Goal: Information Seeking & Learning: Learn about a topic

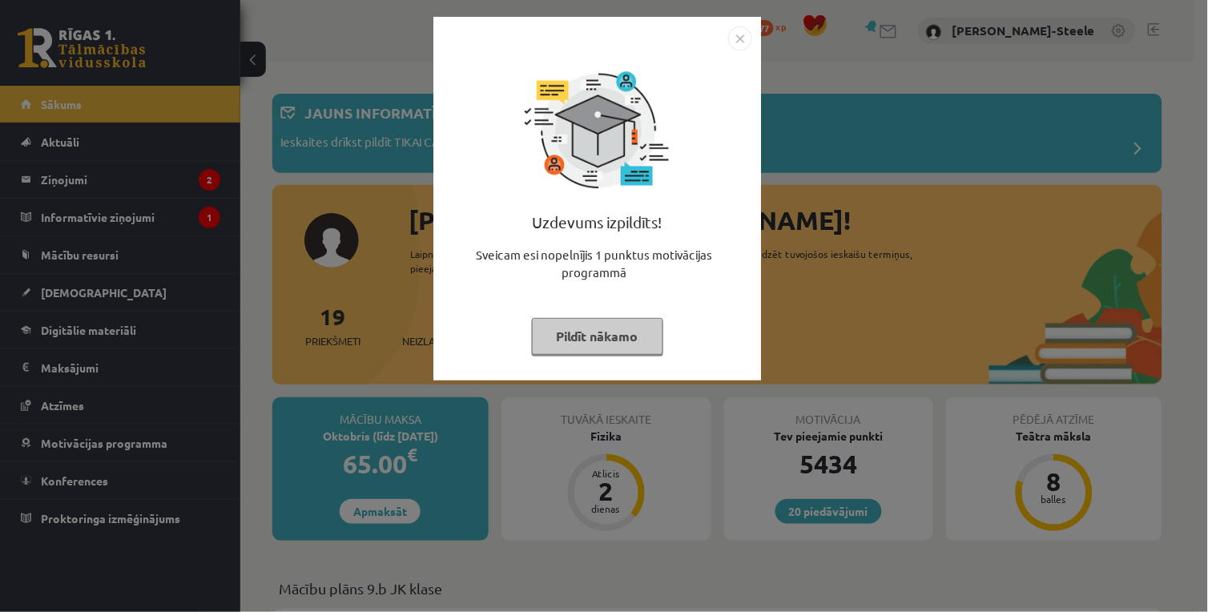
click at [743, 27] on img "Close" at bounding box center [740, 38] width 24 height 24
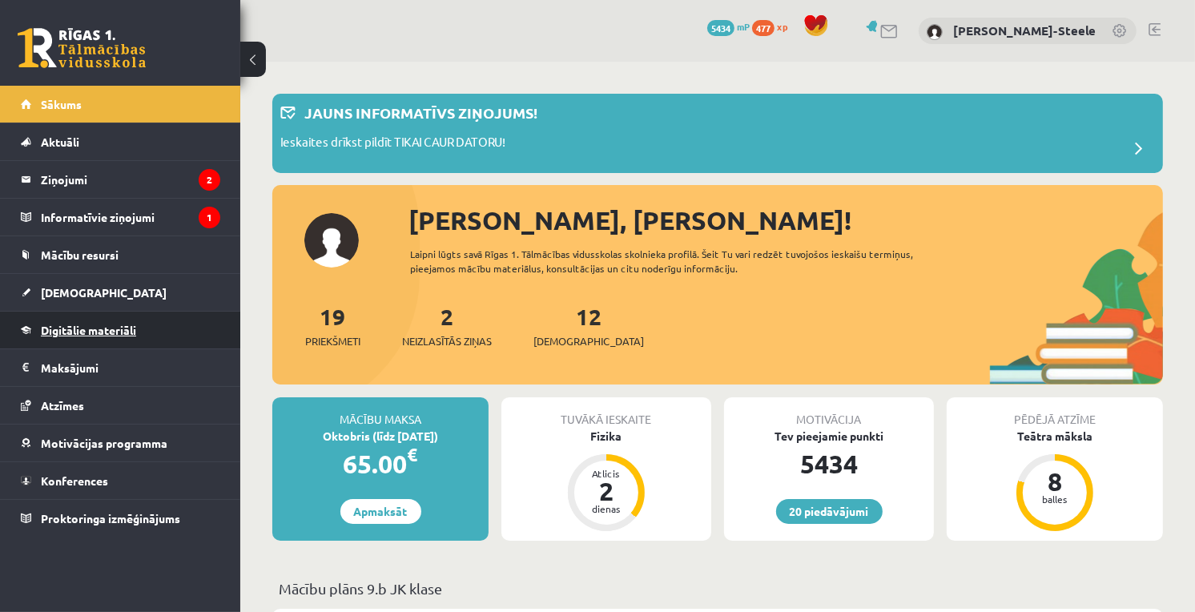
click at [96, 333] on span "Digitālie materiāli" at bounding box center [88, 330] width 95 height 14
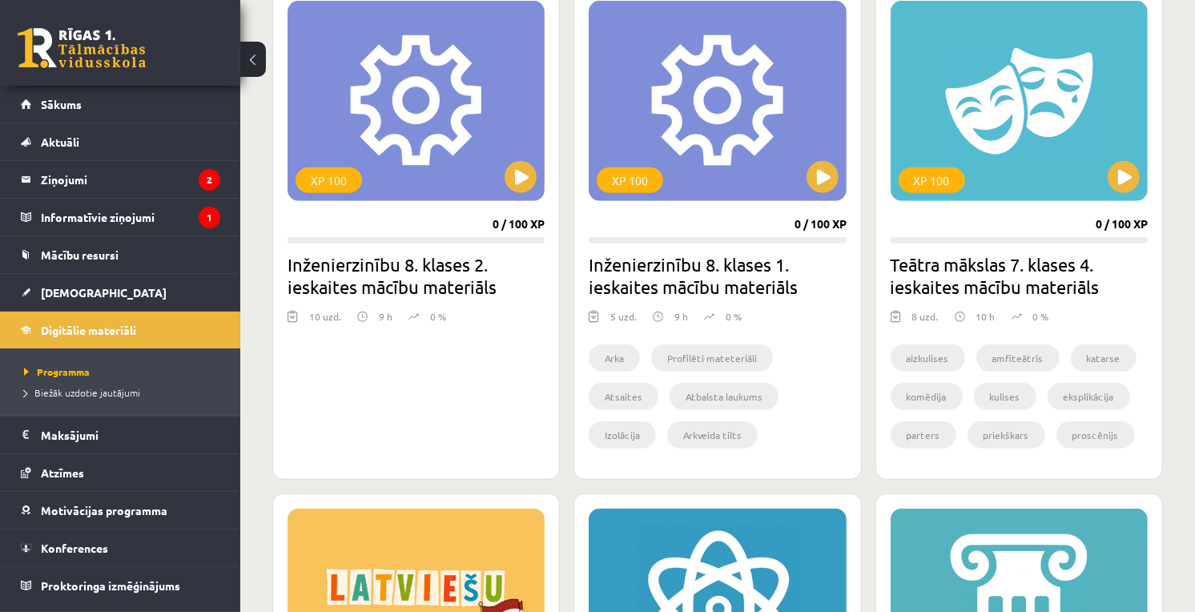
scroll to position [1334, 0]
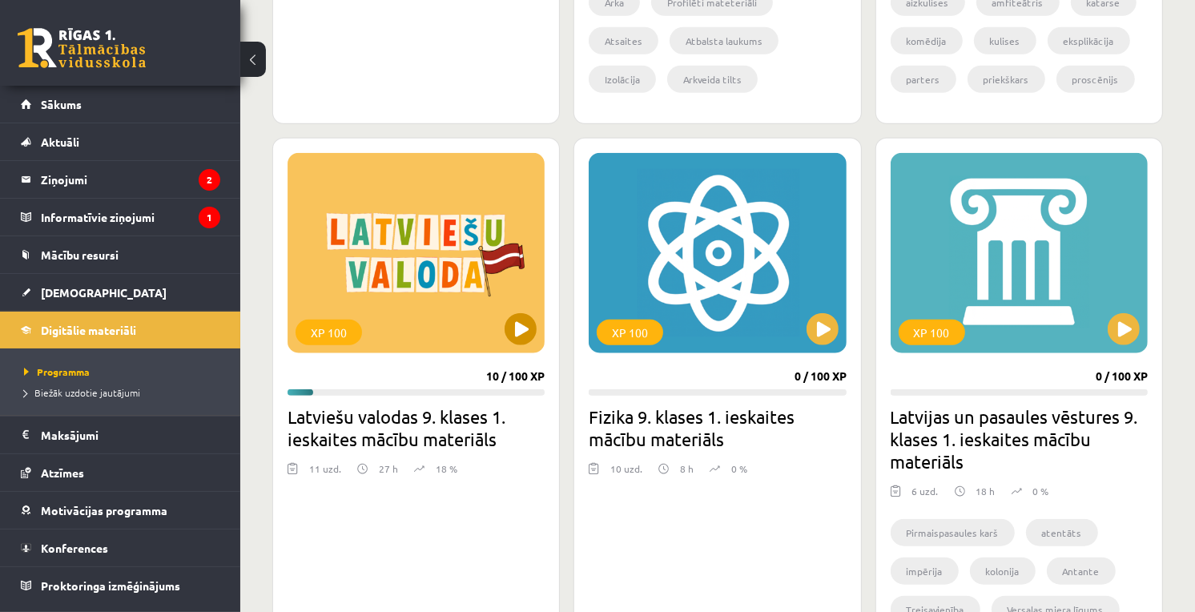
click at [482, 219] on div "XP 100" at bounding box center [416, 253] width 257 height 200
click at [459, 276] on div "XP 100" at bounding box center [416, 253] width 257 height 200
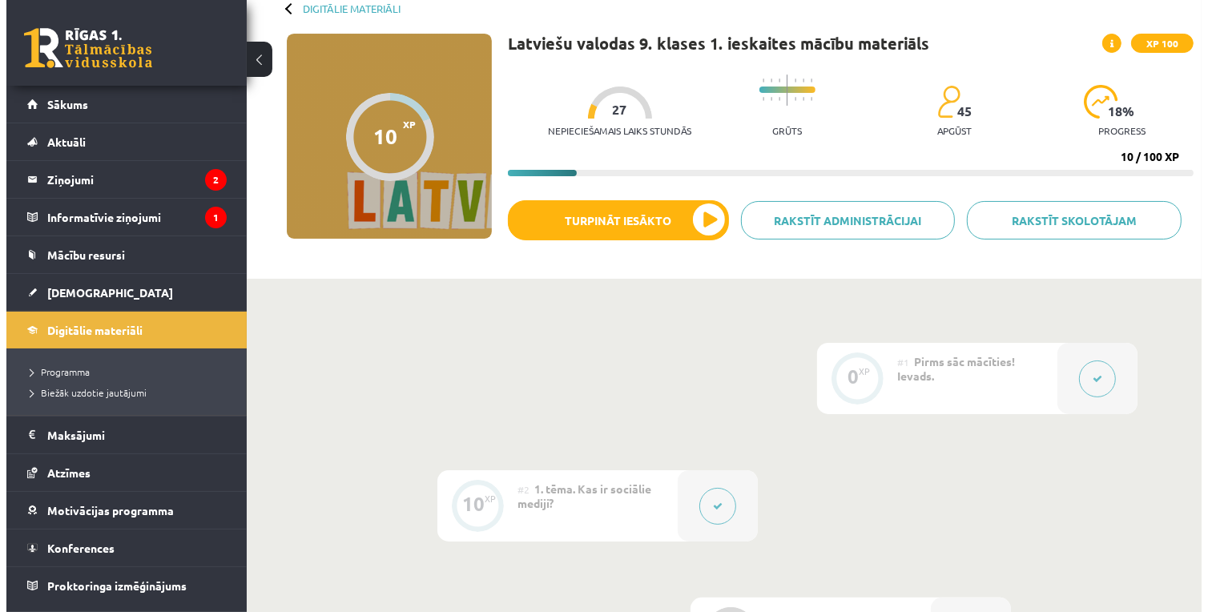
scroll to position [356, 0]
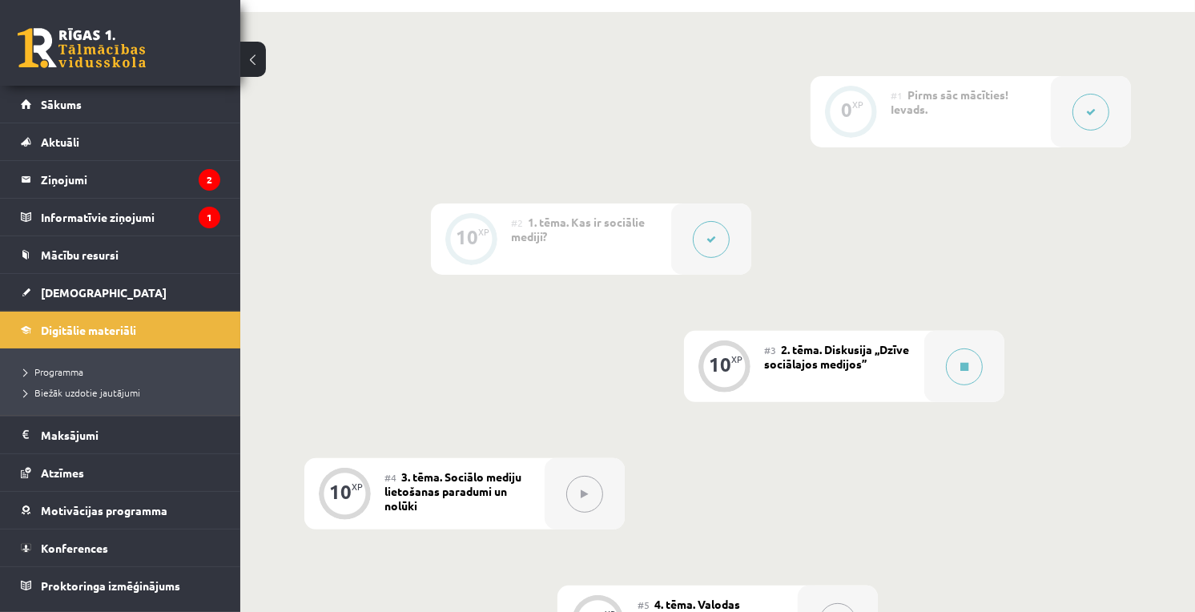
click at [921, 367] on div "#3 2. tēma. Diskusija ,,Dzīve sociālajos medijos’’" at bounding box center [844, 366] width 160 height 71
click at [947, 364] on button at bounding box center [964, 366] width 37 height 37
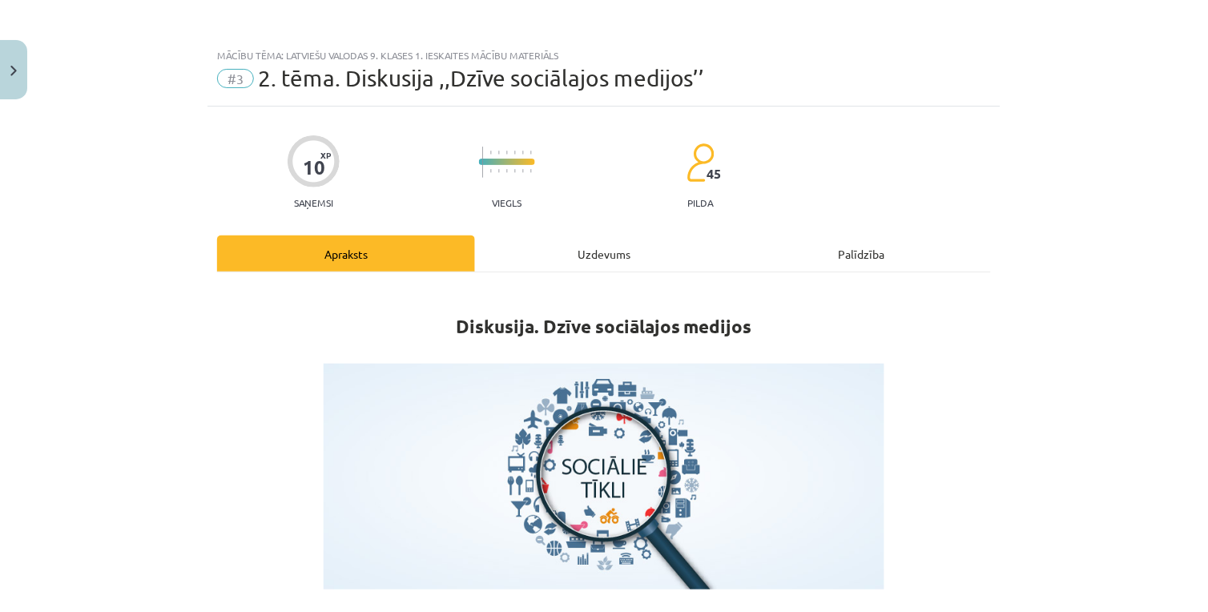
click at [663, 267] on div "Uzdevums" at bounding box center [604, 253] width 258 height 36
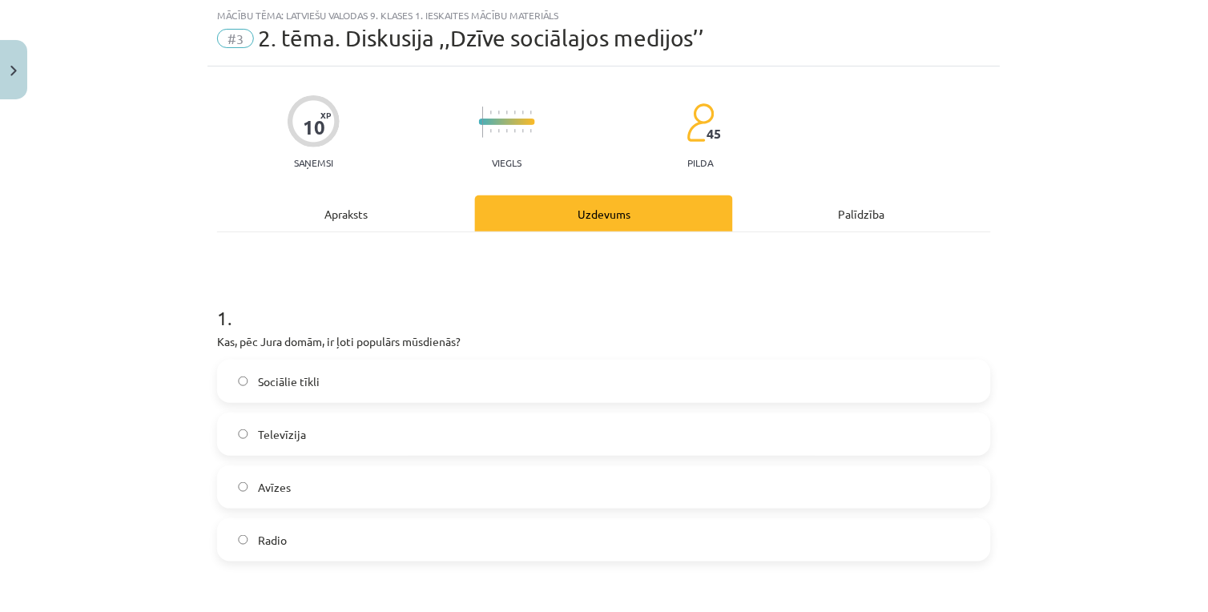
scroll to position [129, 0]
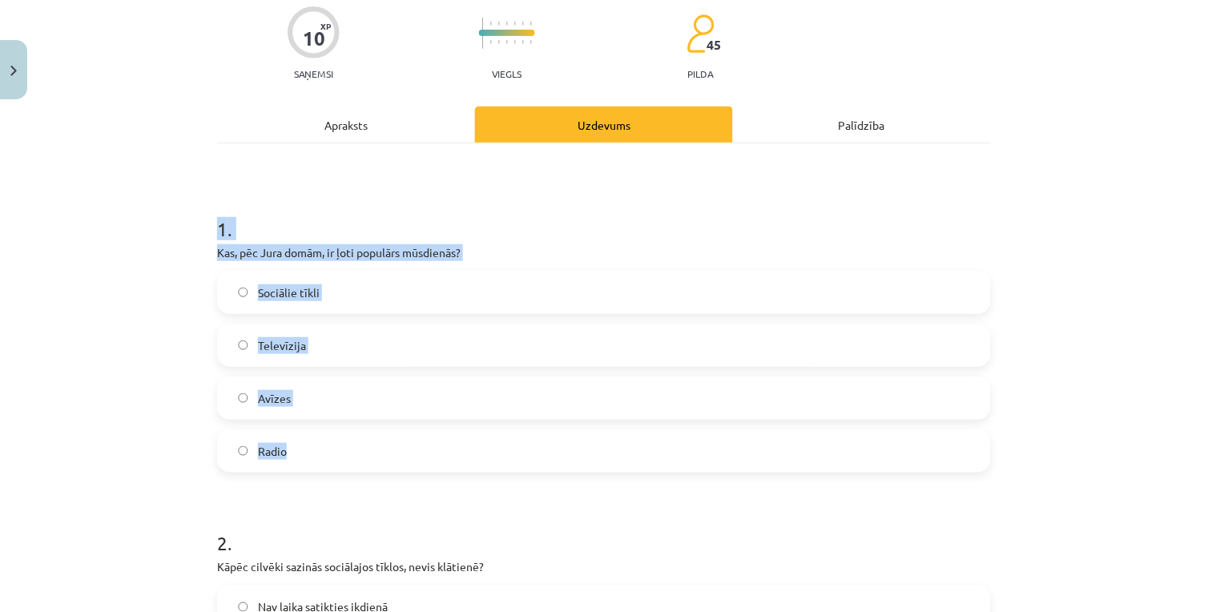
drag, startPoint x: 204, startPoint y: 218, endPoint x: 505, endPoint y: 395, distance: 348.6
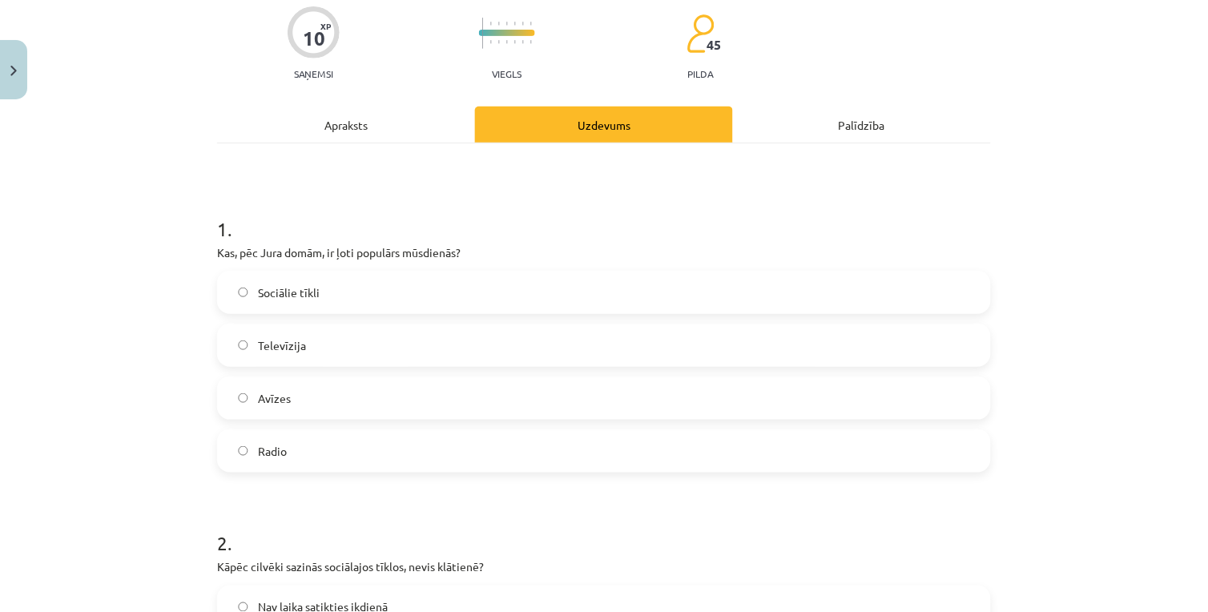
drag, startPoint x: 505, startPoint y: 395, endPoint x: 368, endPoint y: 112, distance: 313.8
click at [368, 112] on div "Apraksts" at bounding box center [346, 125] width 258 height 36
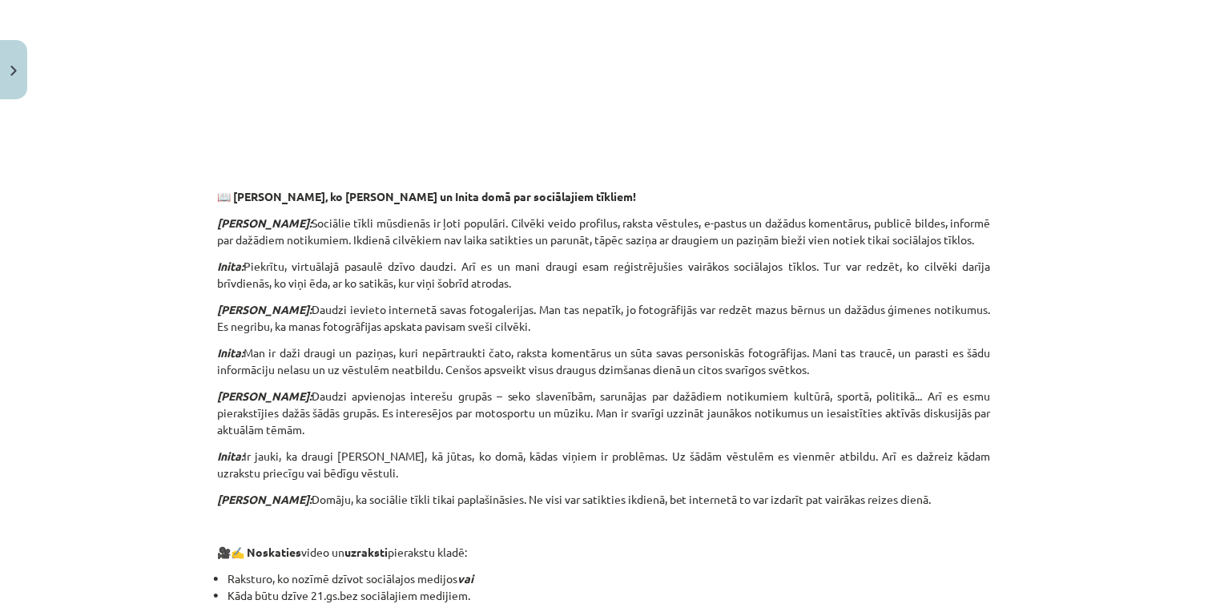
scroll to position [1252, 0]
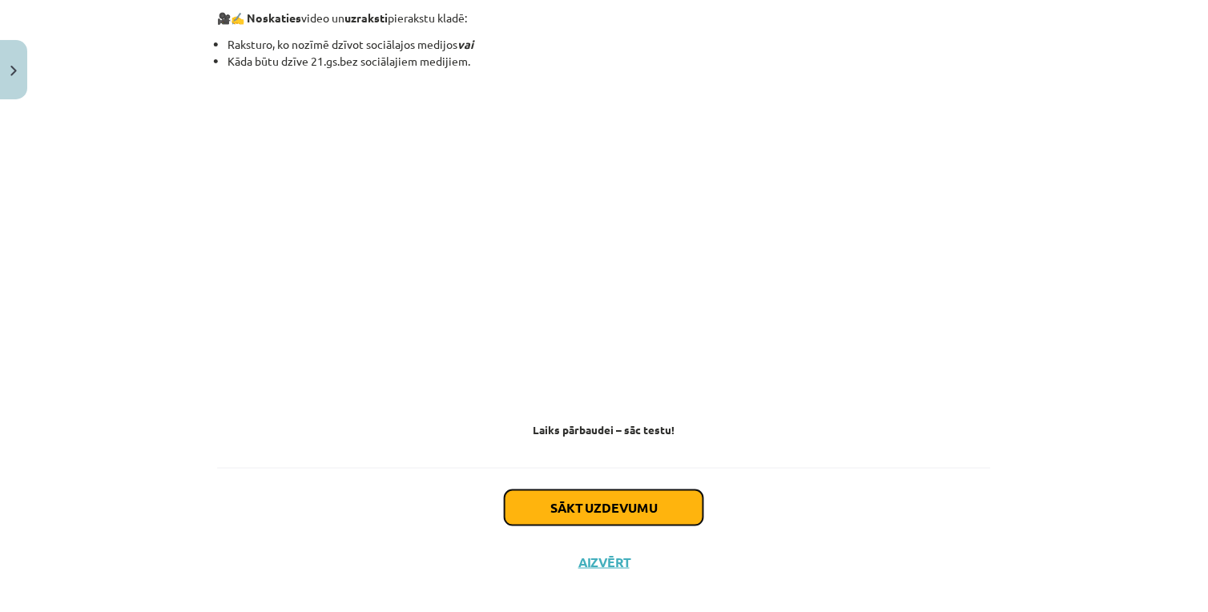
click at [577, 494] on button "Sākt uzdevumu" at bounding box center [604, 507] width 199 height 35
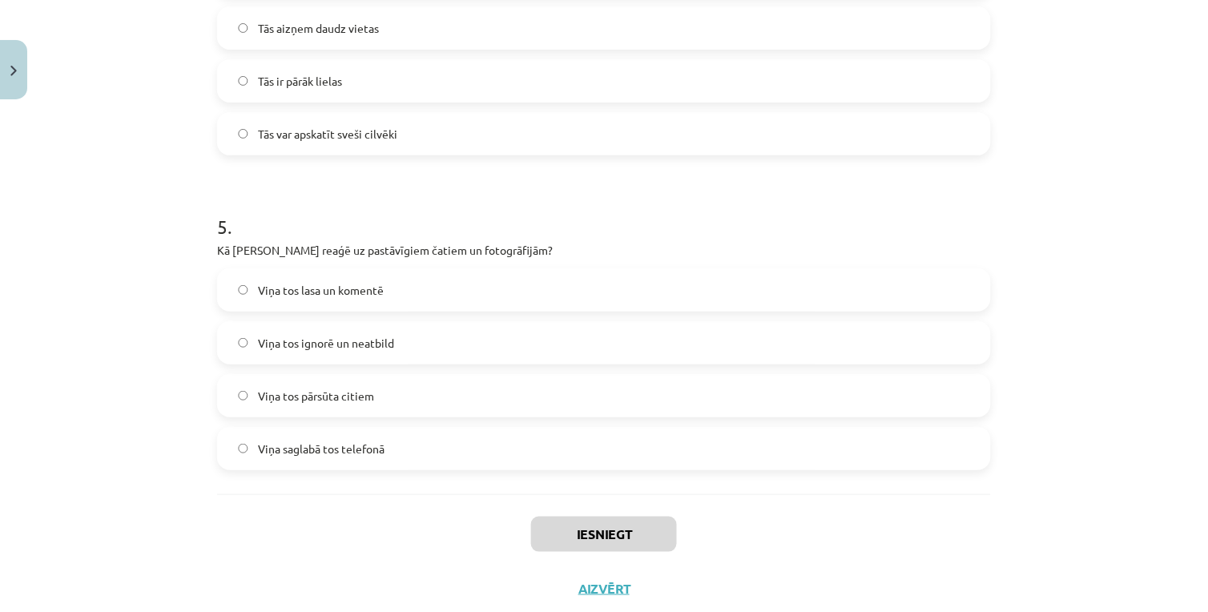
scroll to position [1434, 0]
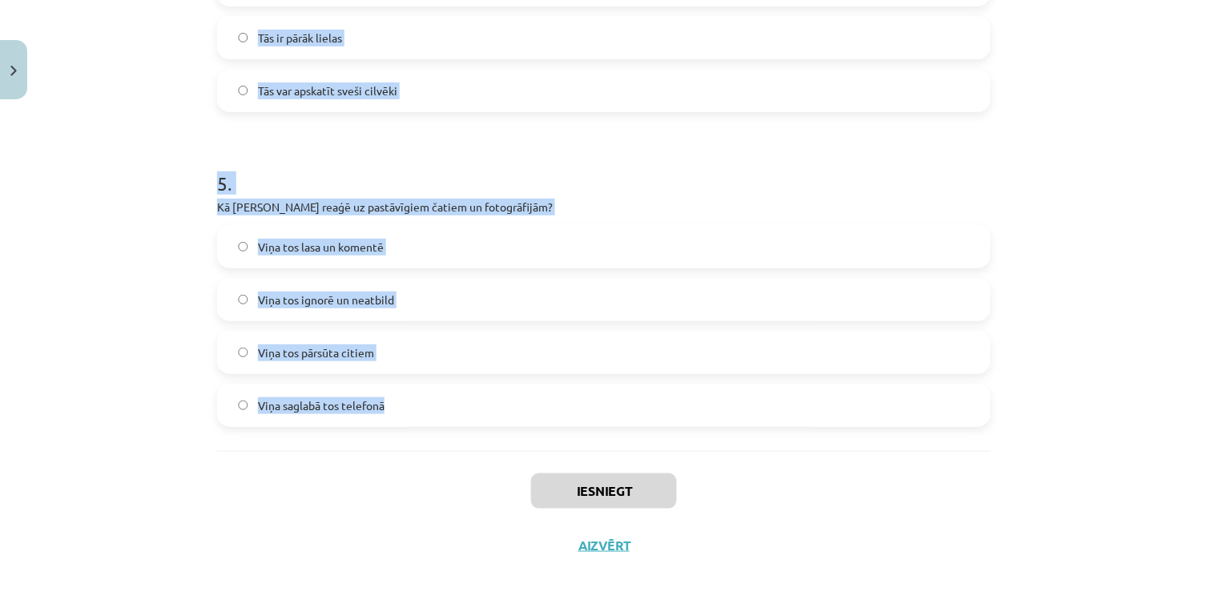
drag, startPoint x: 180, startPoint y: 291, endPoint x: 410, endPoint y: 423, distance: 265.1
click at [410, 423] on div "Mācību tēma: Latviešu valodas 9. klases 1. ieskaites mācību materiāls #3 2. tēm…" at bounding box center [604, 306] width 1208 height 612
copy form "1 . Kas, pēc Jura domām, ir ļoti populārs mūsdienās? Sociālie tīkli Televīzija …"
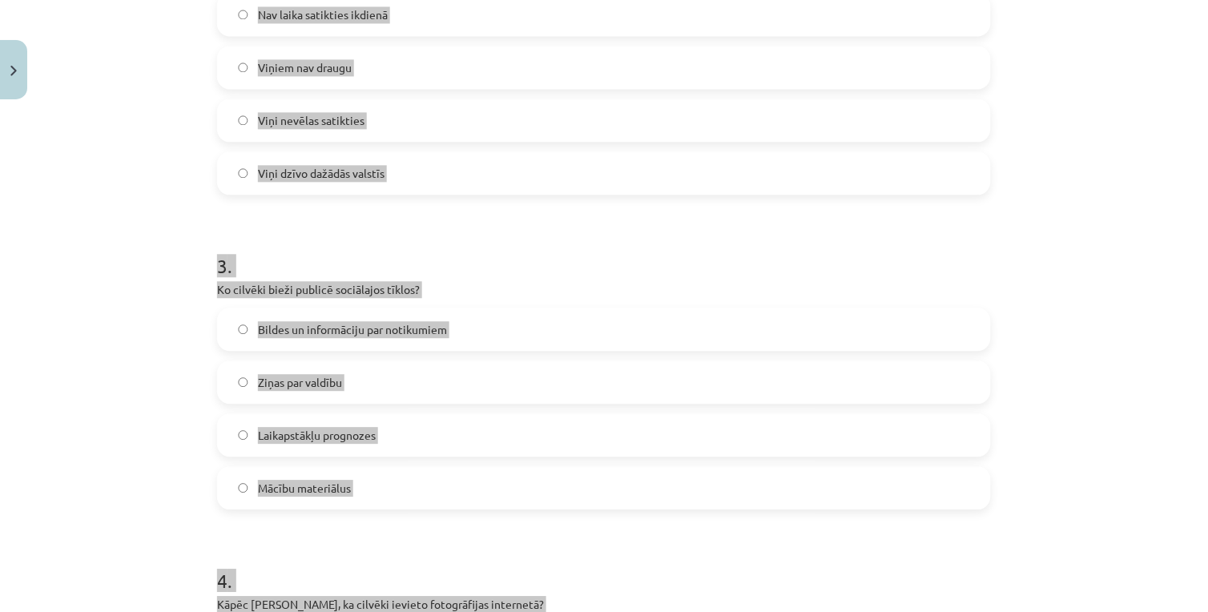
scroll to position [365, 0]
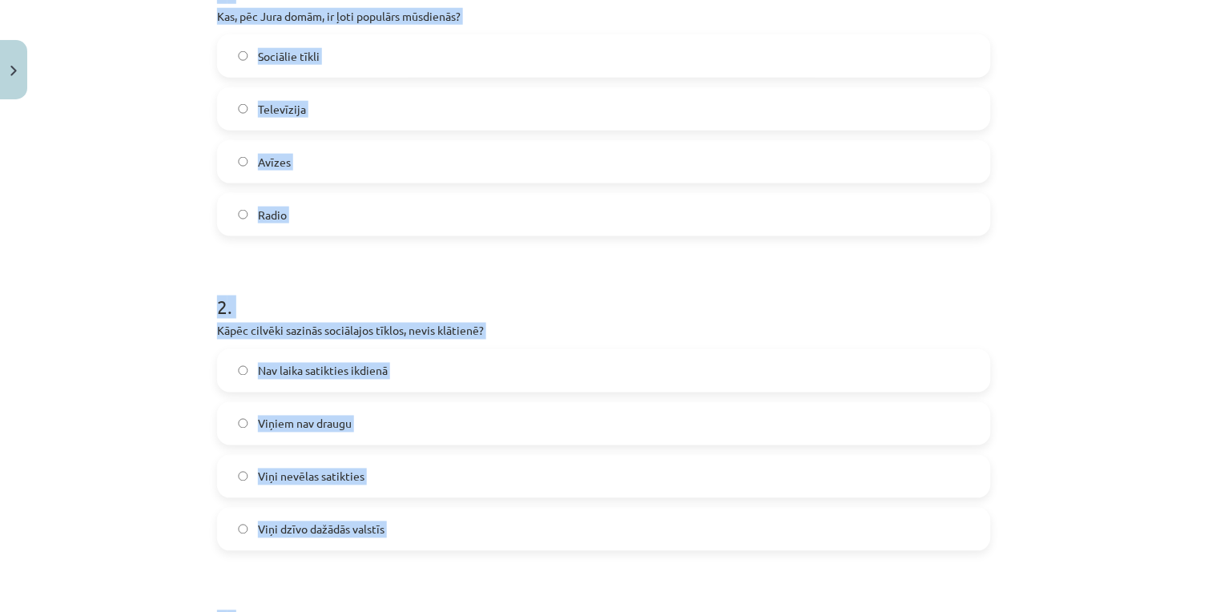
click at [132, 321] on div "Mācību tēma: Latviešu valodas 9. klases 1. ieskaites mācību materiāls #3 2. tēm…" at bounding box center [604, 306] width 1208 height 612
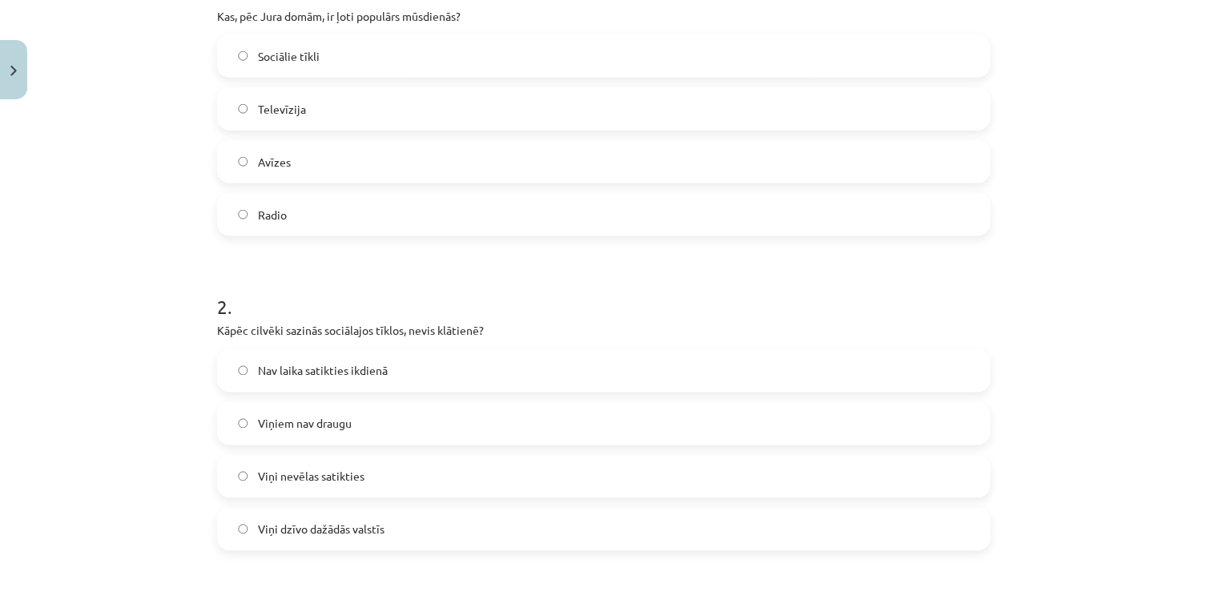
click at [332, 59] on label "Sociālie tīkli" at bounding box center [604, 56] width 770 height 40
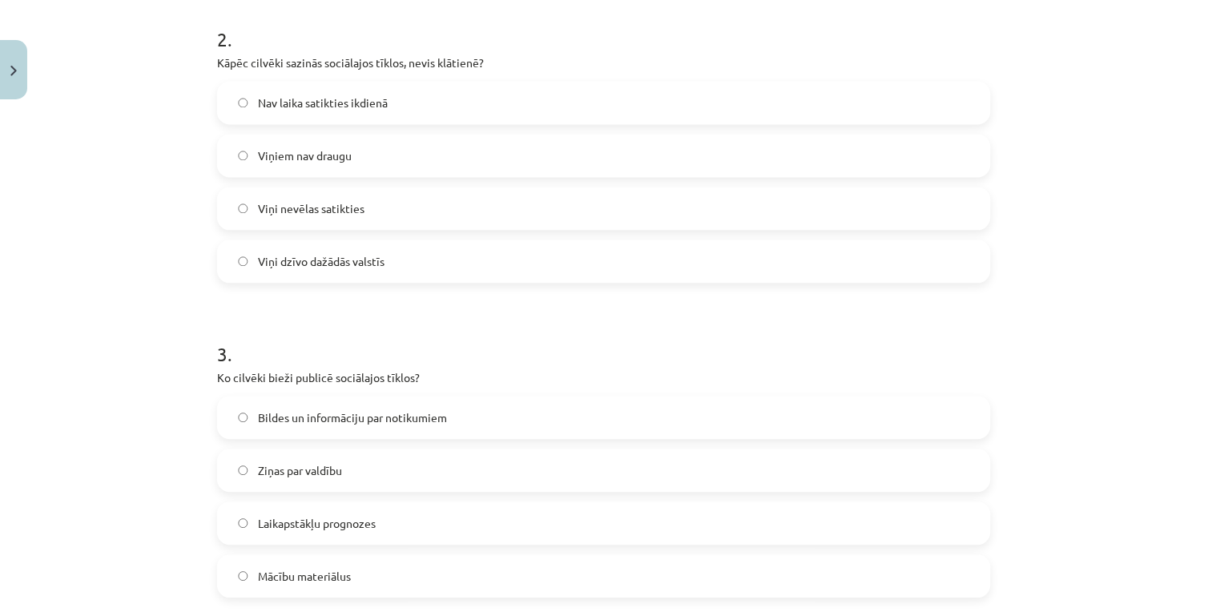
click at [321, 107] on span "Nav laika satikties ikdienā" at bounding box center [323, 103] width 130 height 17
click at [379, 210] on label "Viņi nevēlas satikties" at bounding box center [604, 209] width 770 height 40
click at [358, 266] on span "Viņi dzīvo dažādās valstīs" at bounding box center [321, 262] width 127 height 17
click at [363, 203] on label "Viņi nevēlas satikties" at bounding box center [604, 209] width 770 height 40
click at [349, 259] on span "Viņi dzīvo dažādās valstīs" at bounding box center [321, 262] width 127 height 17
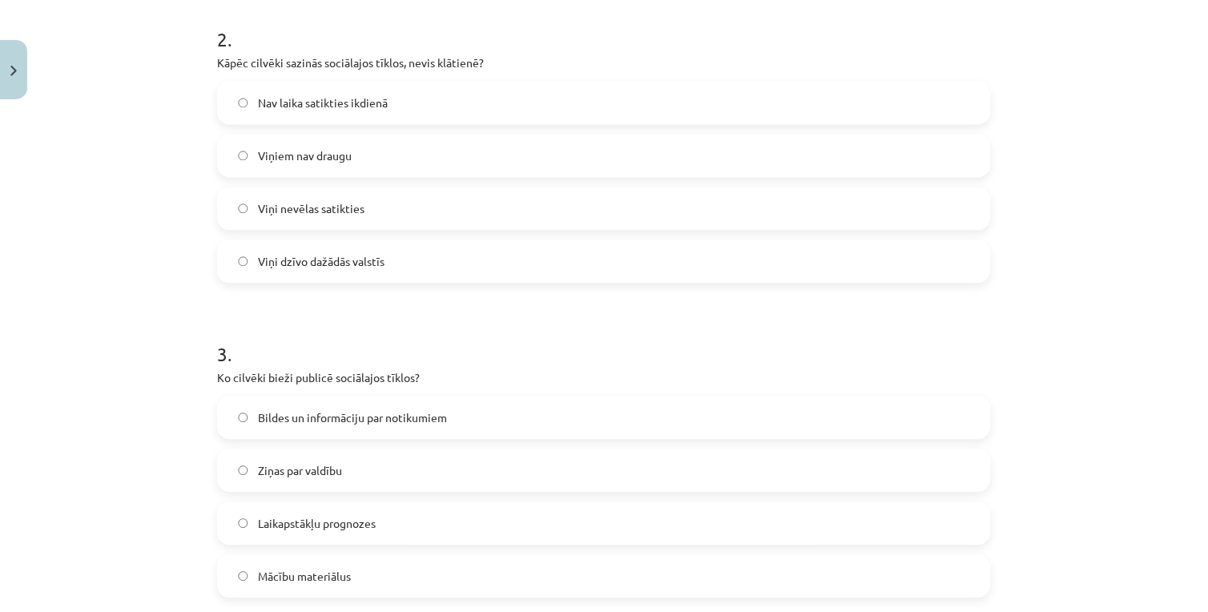
click at [371, 228] on label "Viņi nevēlas satikties" at bounding box center [604, 209] width 770 height 40
click at [352, 251] on label "Viņi dzīvo dažādās valstīs" at bounding box center [604, 262] width 770 height 40
click at [327, 412] on span "Bildes un informāciju par notikumiem" at bounding box center [352, 418] width 189 height 17
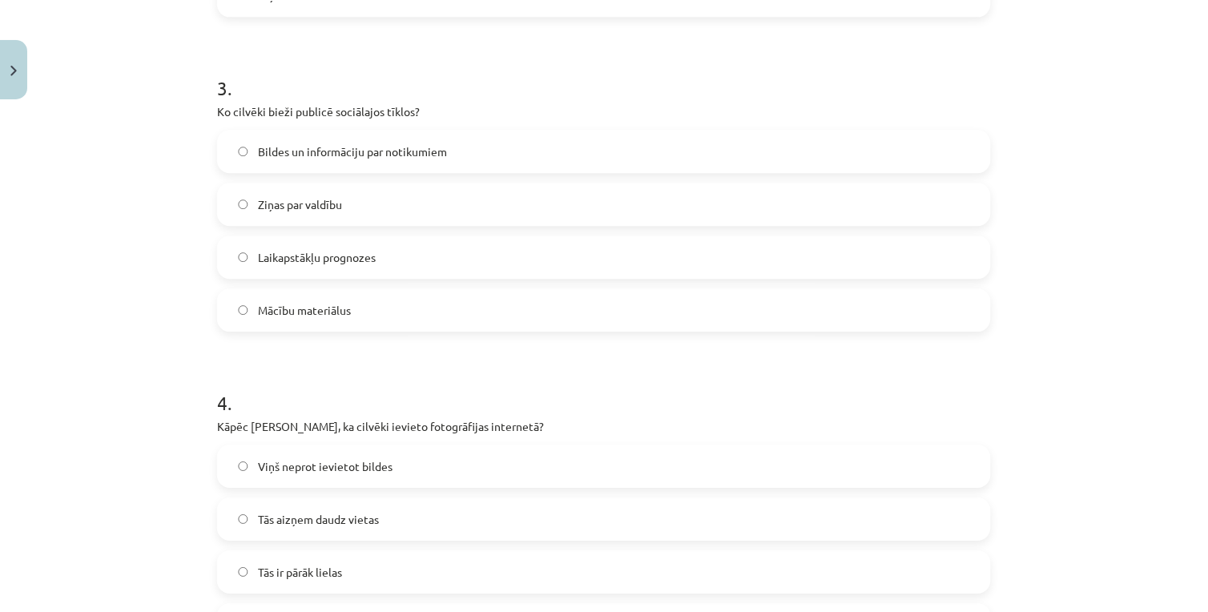
scroll to position [1077, 0]
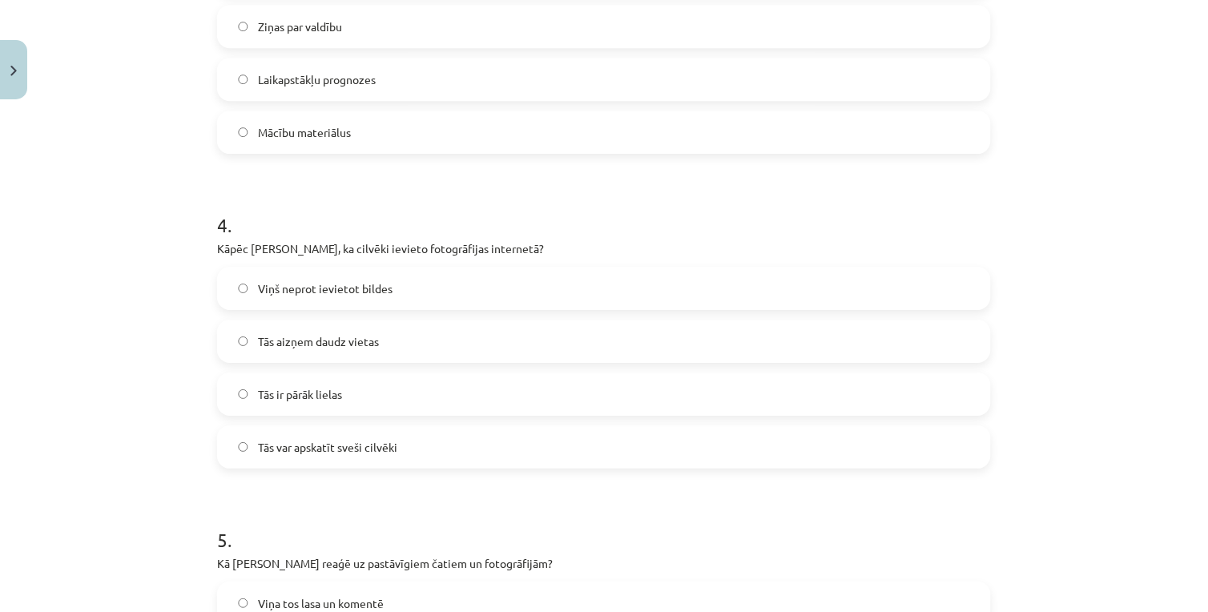
drag, startPoint x: 312, startPoint y: 441, endPoint x: 300, endPoint y: 441, distance: 12.8
click at [301, 441] on span "Tās var apskatīt sveši cilvēki" at bounding box center [327, 447] width 139 height 17
drag, startPoint x: 300, startPoint y: 441, endPoint x: 412, endPoint y: 460, distance: 113.6
click at [412, 460] on label "Tās var apskatīt sveši cilvēki" at bounding box center [604, 447] width 770 height 40
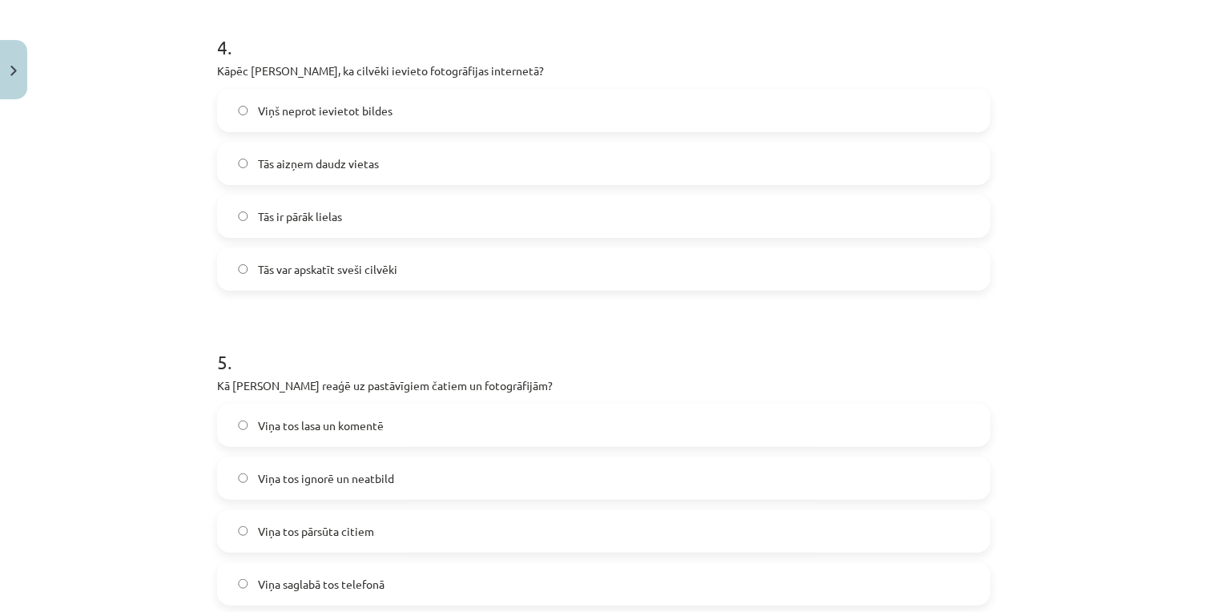
scroll to position [1344, 0]
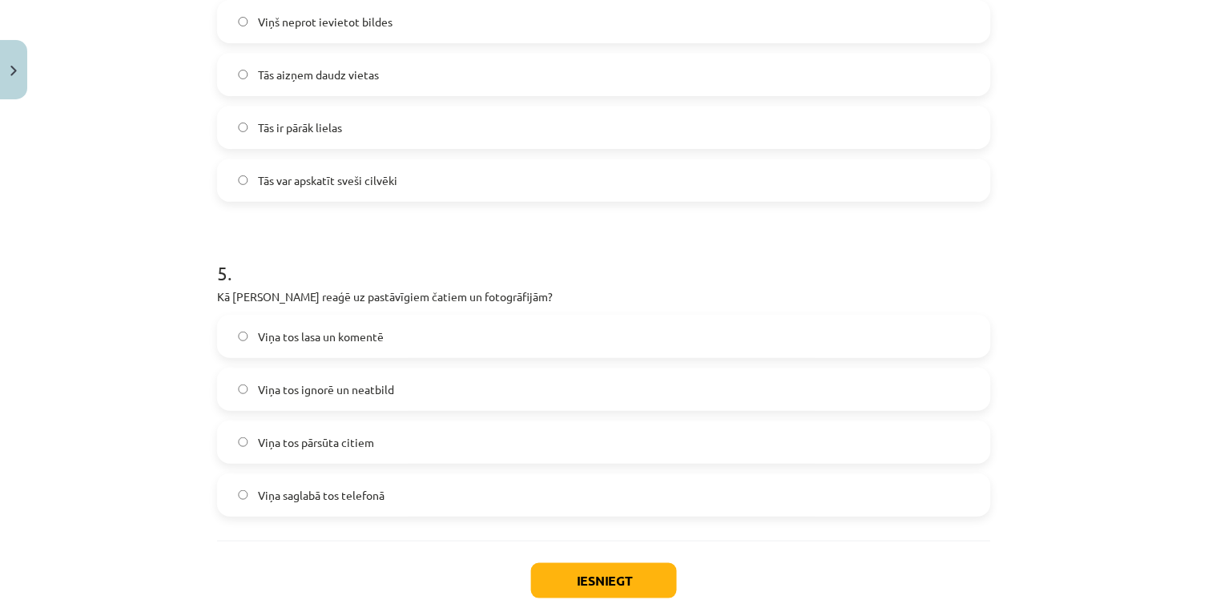
click at [332, 384] on span "Viņa tos ignorē un neatbild" at bounding box center [326, 389] width 136 height 17
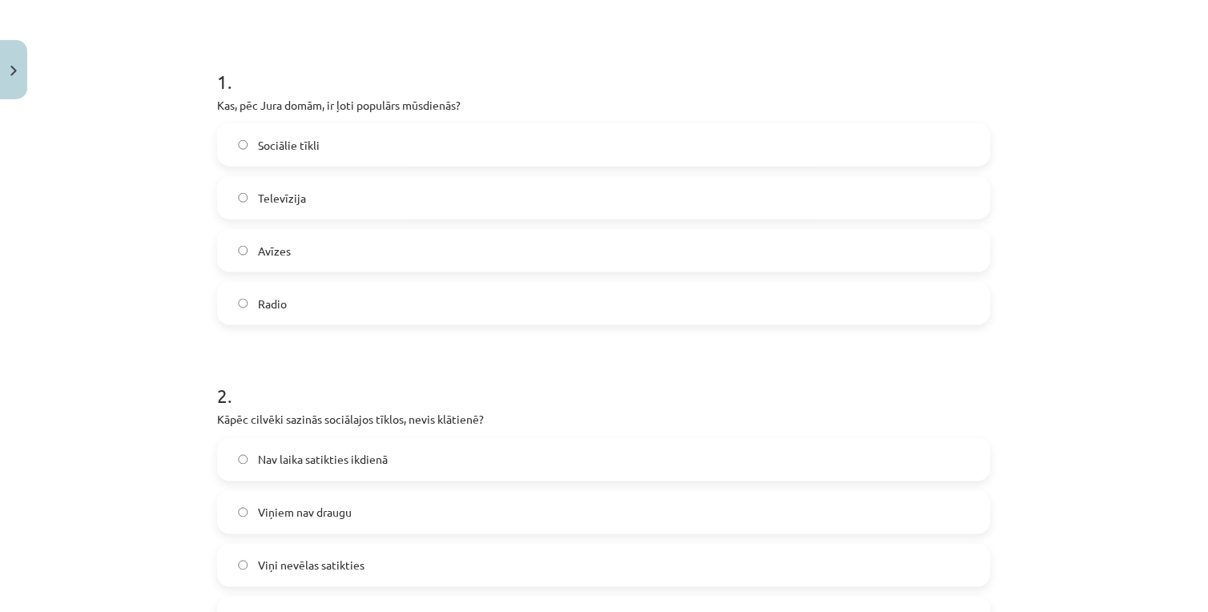
scroll to position [187, 0]
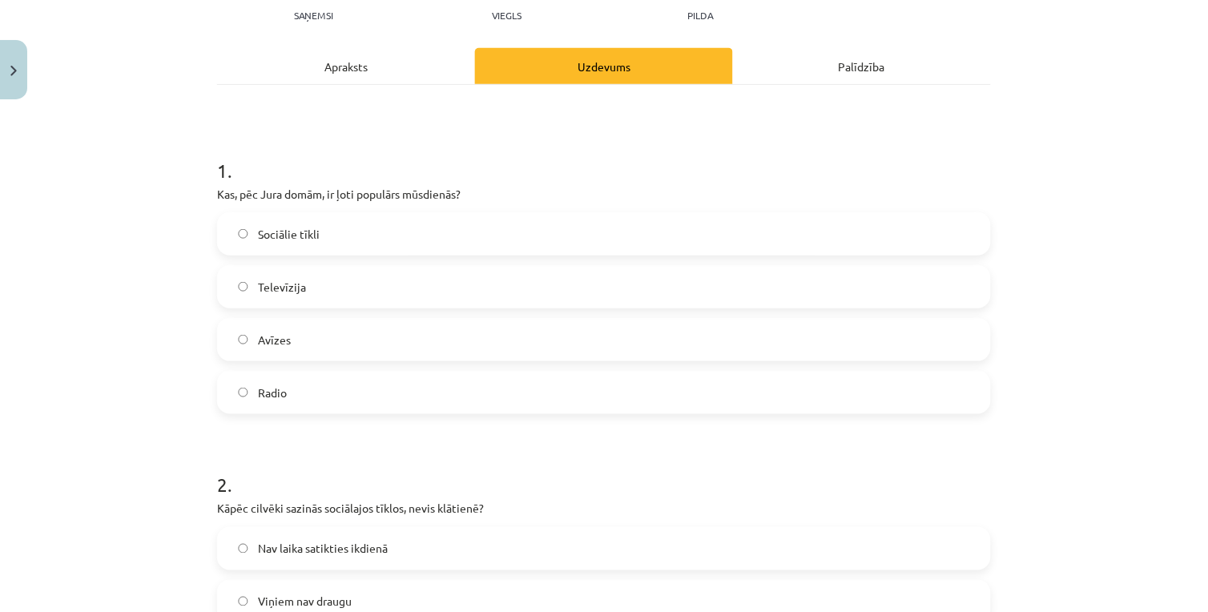
click at [322, 74] on div "Apraksts" at bounding box center [346, 66] width 258 height 36
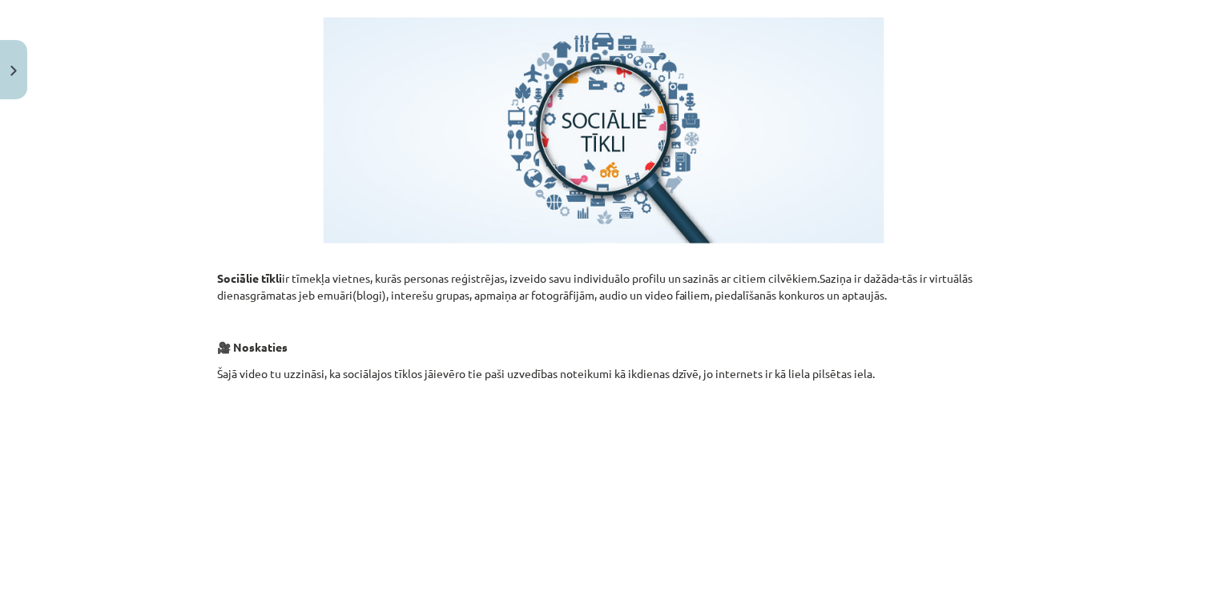
scroll to position [0, 0]
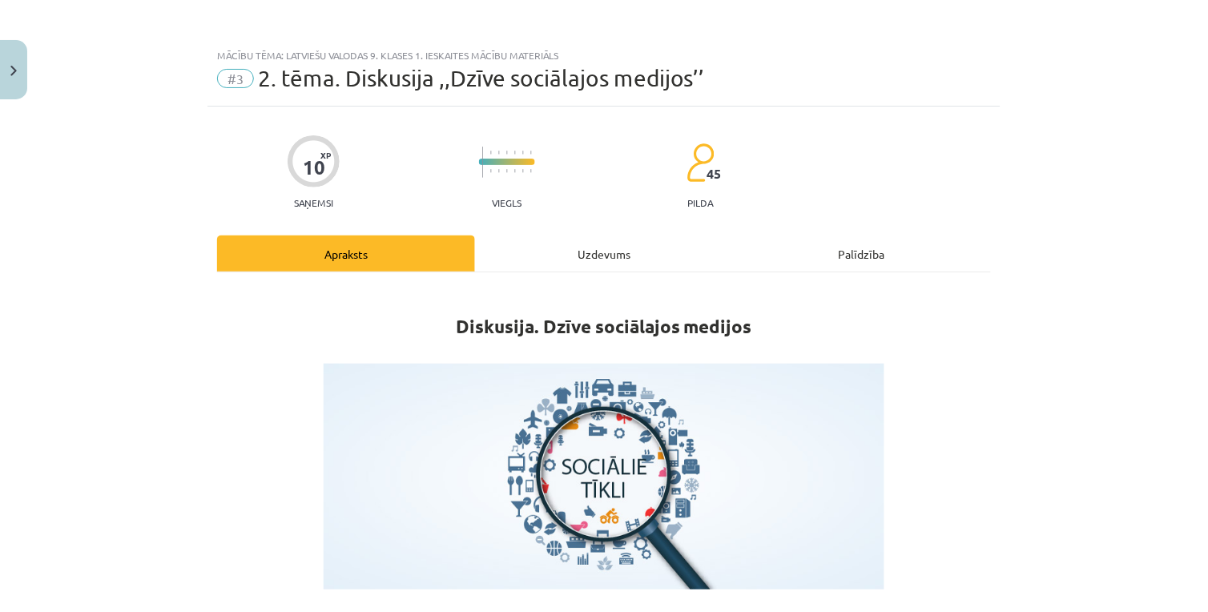
click at [548, 259] on div "Uzdevums" at bounding box center [604, 253] width 258 height 36
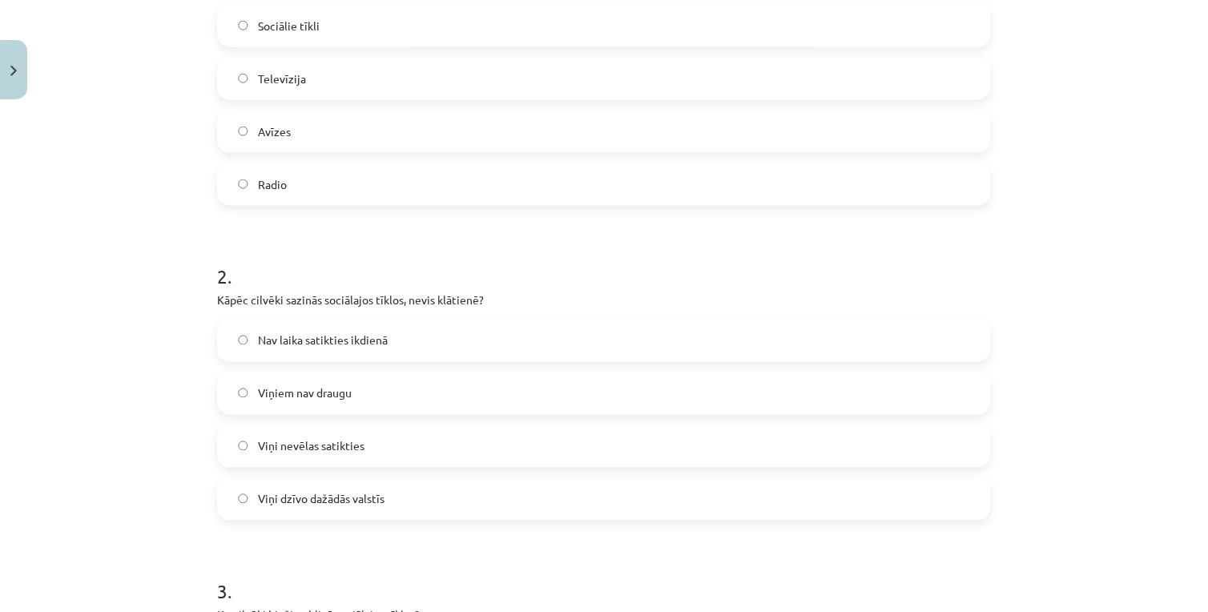
scroll to position [485, 0]
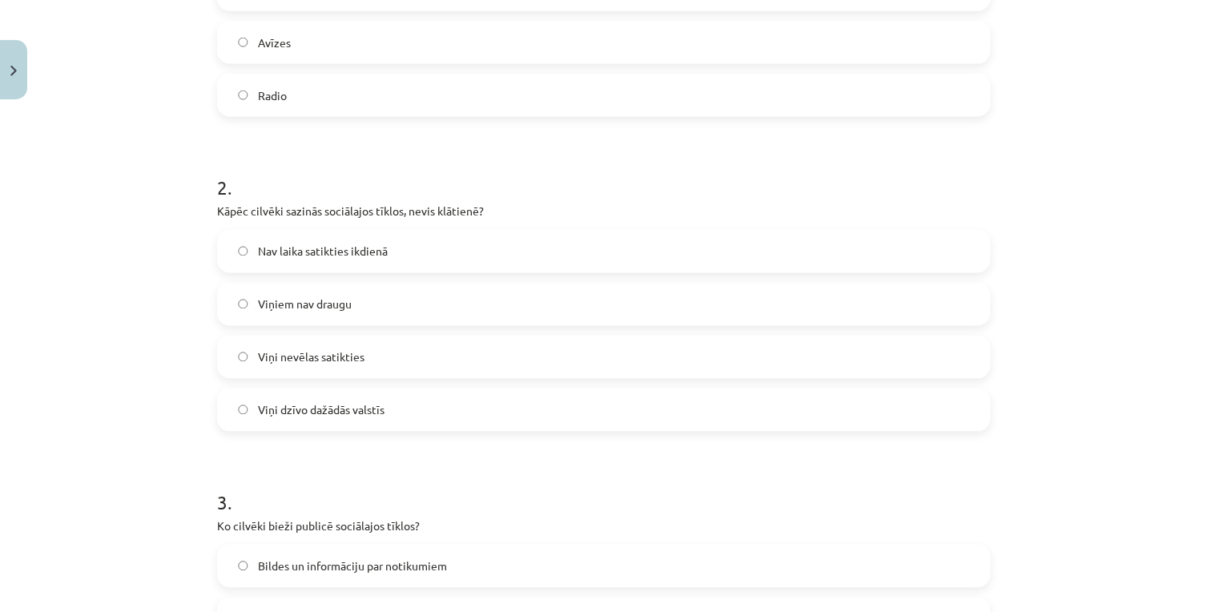
click at [397, 236] on label "Nav laika satikties ikdienā" at bounding box center [604, 251] width 770 height 40
click at [378, 400] on label "Viņi dzīvo dažādās valstīs" at bounding box center [604, 410] width 770 height 40
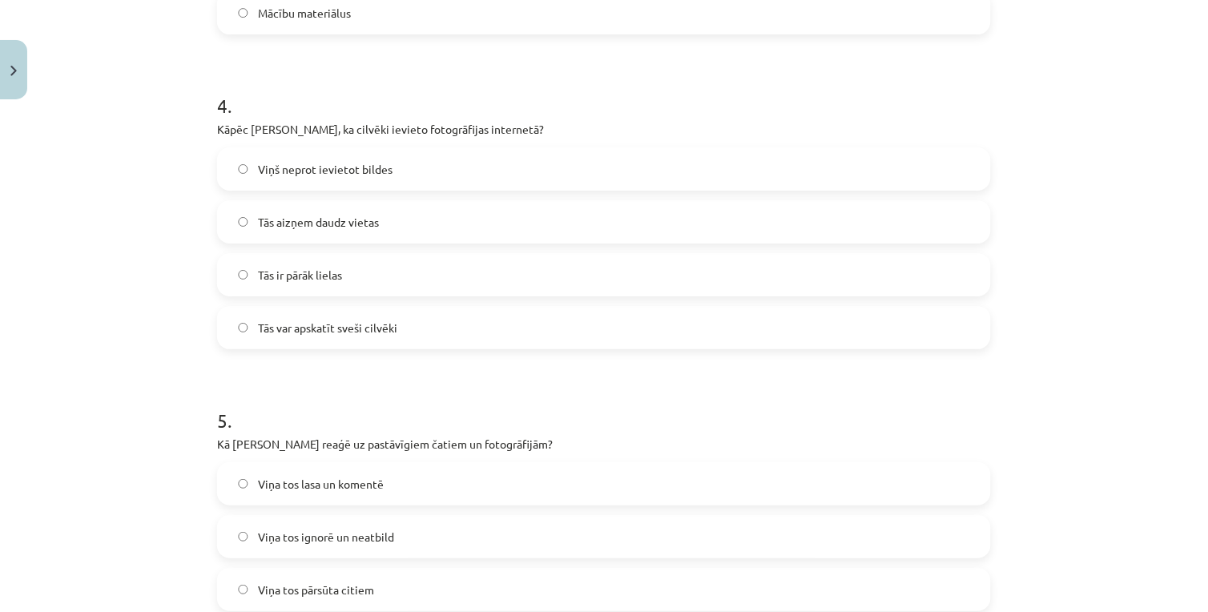
scroll to position [1374, 0]
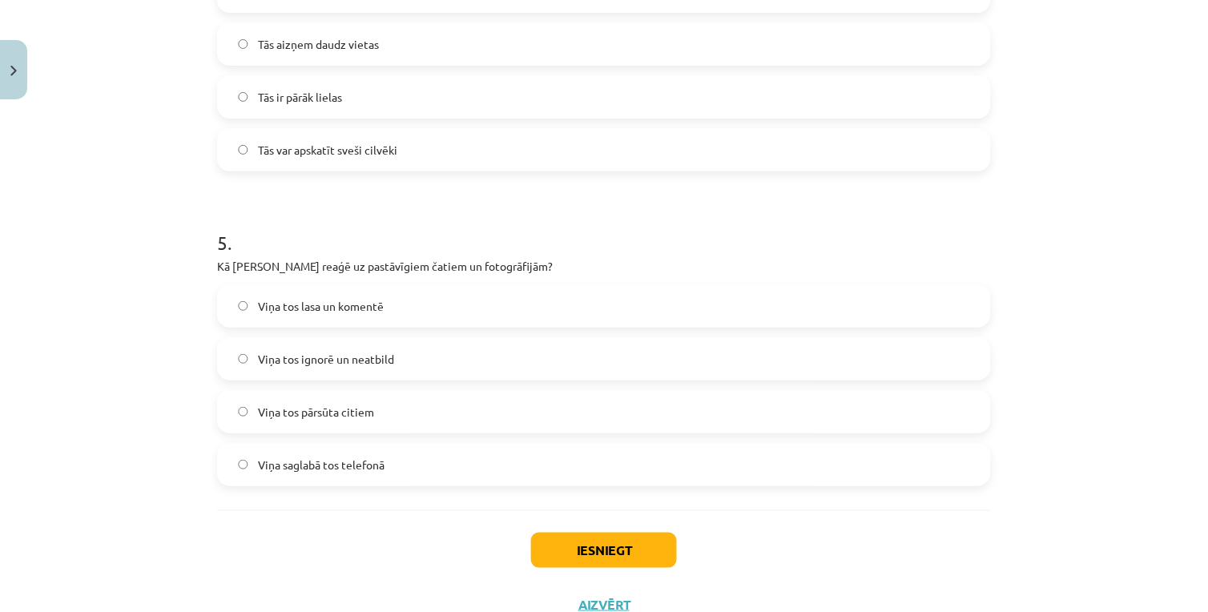
click at [587, 525] on div "Iesniegt Aizvērt" at bounding box center [604, 566] width 774 height 112
click at [580, 542] on button "Iesniegt" at bounding box center [604, 550] width 146 height 35
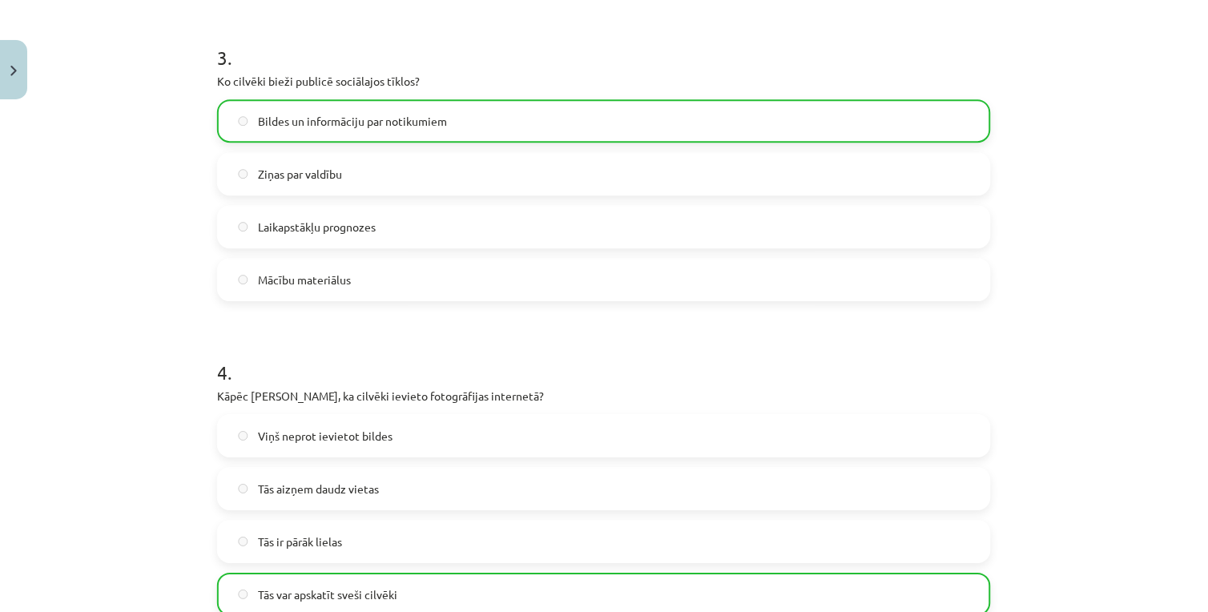
scroll to position [573, 0]
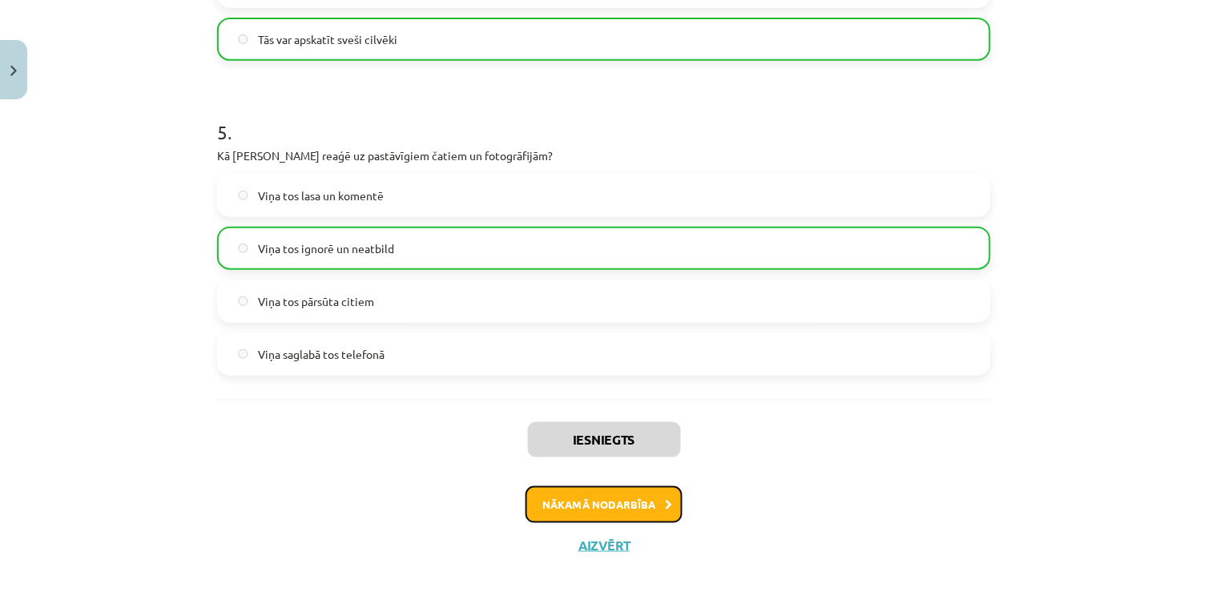
click at [634, 509] on button "Nākamā nodarbība" at bounding box center [603, 504] width 157 height 37
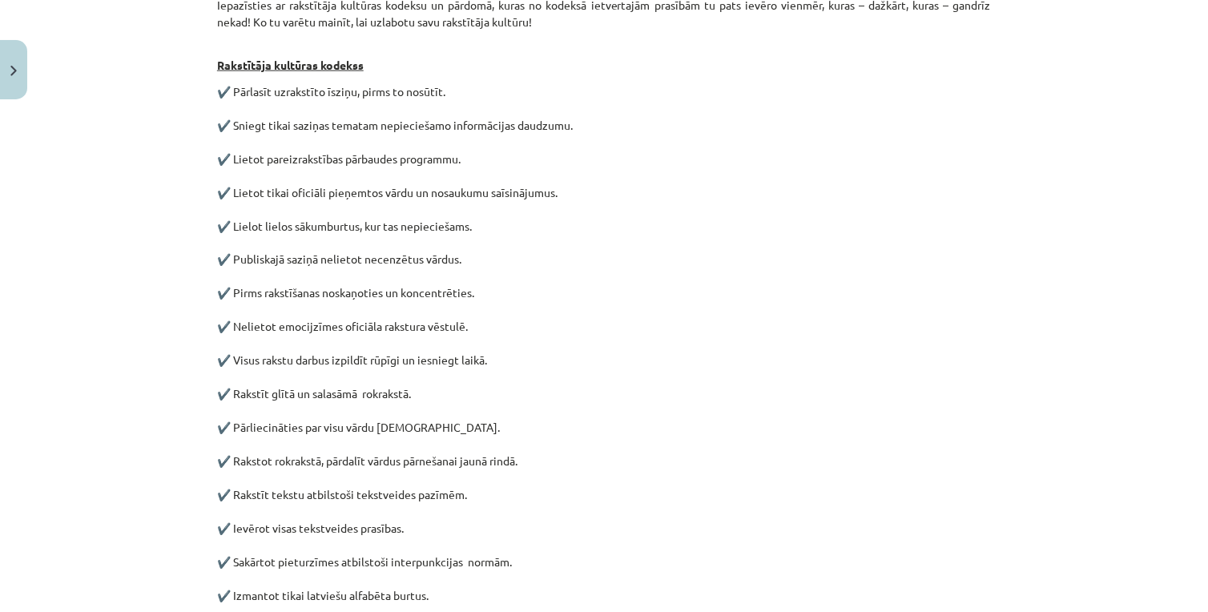
scroll to position [60, 0]
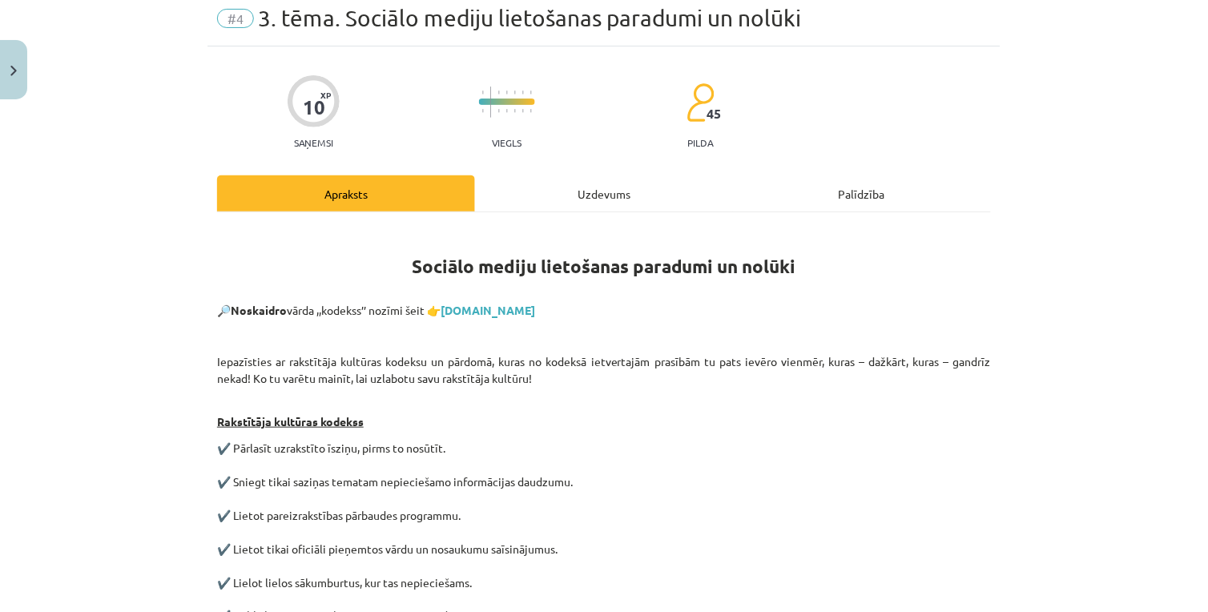
click at [593, 207] on div "Uzdevums" at bounding box center [604, 193] width 258 height 36
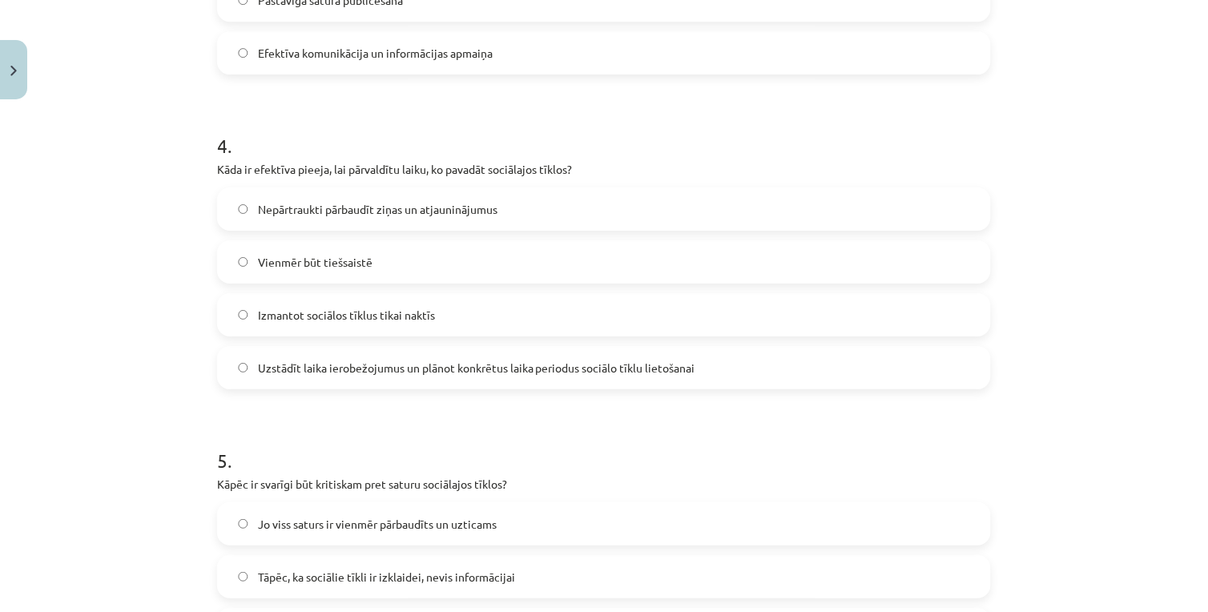
scroll to position [1434, 0]
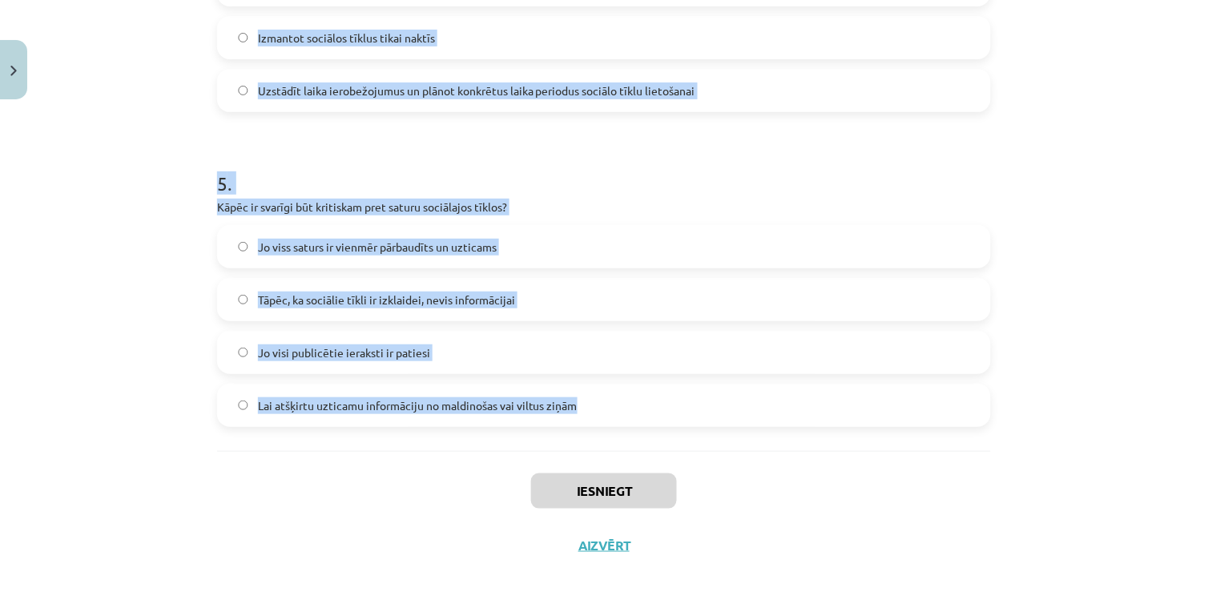
drag, startPoint x: 191, startPoint y: 300, endPoint x: 577, endPoint y: 402, distance: 399.2
click at [577, 402] on div "Mācību tēma: Latviešu valodas 9. klases 1. ieskaites mācību materiāls #4 3. tēm…" at bounding box center [604, 306] width 1208 height 612
copy form "6 . Lore ipsumdolors ametconse adipiscinge seddoeiu temporinci utlabo? Etdolore…"
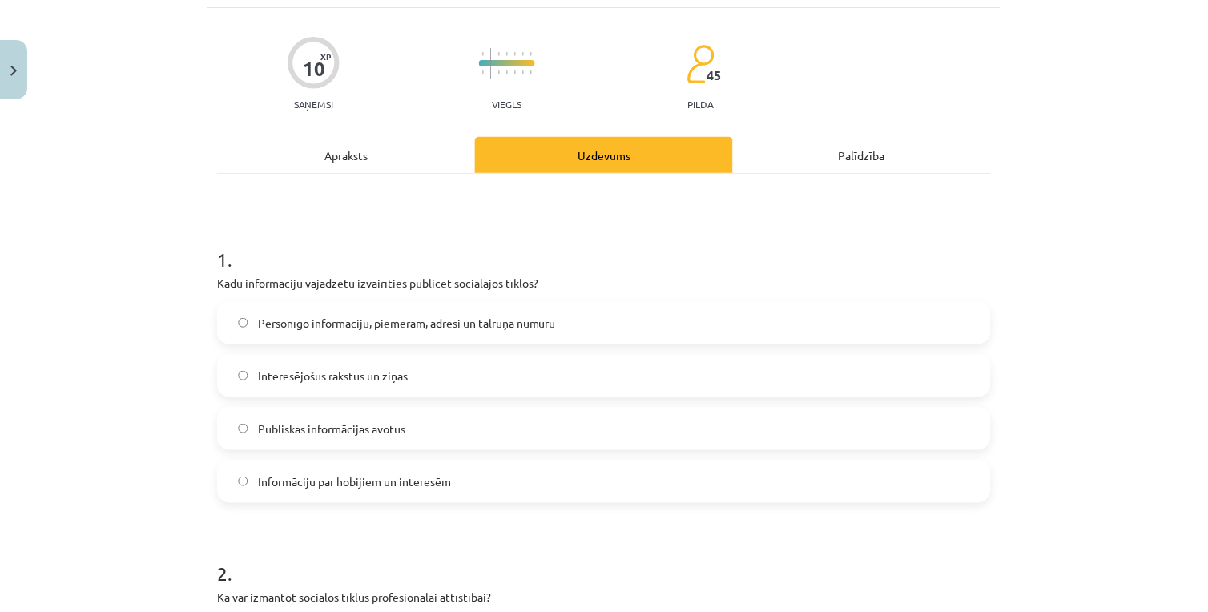
click at [316, 167] on div "Apraksts" at bounding box center [346, 155] width 258 height 36
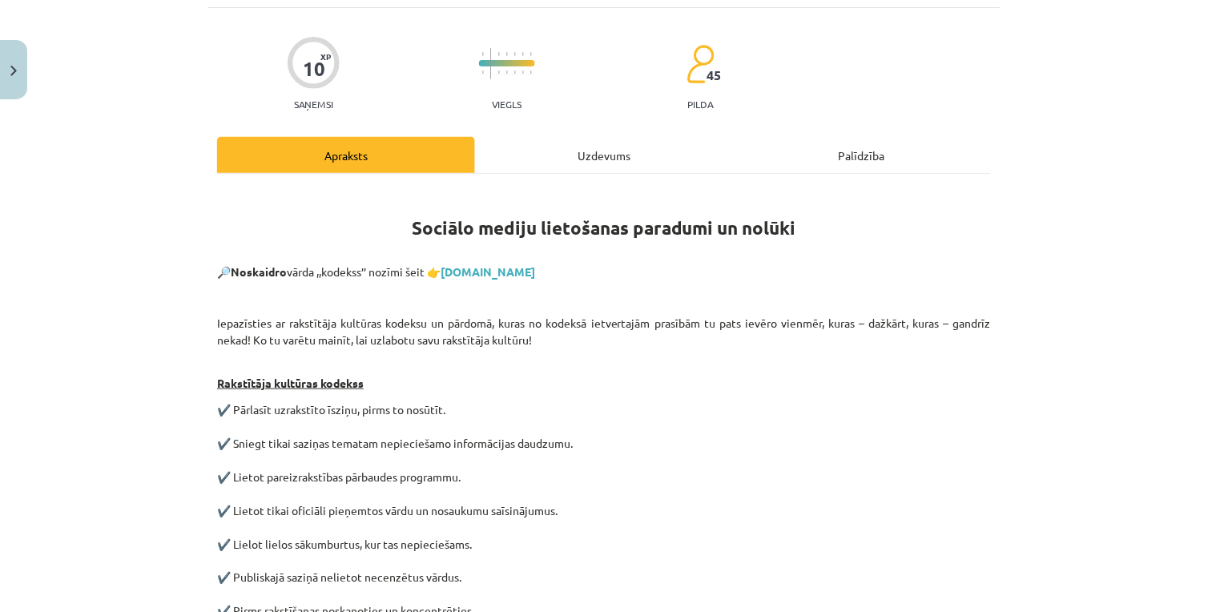
scroll to position [40, 0]
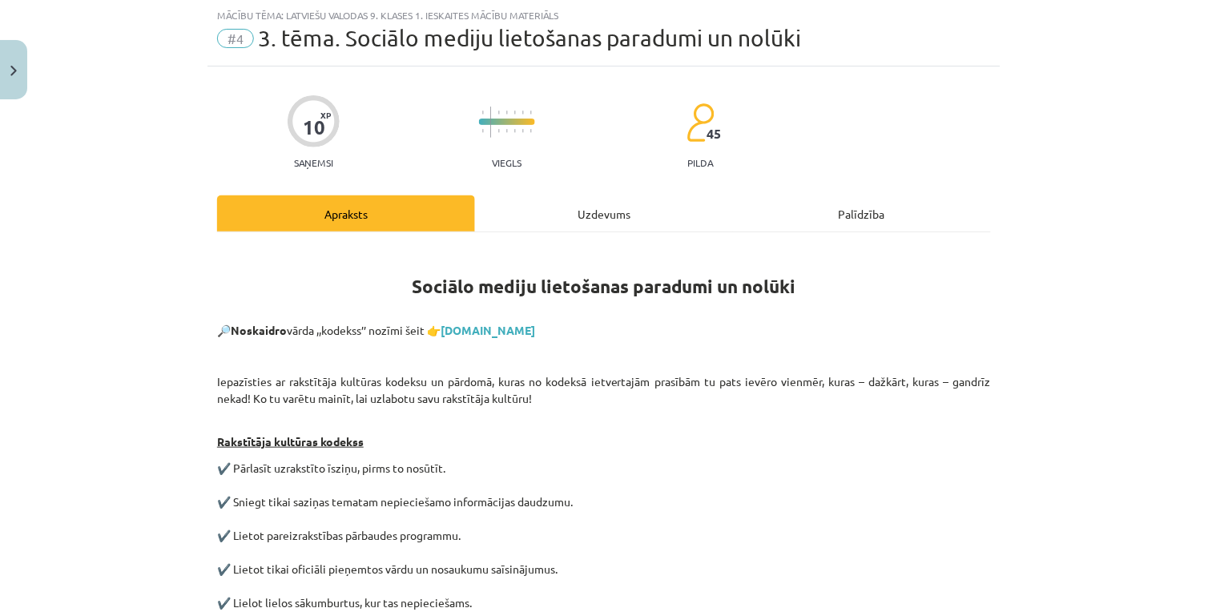
click at [537, 231] on div "Uzdevums" at bounding box center [604, 213] width 258 height 36
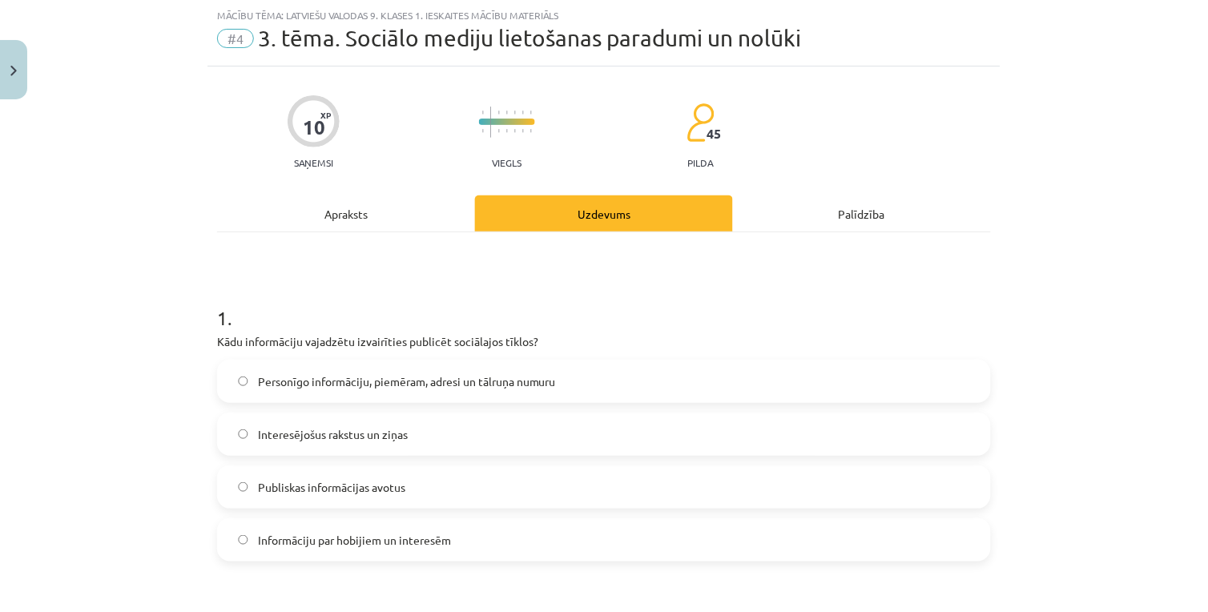
click at [420, 387] on span "Personīgo informāciju, piemēram, adresi un tālruņa numuru" at bounding box center [407, 381] width 298 height 17
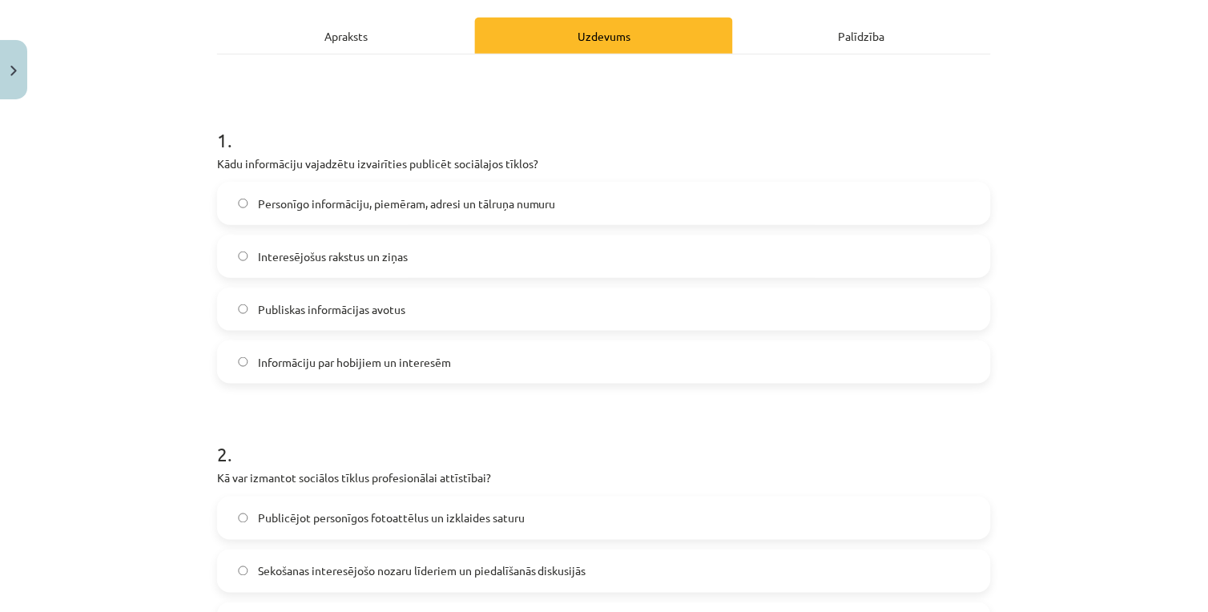
scroll to position [485, 0]
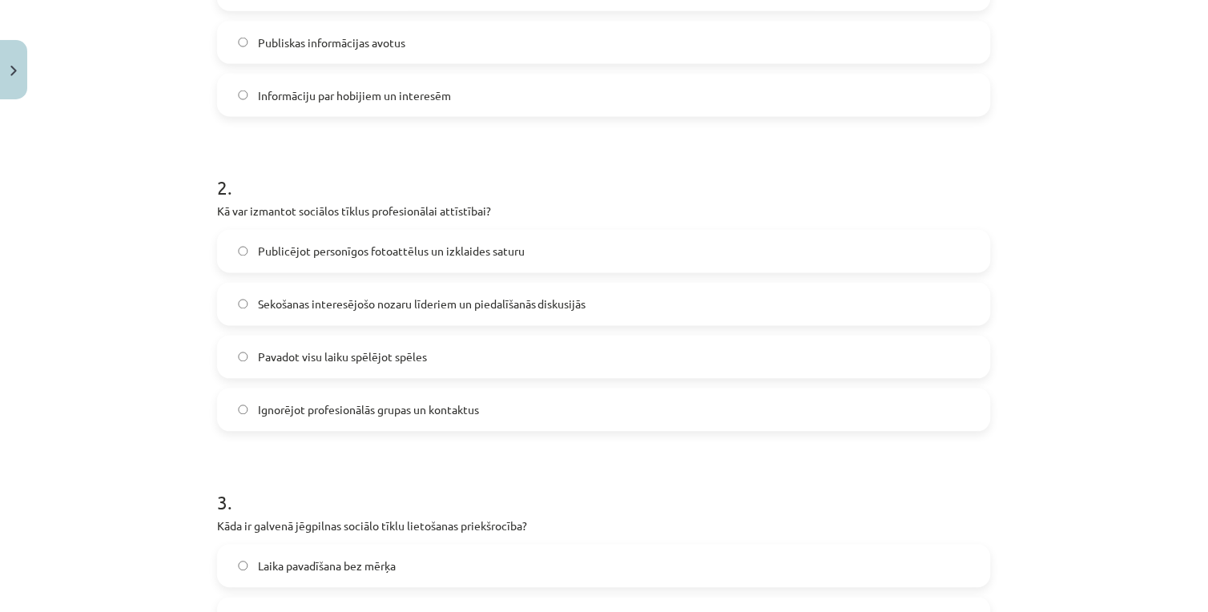
click at [401, 301] on span "Sekošanas interesējošo nozaru līderiem un piedalīšanās diskusijās" at bounding box center [422, 304] width 328 height 17
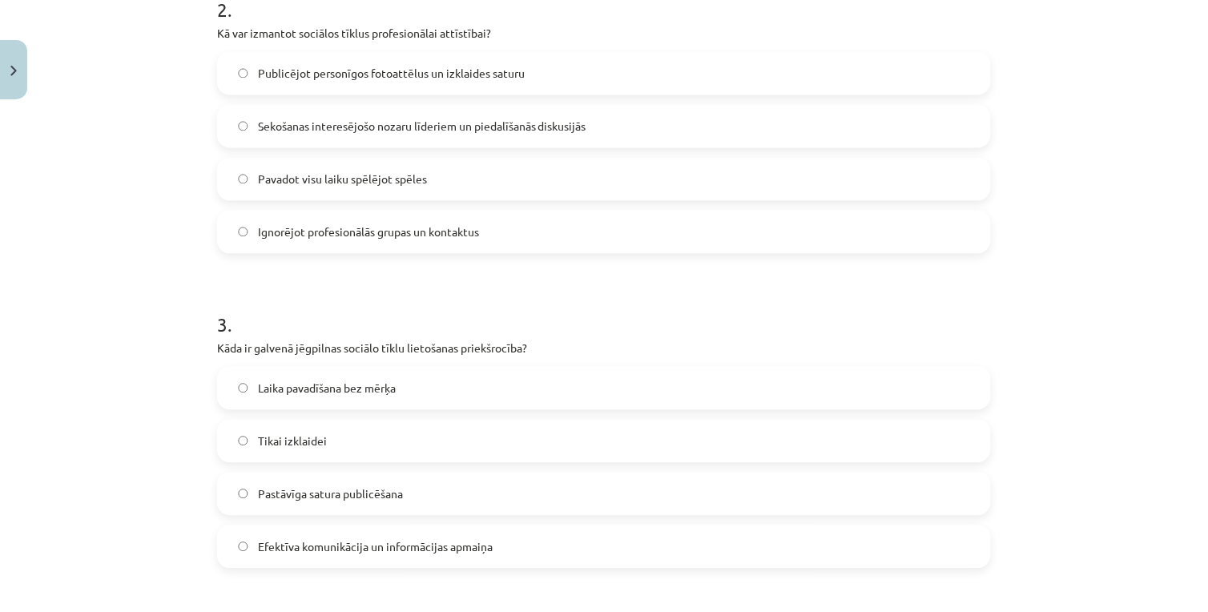
click at [370, 545] on span "Efektīva komunikācija un informācijas apmaiņa" at bounding box center [375, 547] width 235 height 17
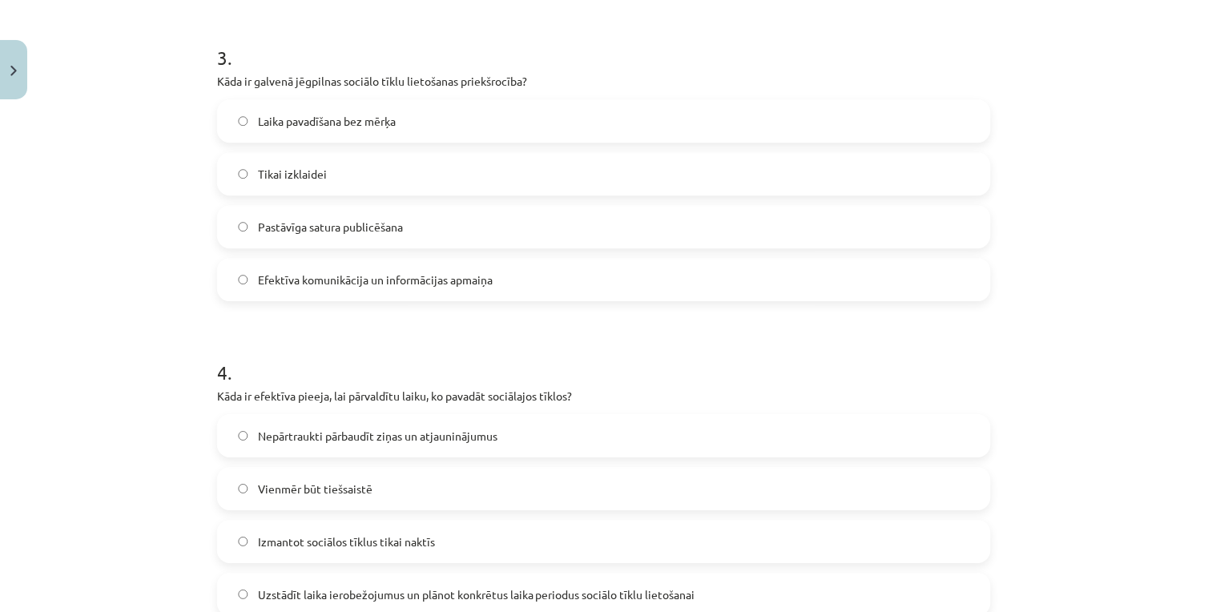
scroll to position [1019, 0]
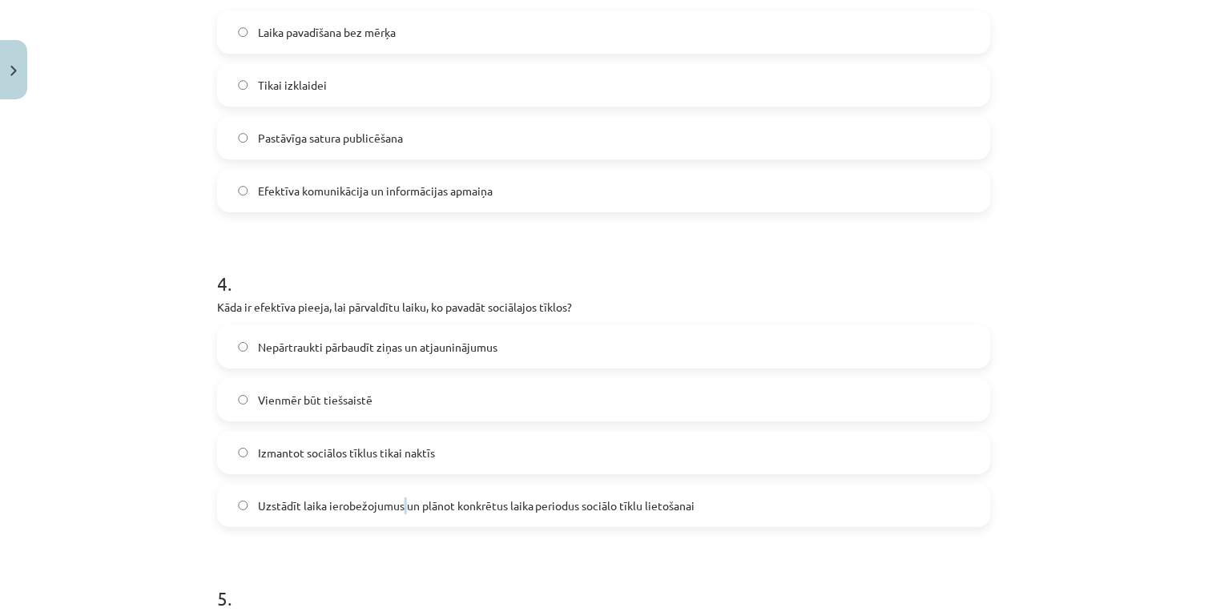
click at [398, 508] on span "Uzstādīt laika ierobežojumus un plānot konkrētus laika periodus sociālo tīklu l…" at bounding box center [476, 505] width 437 height 17
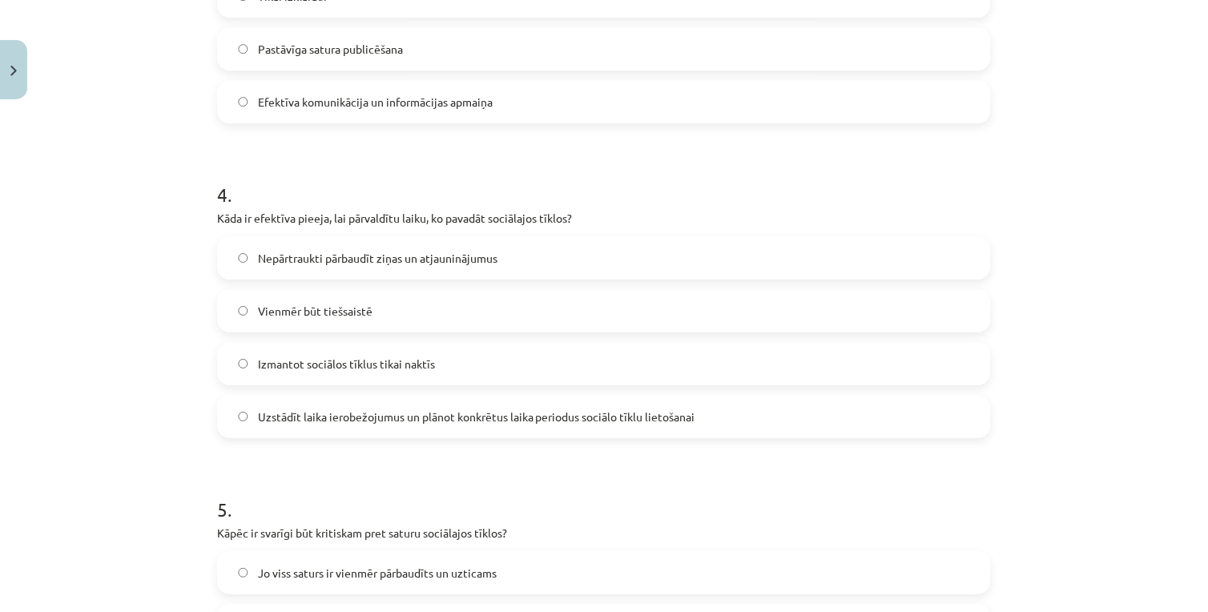
click at [429, 420] on span "Uzstādīt laika ierobežojumus un plānot konkrētus laika periodus sociālo tīklu l…" at bounding box center [476, 416] width 437 height 17
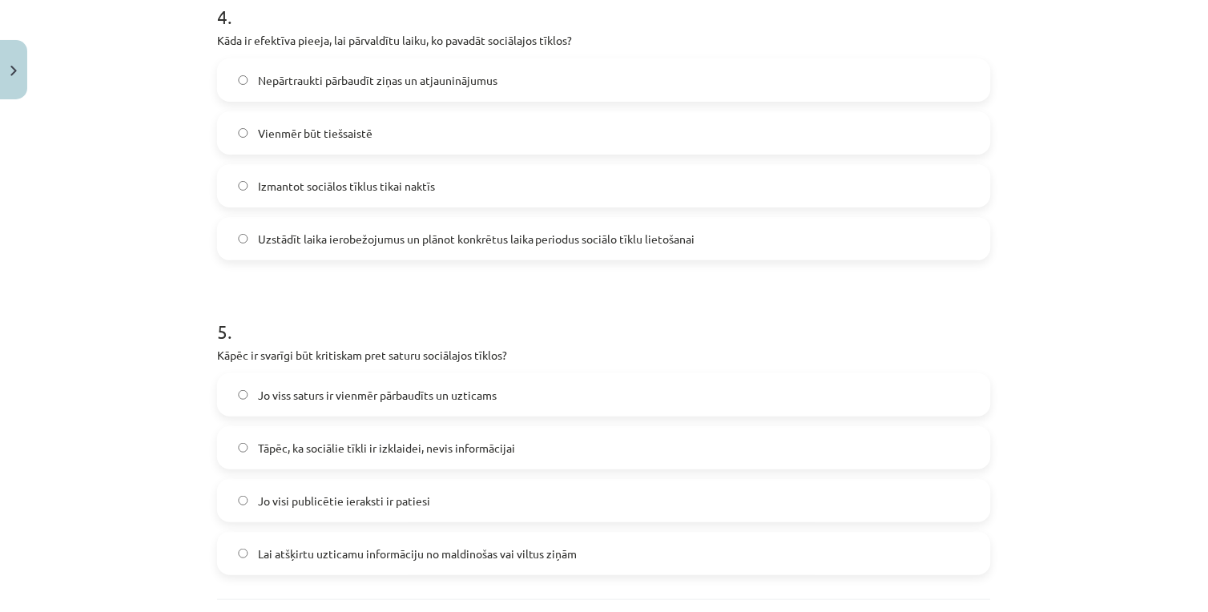
scroll to position [1374, 0]
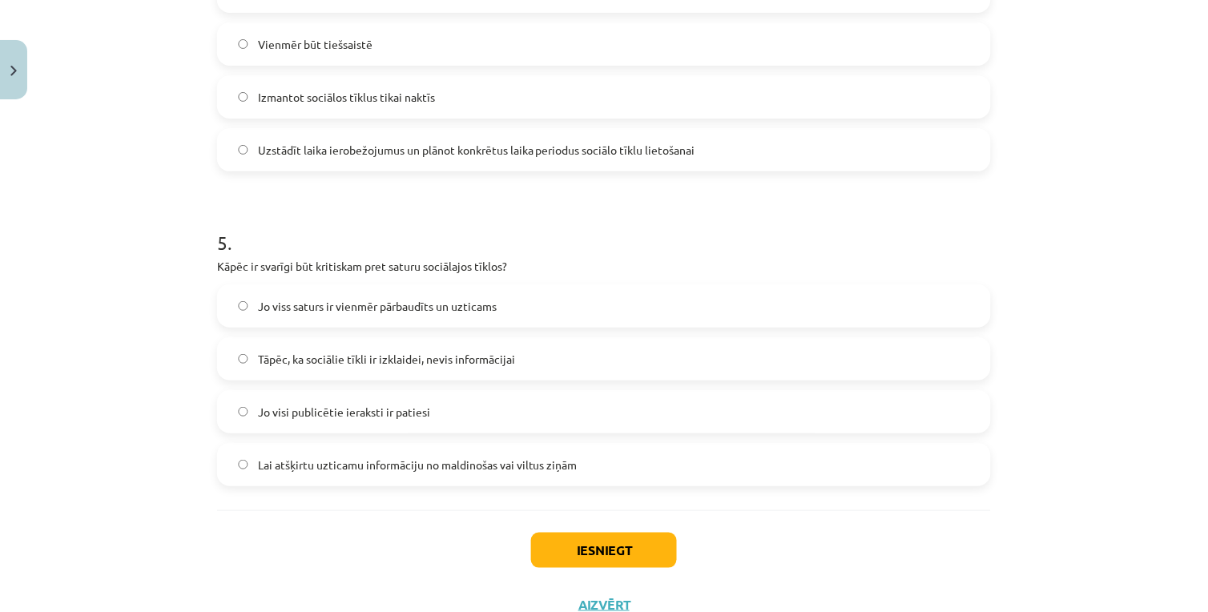
click at [314, 448] on label "Lai atšķirtu uzticamu informāciju no maldinošas vai viltus ziņām" at bounding box center [604, 464] width 770 height 40
click at [570, 543] on button "Iesniegt" at bounding box center [604, 550] width 146 height 35
click at [566, 541] on button "Iesniegt" at bounding box center [604, 550] width 146 height 35
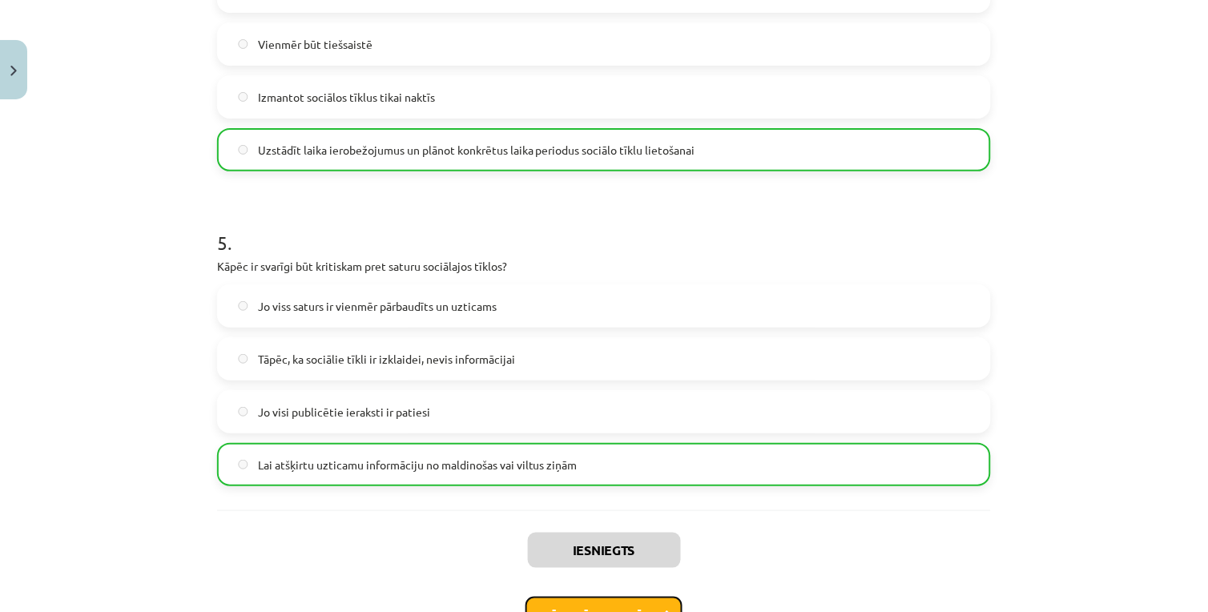
click at [558, 601] on button "Nākamā nodarbība" at bounding box center [603, 615] width 157 height 37
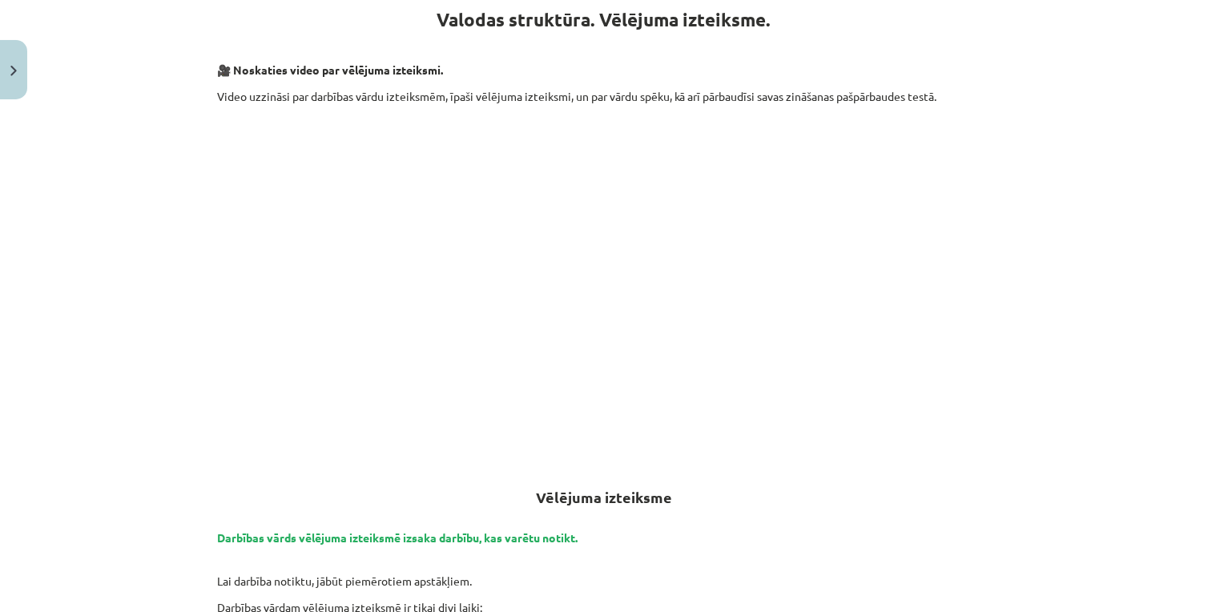
scroll to position [40, 0]
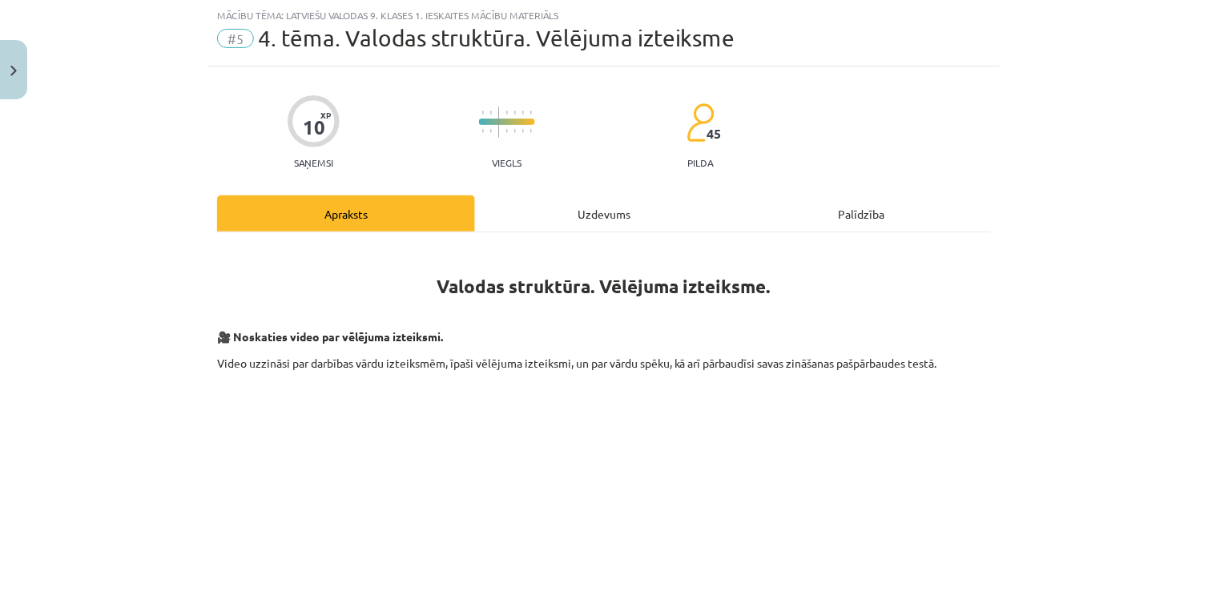
click at [523, 216] on div "Uzdevums" at bounding box center [604, 213] width 258 height 36
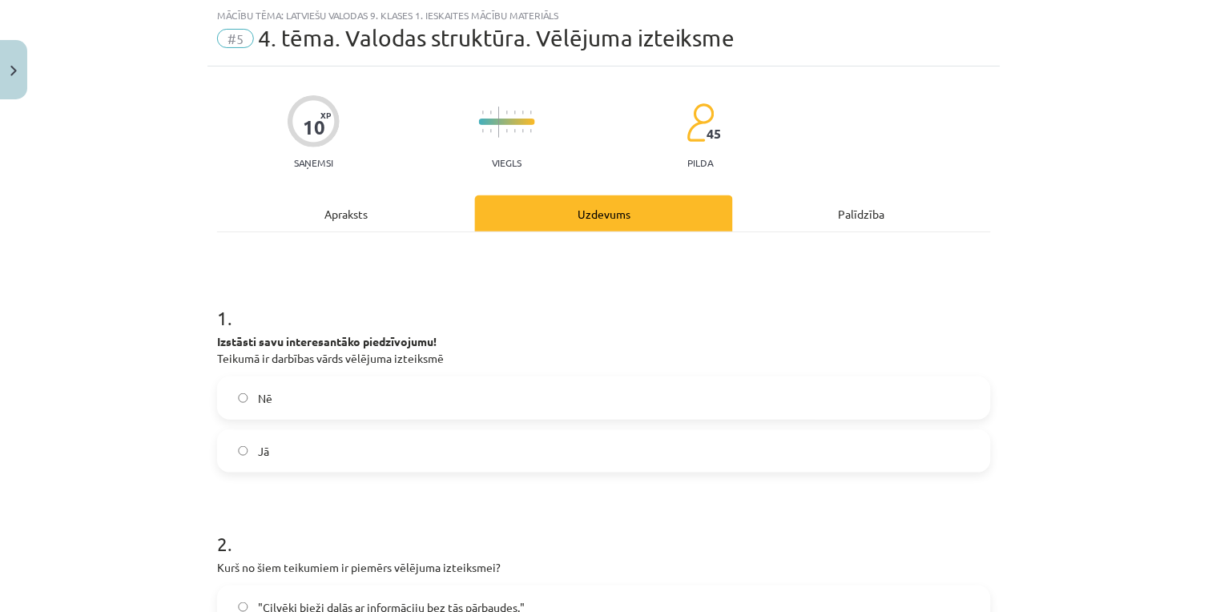
click at [258, 399] on span "Nē" at bounding box center [265, 398] width 14 height 17
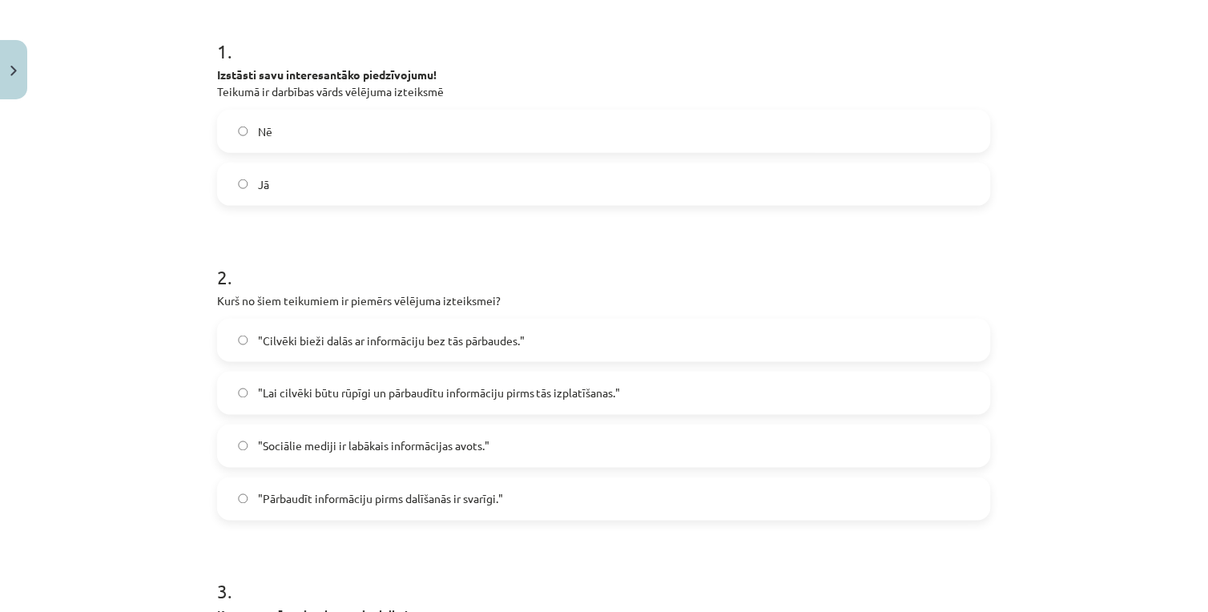
drag, startPoint x: 372, startPoint y: 395, endPoint x: 374, endPoint y: 325, distance: 69.7
click at [369, 367] on div ""Cilvēki bieži dalās ar informāciju bez tās pārbaudes." "Lai cilvēki būtu rūpīg…" at bounding box center [604, 420] width 774 height 202
click at [293, 404] on label ""Lai cilvēki būtu rūpīgi un pārbaudītu informāciju pirms tās izplatīšanas."" at bounding box center [604, 393] width 770 height 40
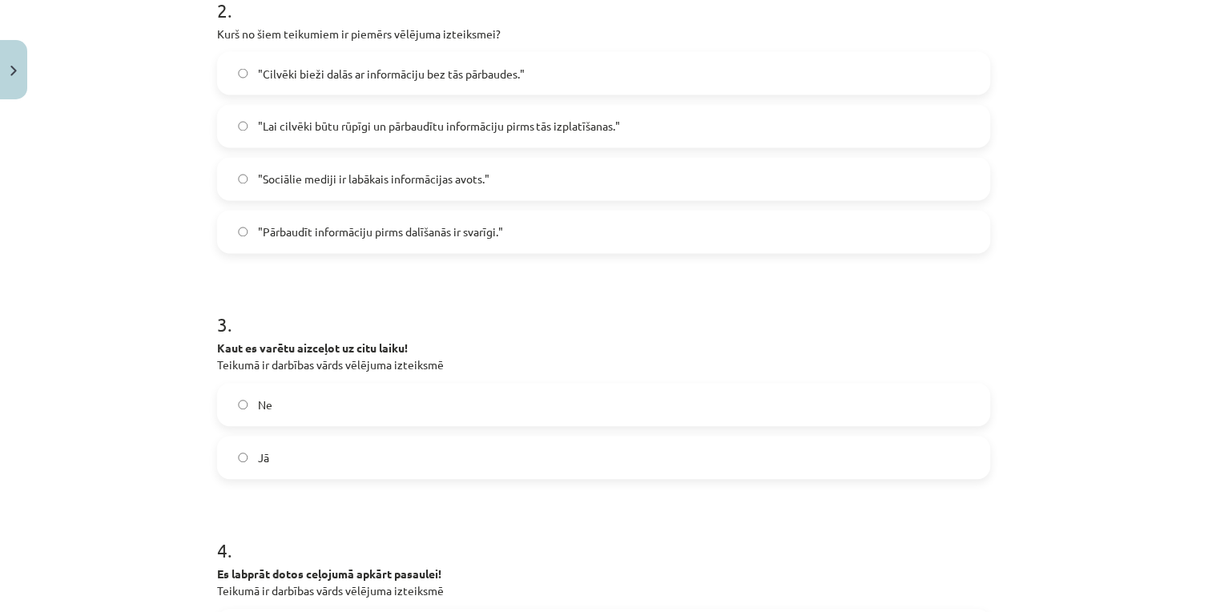
scroll to position [662, 0]
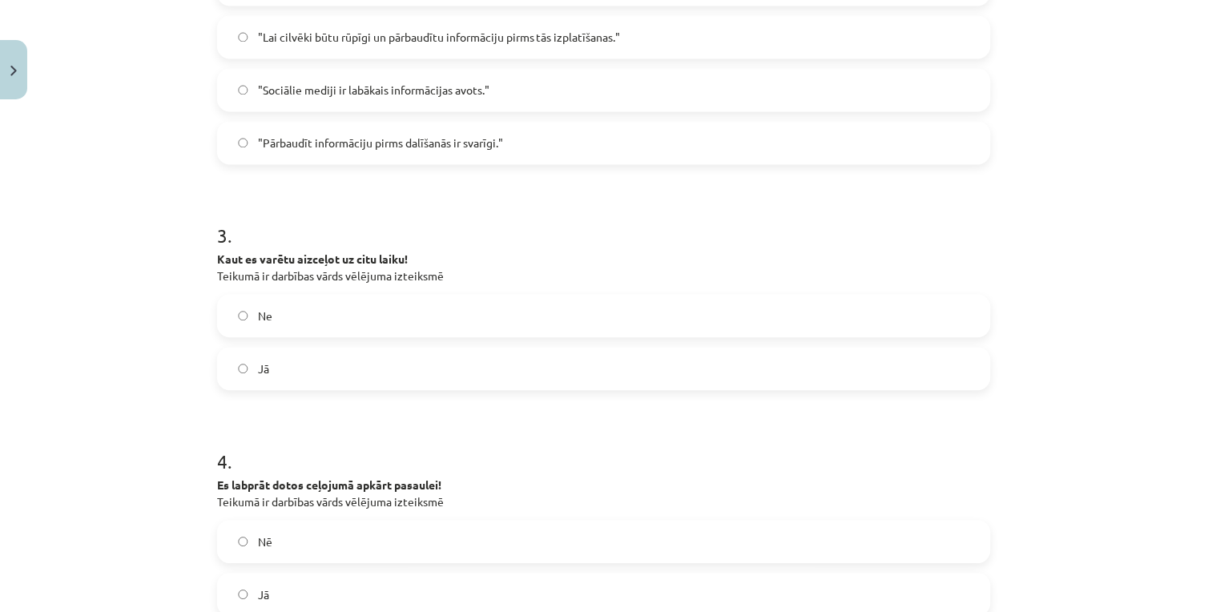
click at [312, 391] on form "1 . Izstāsti savu interesantāko piedzīvojumu! Teikumā ir darbības vārds vēlējum…" at bounding box center [604, 249] width 774 height 1186
click at [314, 375] on label "Jā" at bounding box center [604, 369] width 770 height 40
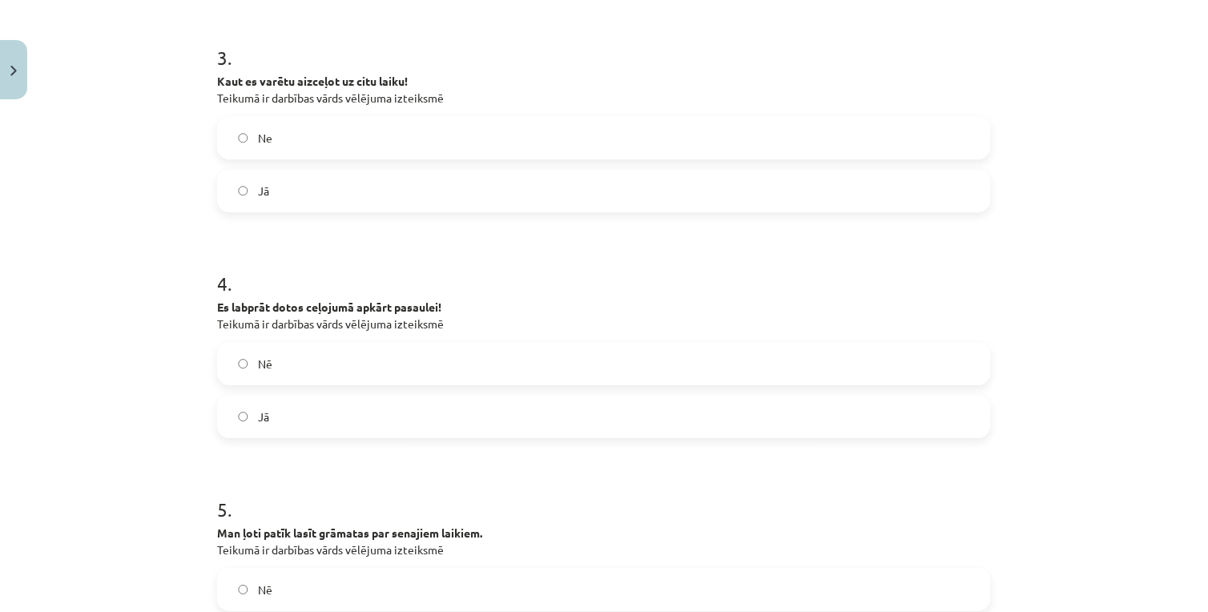
click at [317, 416] on label "Jā" at bounding box center [604, 416] width 770 height 40
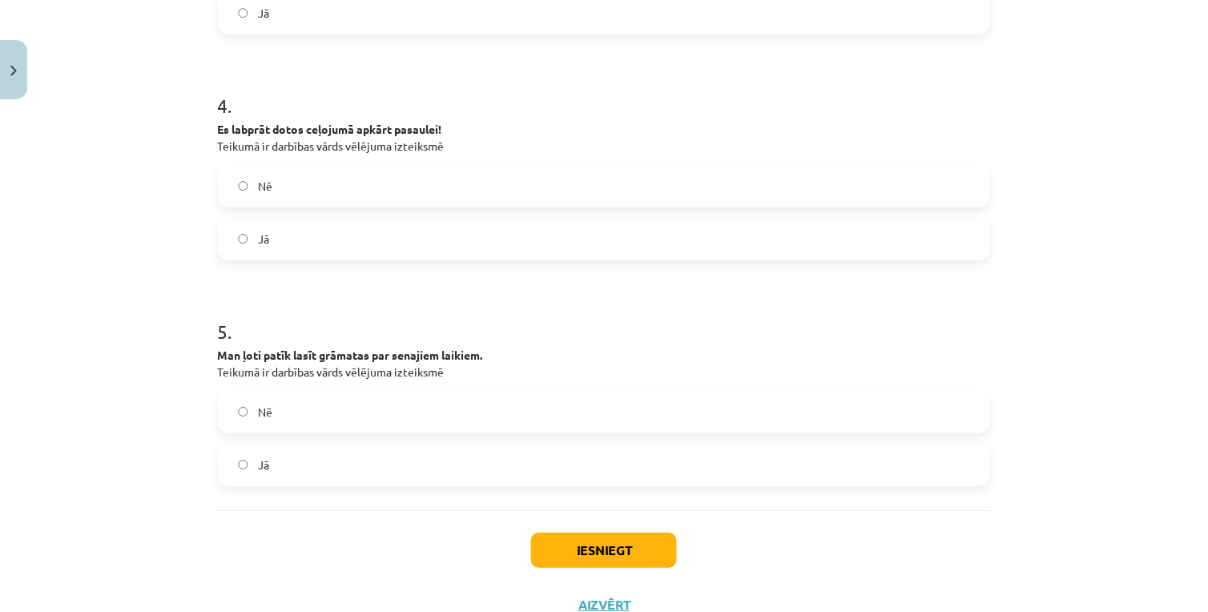
scroll to position [1078, 0]
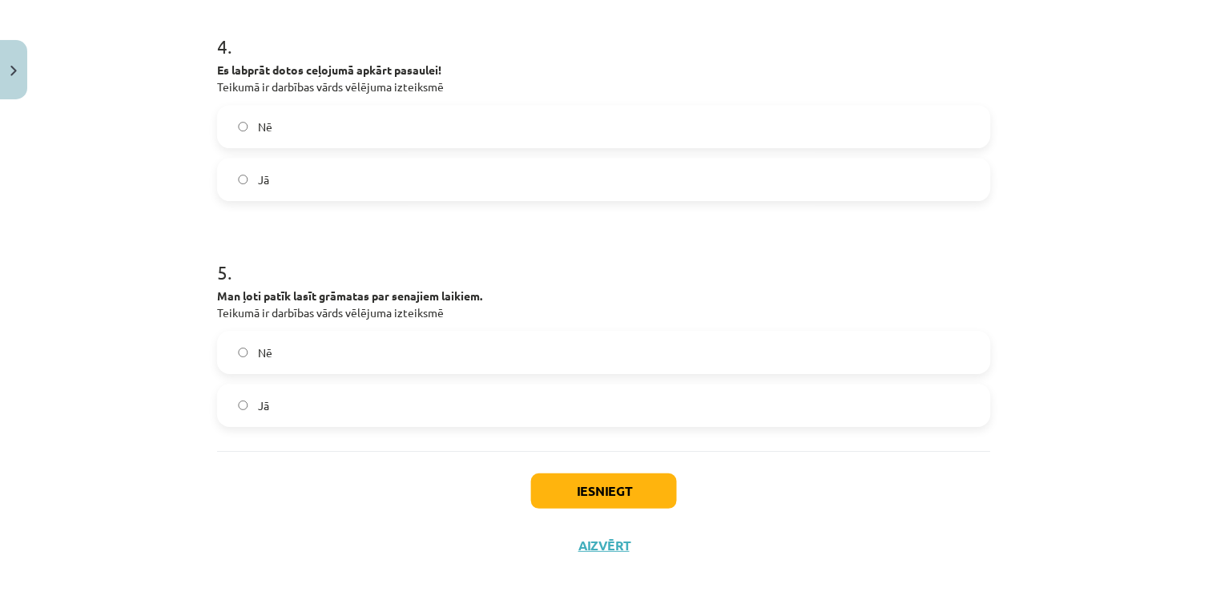
click at [384, 339] on label "Nē" at bounding box center [604, 352] width 770 height 40
click at [547, 482] on button "Iesniegt" at bounding box center [604, 490] width 146 height 35
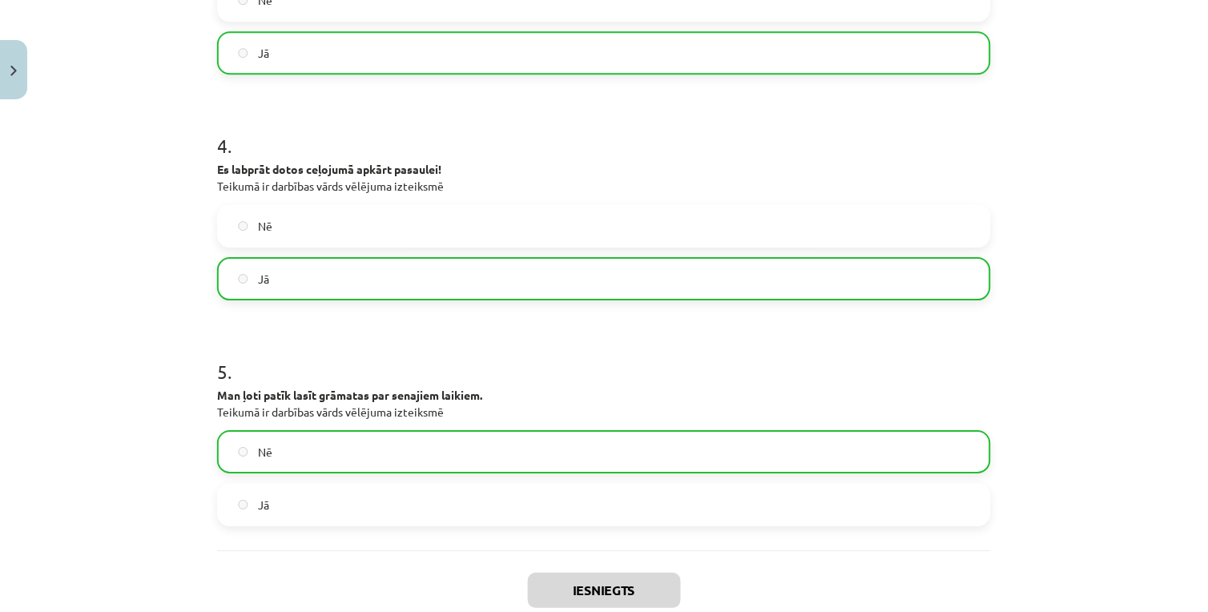
scroll to position [1068, 0]
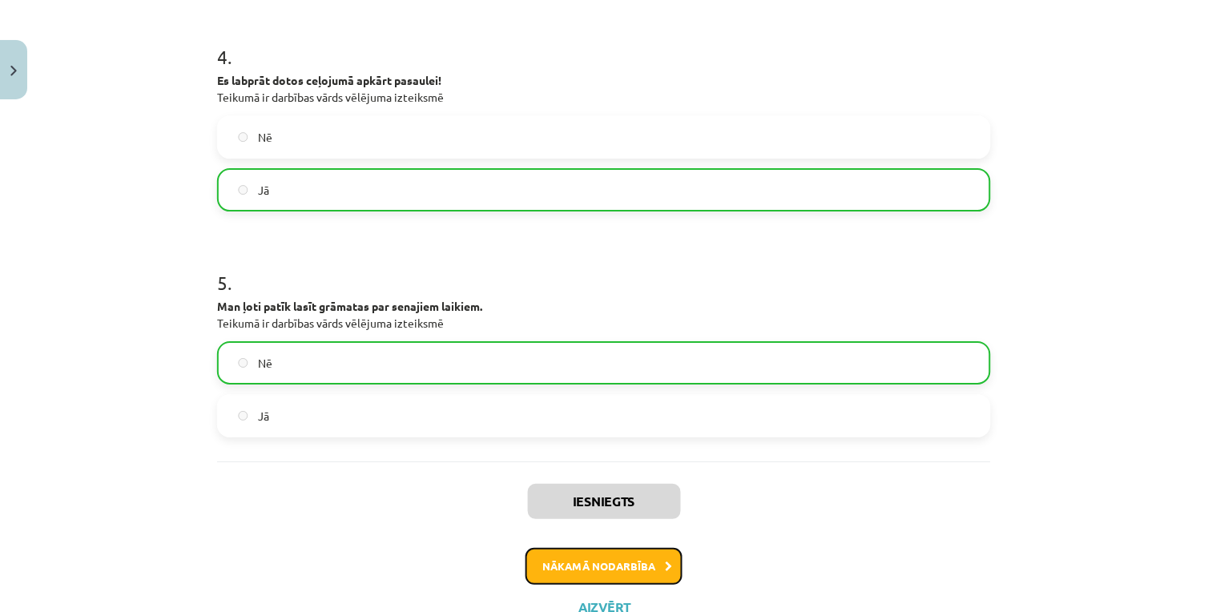
click at [623, 570] on button "Nākamā nodarbība" at bounding box center [603, 566] width 157 height 37
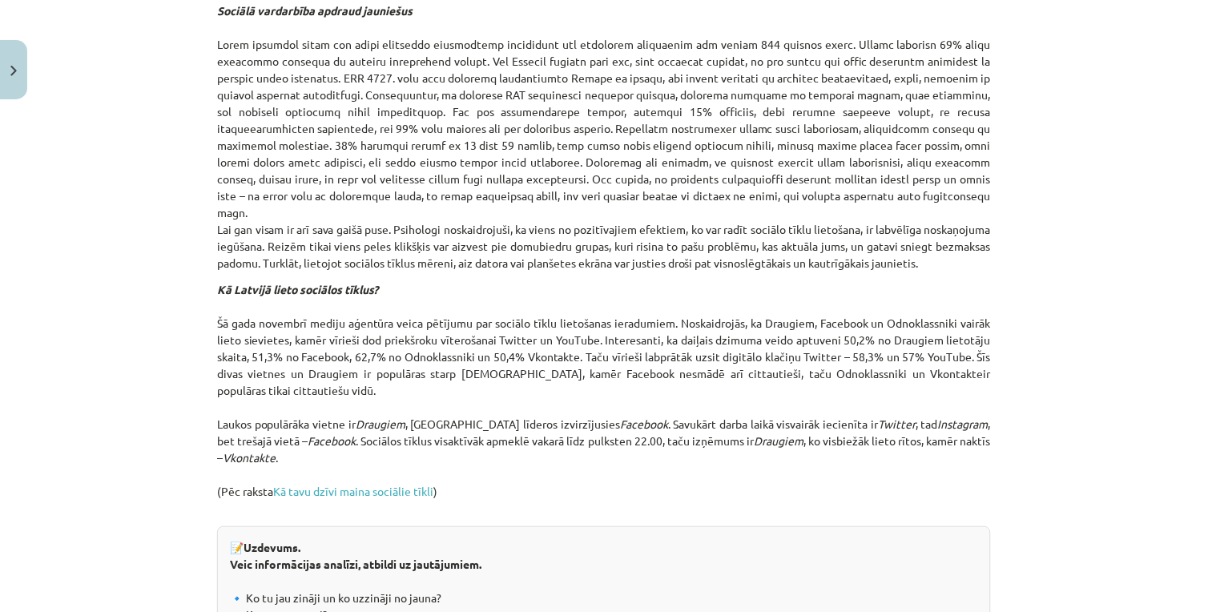
scroll to position [1764, 0]
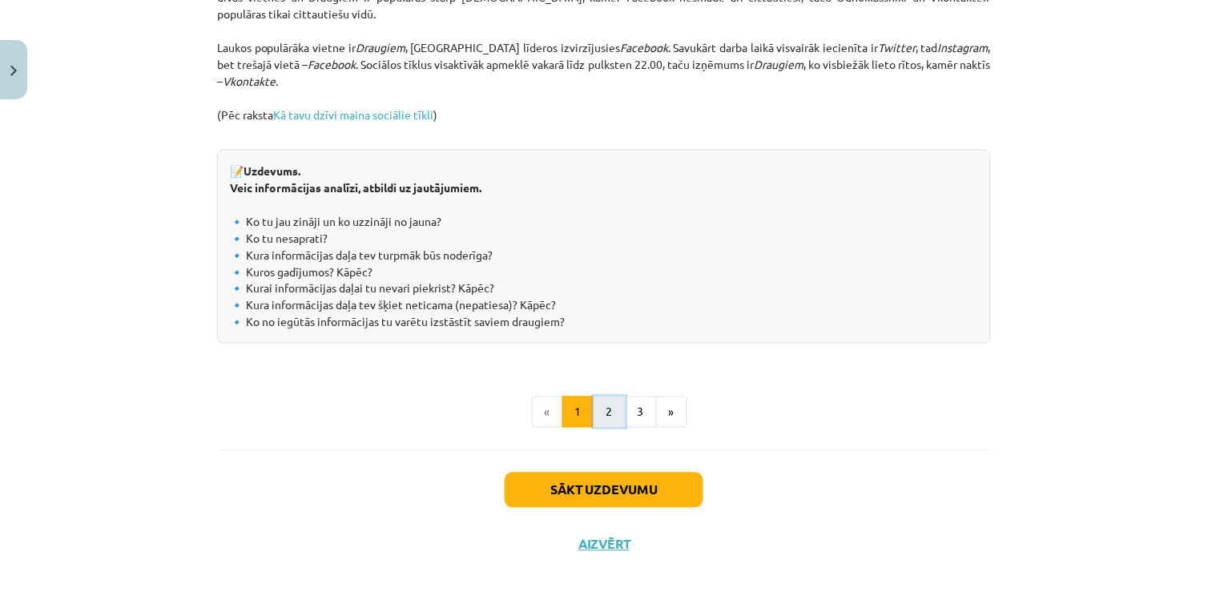
click at [593, 403] on button "2" at bounding box center [609, 412] width 32 height 32
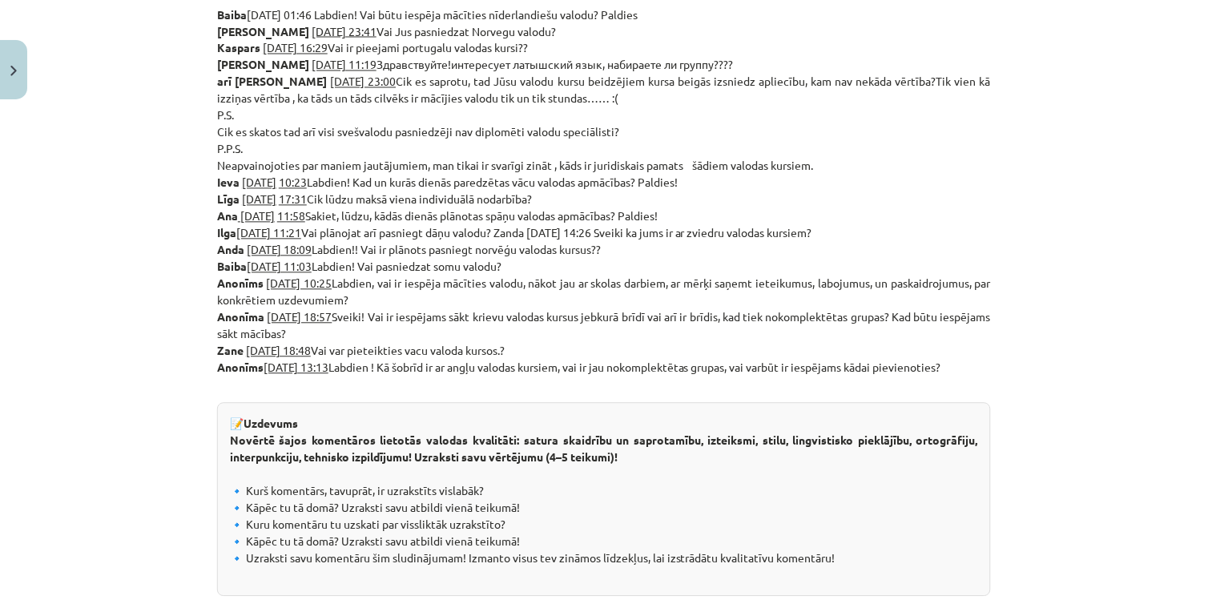
scroll to position [911, 0]
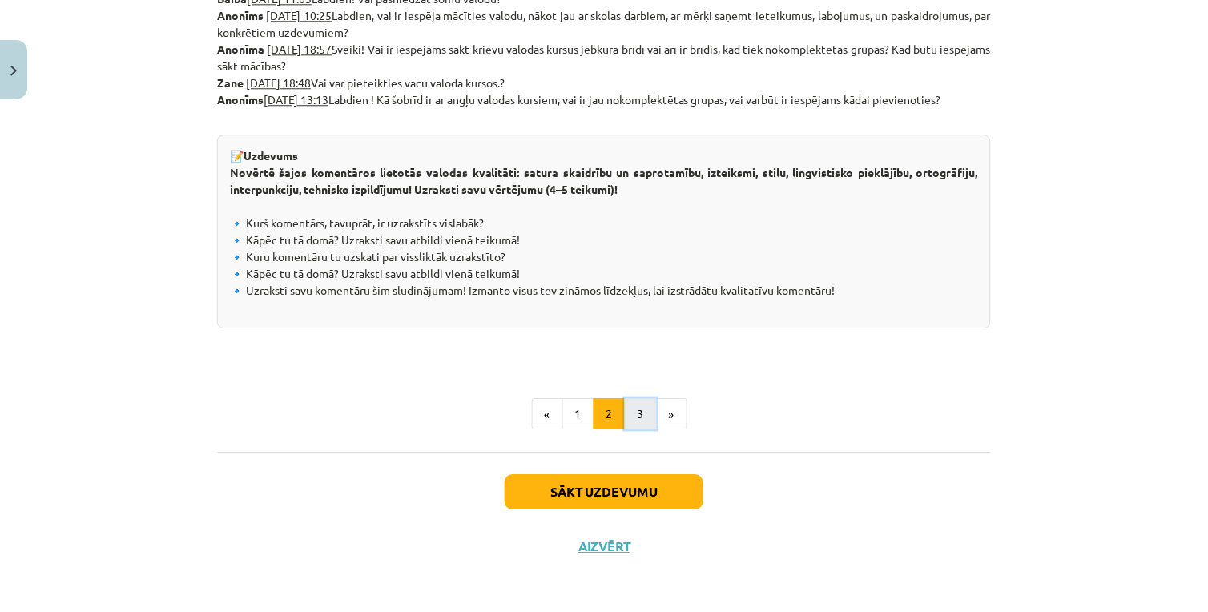
click at [645, 424] on button "3" at bounding box center [641, 414] width 32 height 32
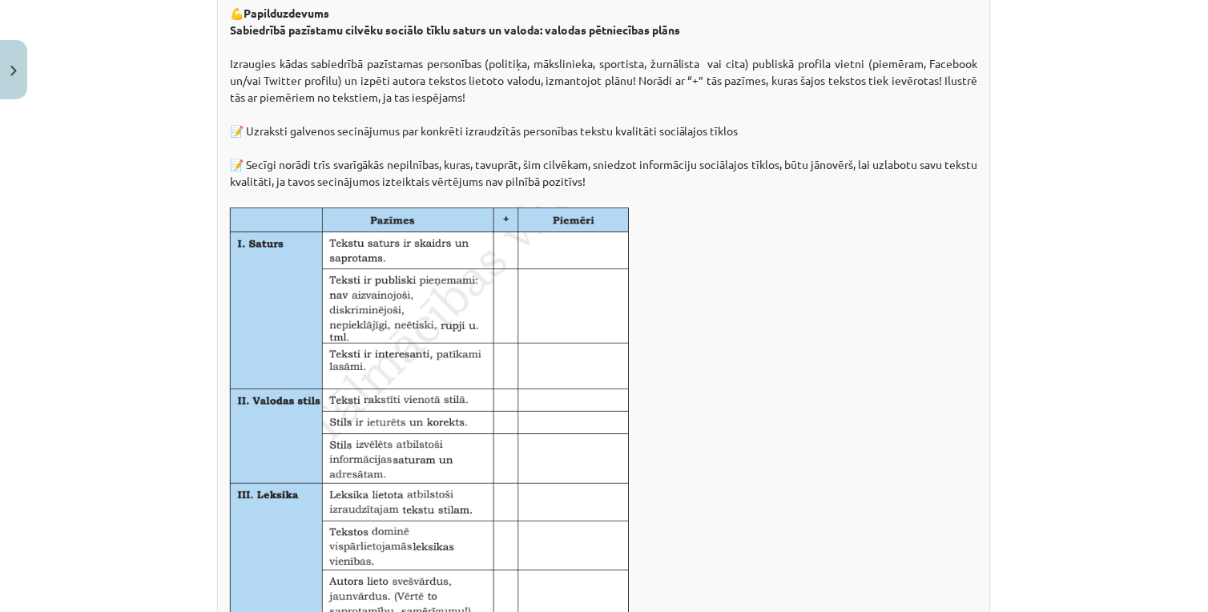
scroll to position [0, 0]
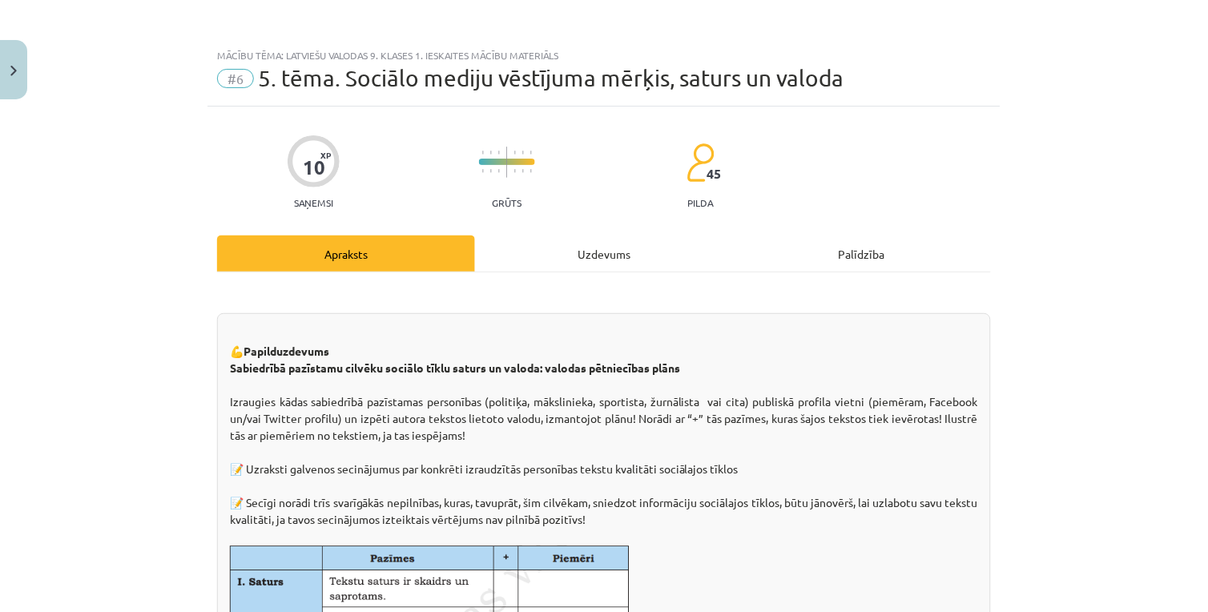
click at [612, 251] on div "Uzdevums" at bounding box center [604, 253] width 258 height 36
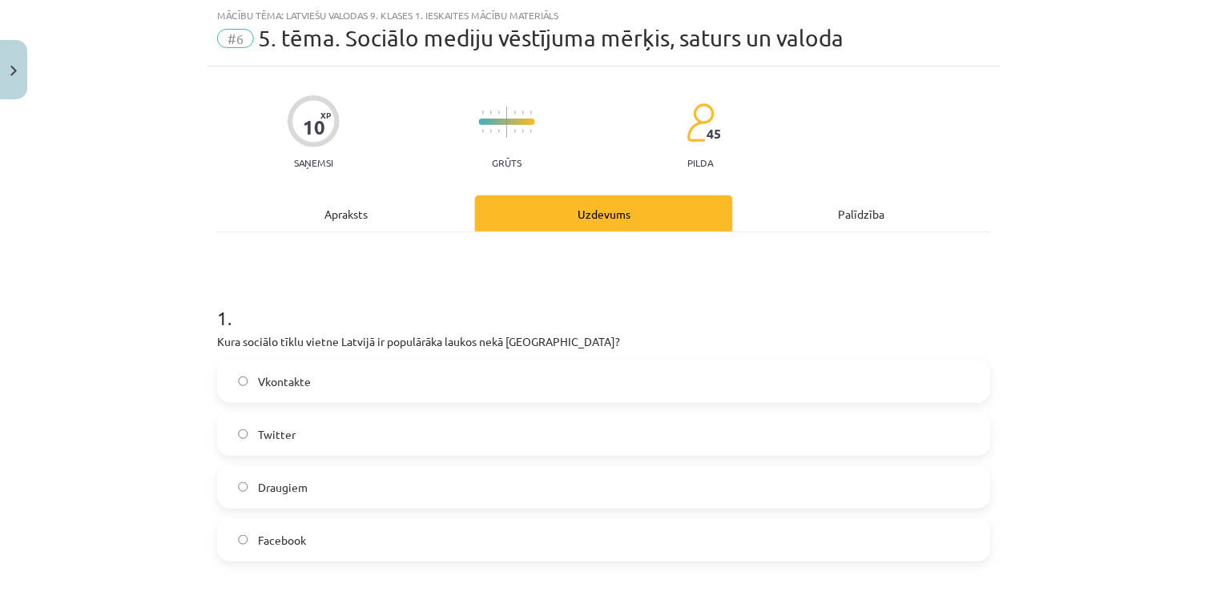
scroll to position [573, 0]
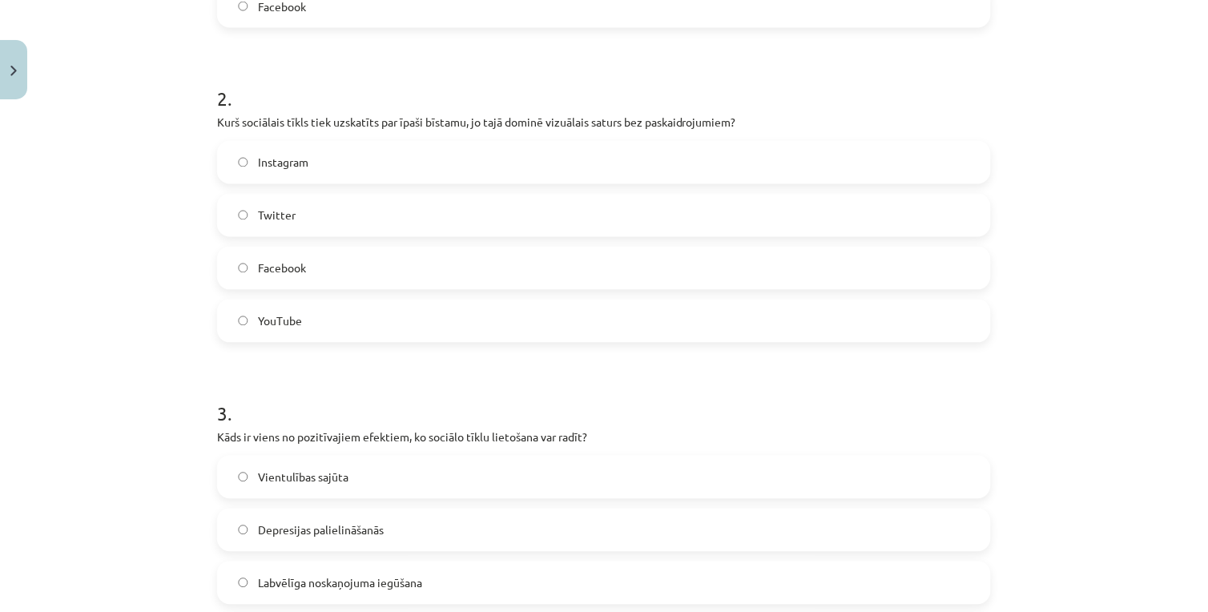
click at [371, 328] on label "YouTube" at bounding box center [604, 321] width 770 height 40
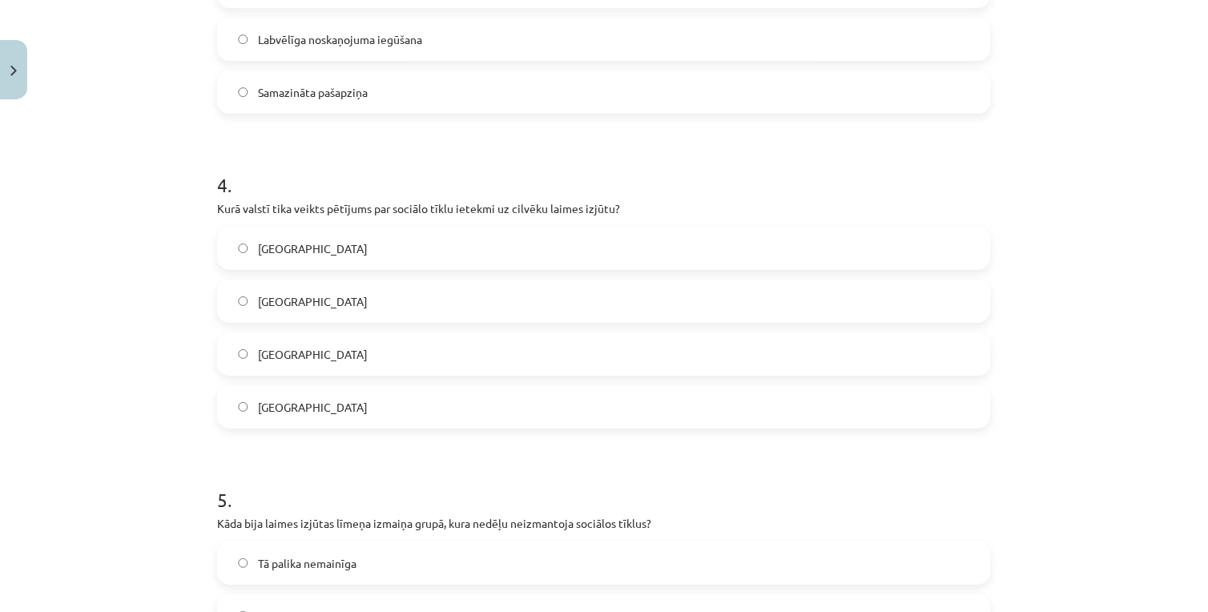
scroll to position [1434, 0]
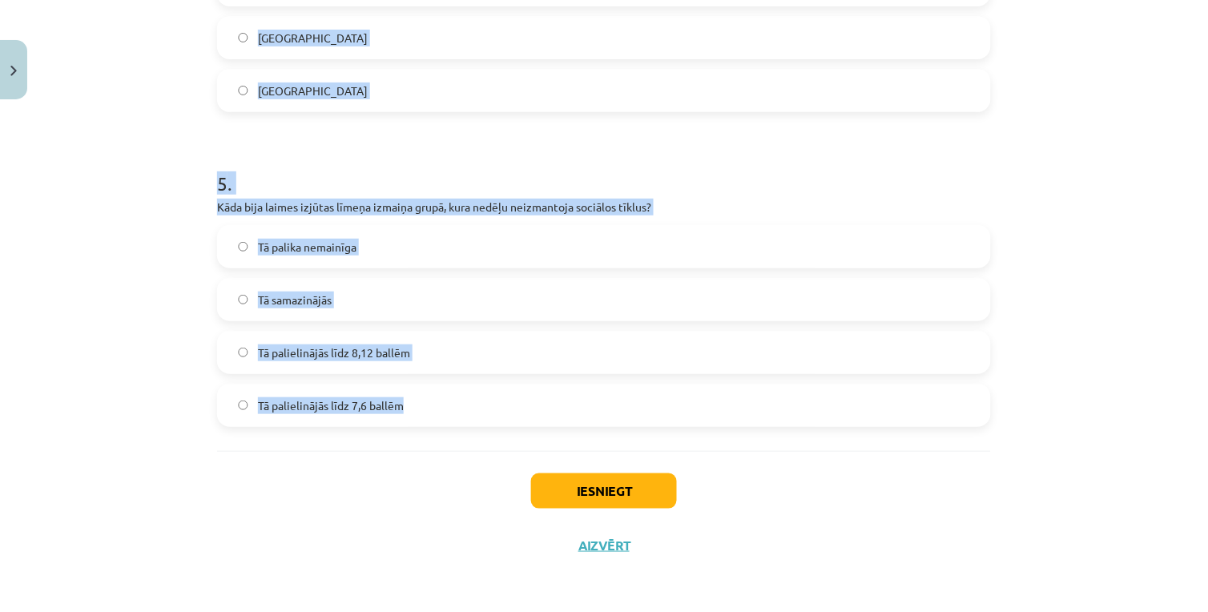
drag, startPoint x: 195, startPoint y: 320, endPoint x: 435, endPoint y: 434, distance: 265.8
click at [435, 434] on div "Mācību tēma: Latviešu valodas 9. klases 1. ieskaites mācību materiāls #6 5. tēm…" at bounding box center [604, 306] width 1208 height 612
copy form "1 . Kura sociālo tīklu vietne Latvijā ir populārāka laukos nekā [GEOGRAPHIC_DAT…"
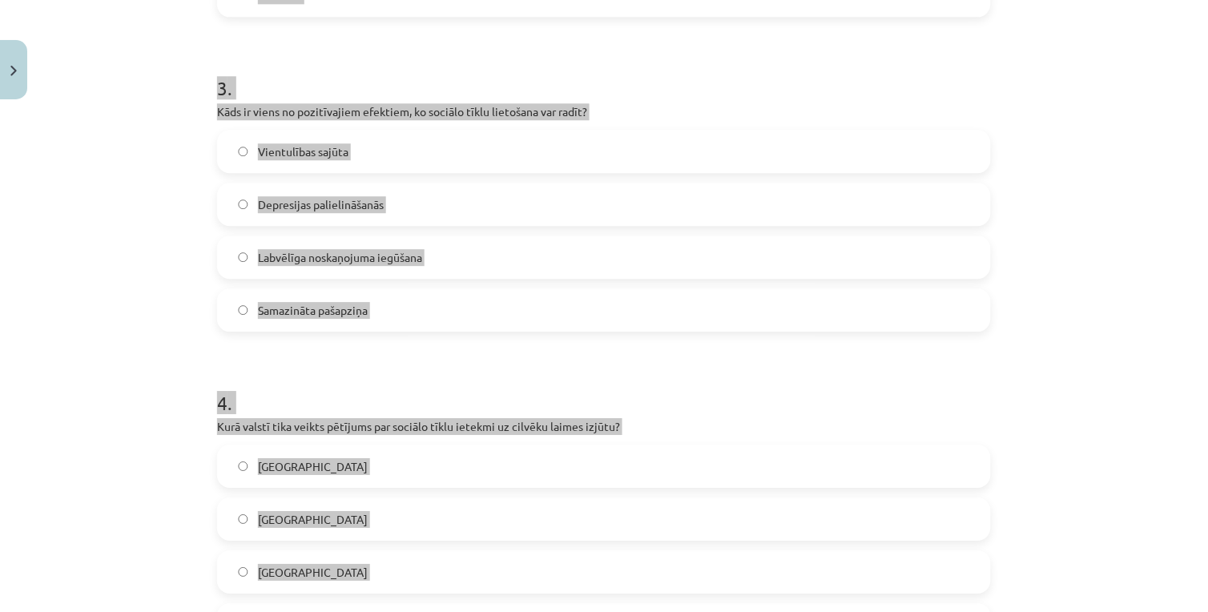
scroll to position [454, 0]
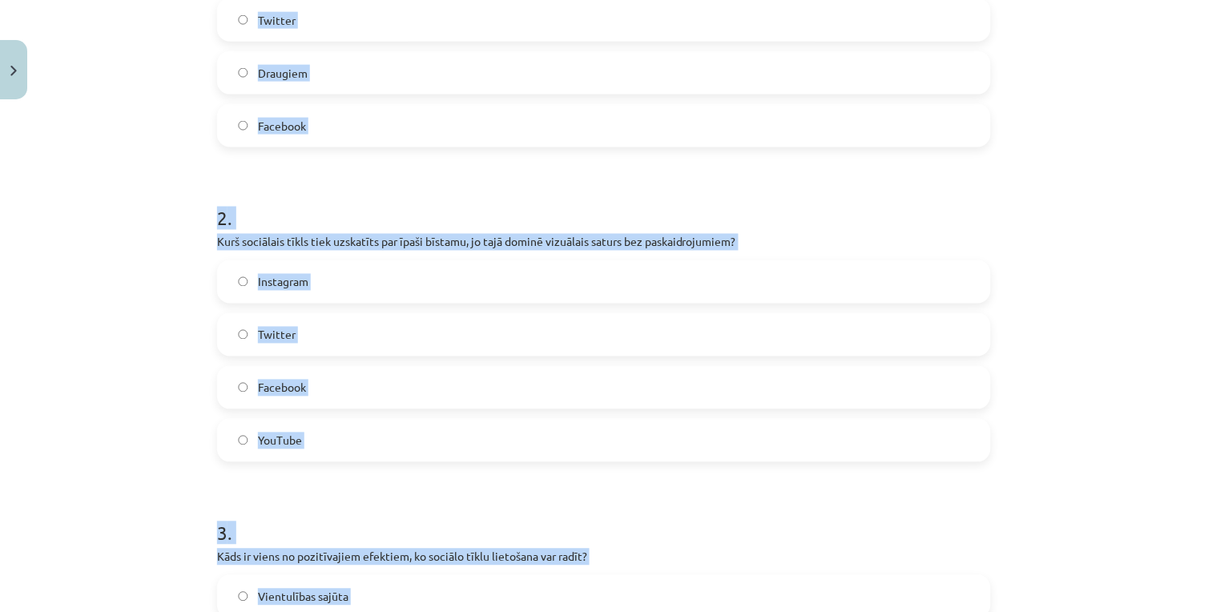
click at [207, 417] on div "10 XP Saņemsi Grūts 45 pilda Apraksts Uzdevums Palīdzība 1 . Kura sociālo tīklu…" at bounding box center [603, 602] width 793 height 1900
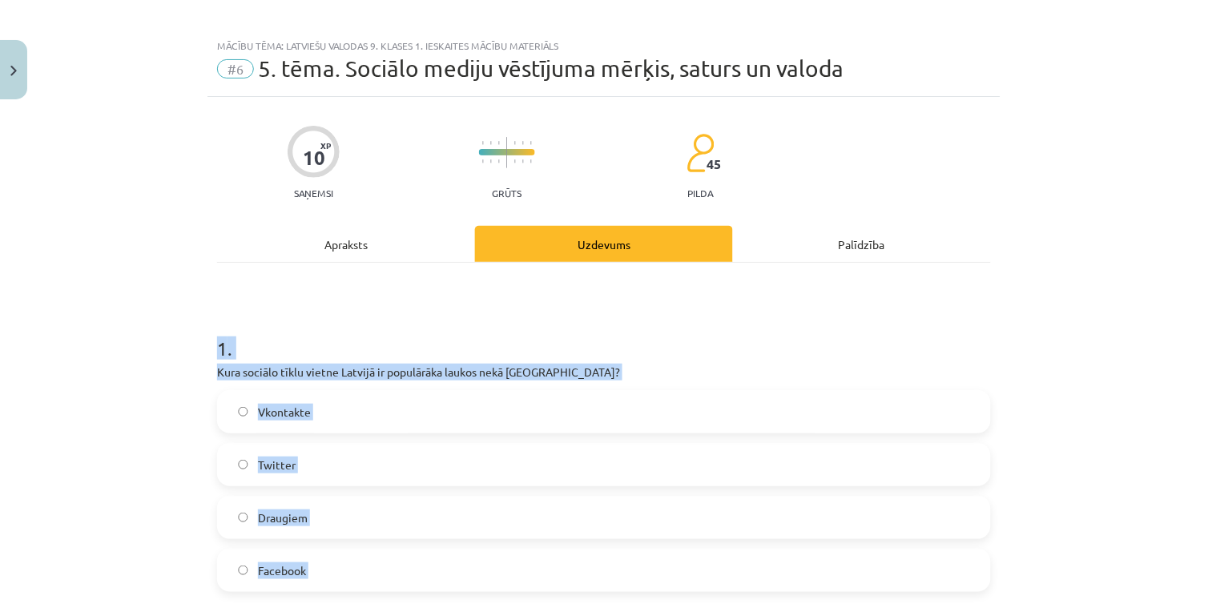
scroll to position [0, 0]
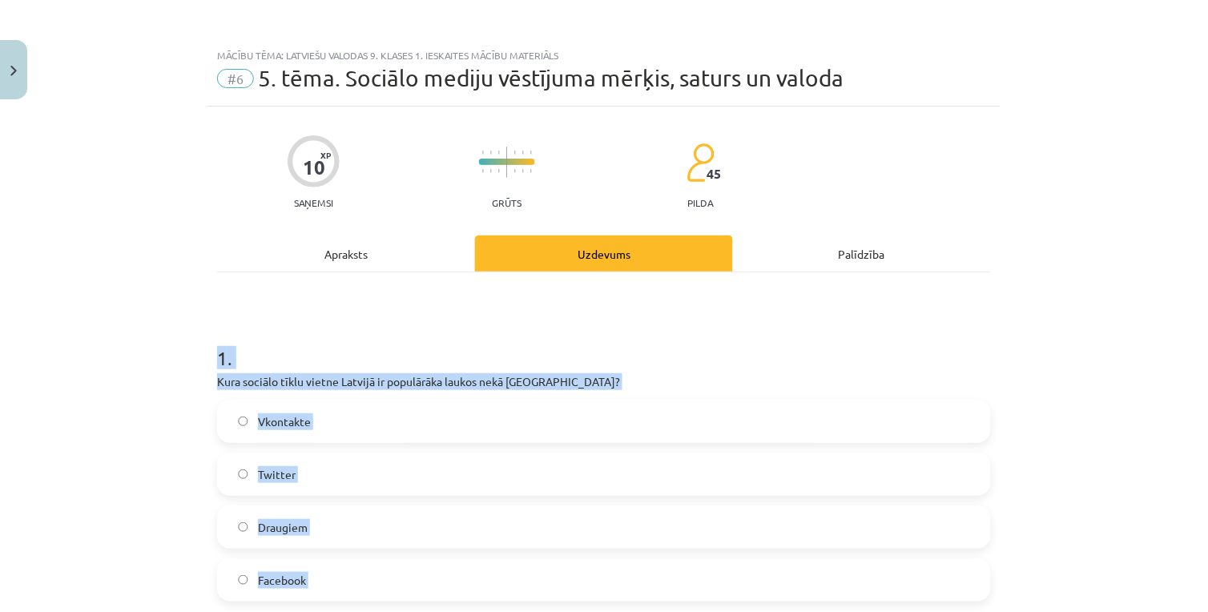
click at [306, 535] on label "Draugiem" at bounding box center [604, 527] width 770 height 40
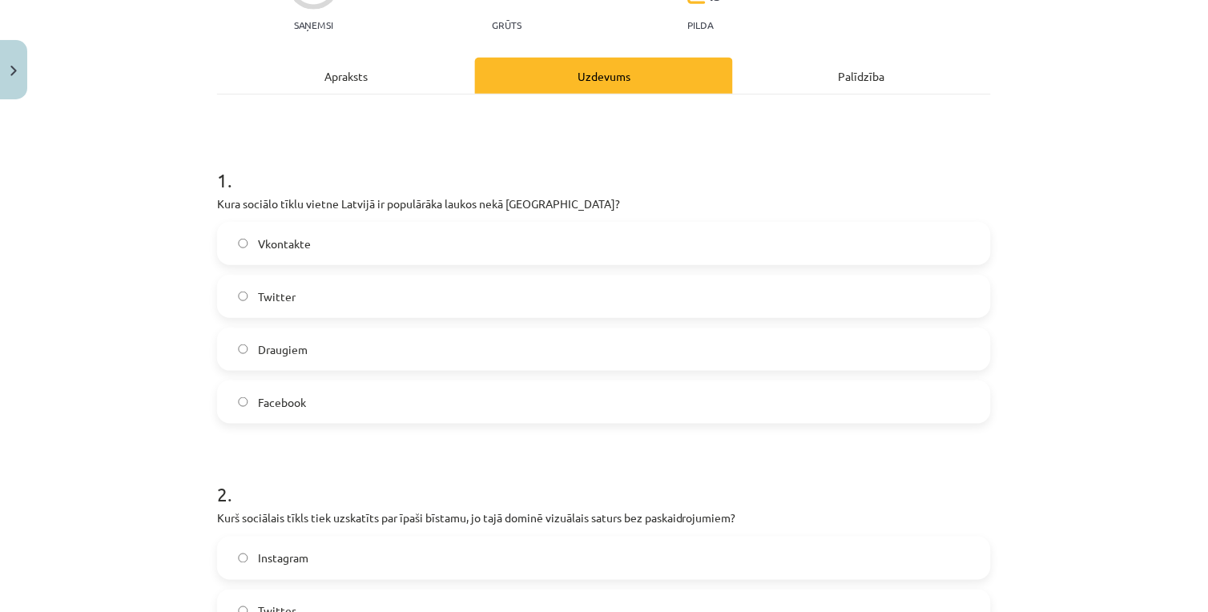
scroll to position [356, 0]
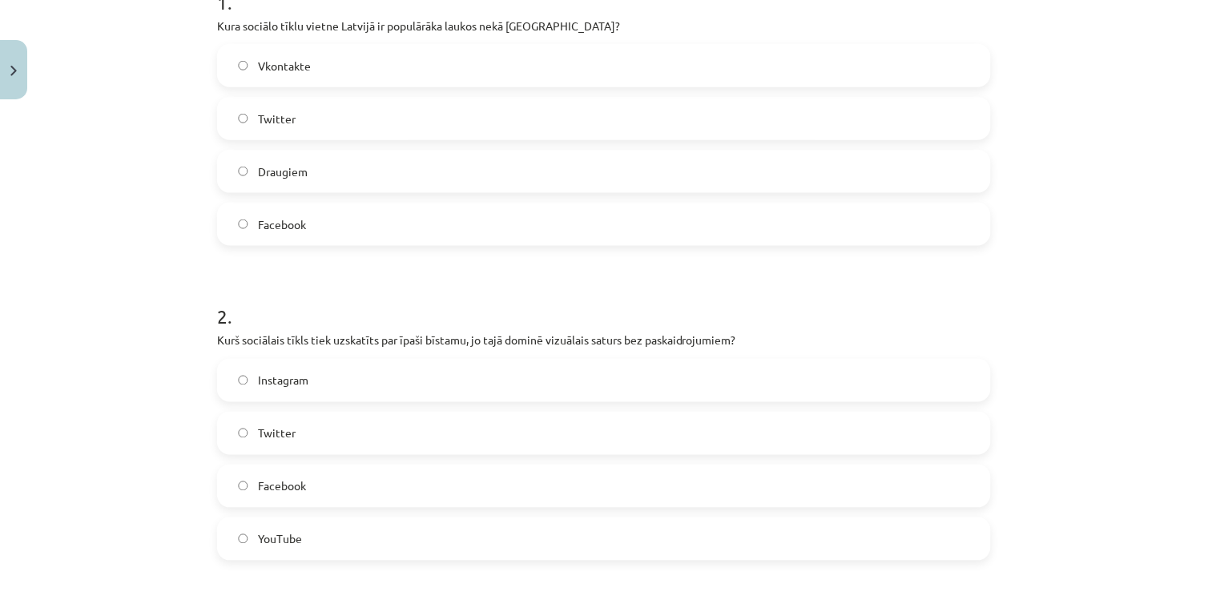
click at [401, 379] on label "Instagram" at bounding box center [604, 380] width 770 height 40
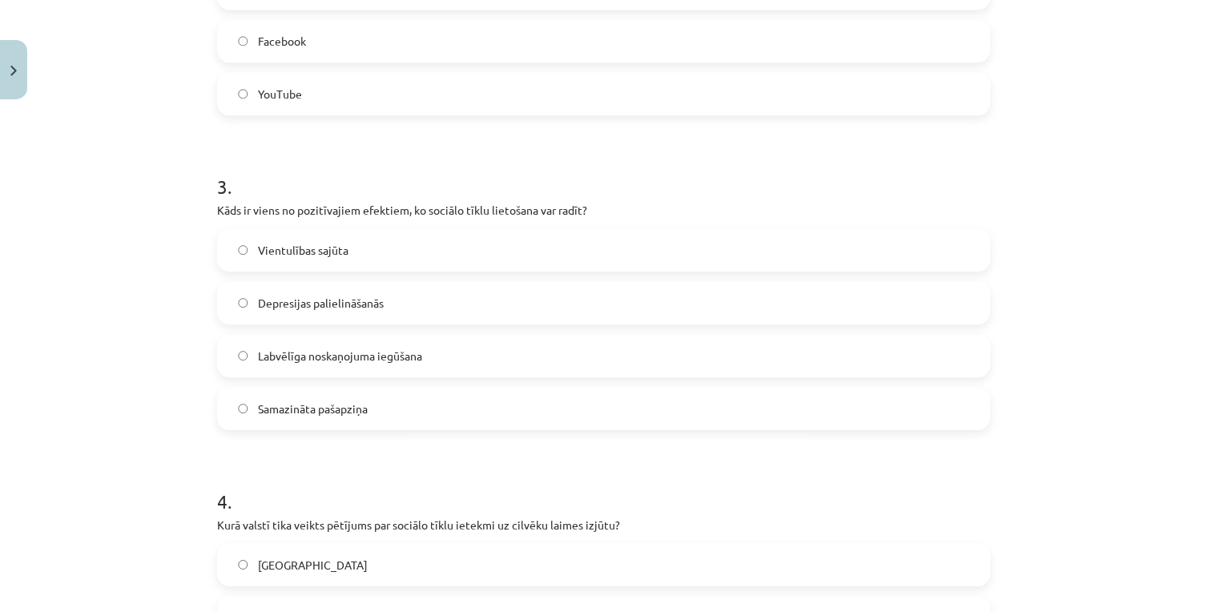
click at [409, 370] on label "Labvēlīga noskaņojuma iegūšana" at bounding box center [604, 356] width 770 height 40
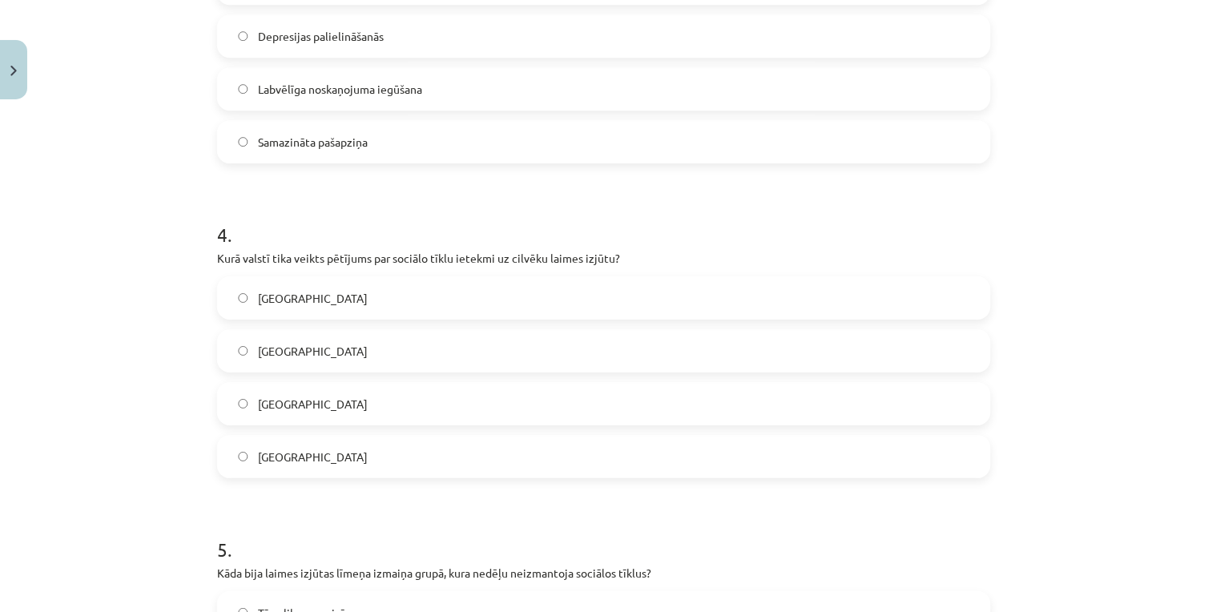
click at [292, 454] on label "[GEOGRAPHIC_DATA]" at bounding box center [604, 456] width 770 height 40
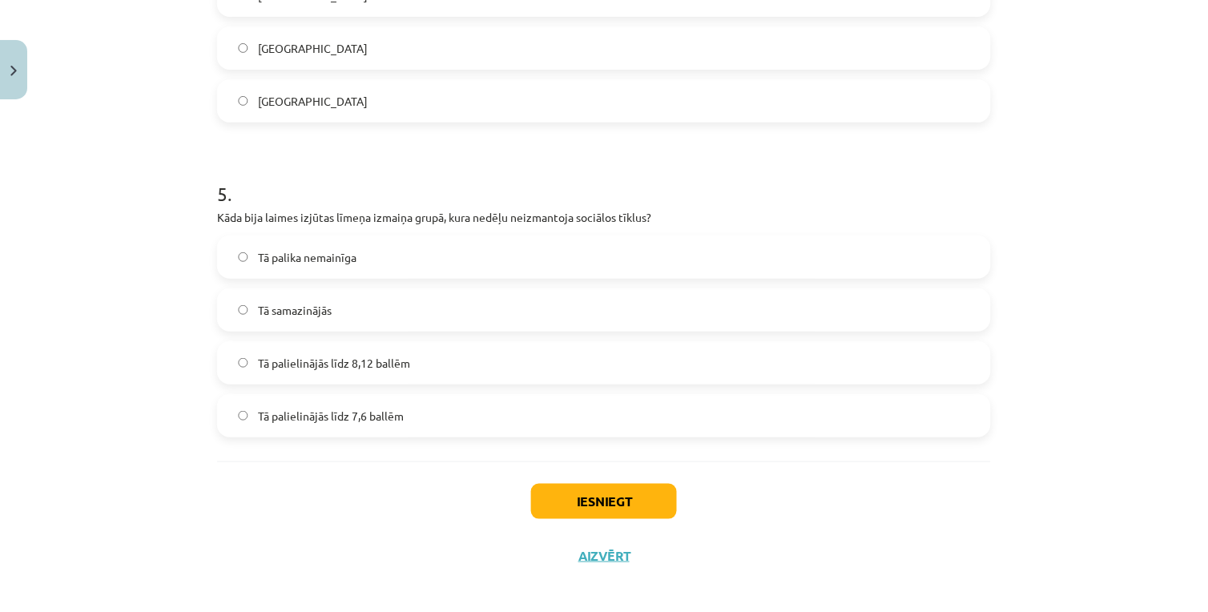
click at [384, 414] on span "Tā palielinājās līdz 7,6 ballēm" at bounding box center [331, 416] width 146 height 17
click at [623, 489] on button "Iesniegt" at bounding box center [604, 501] width 146 height 35
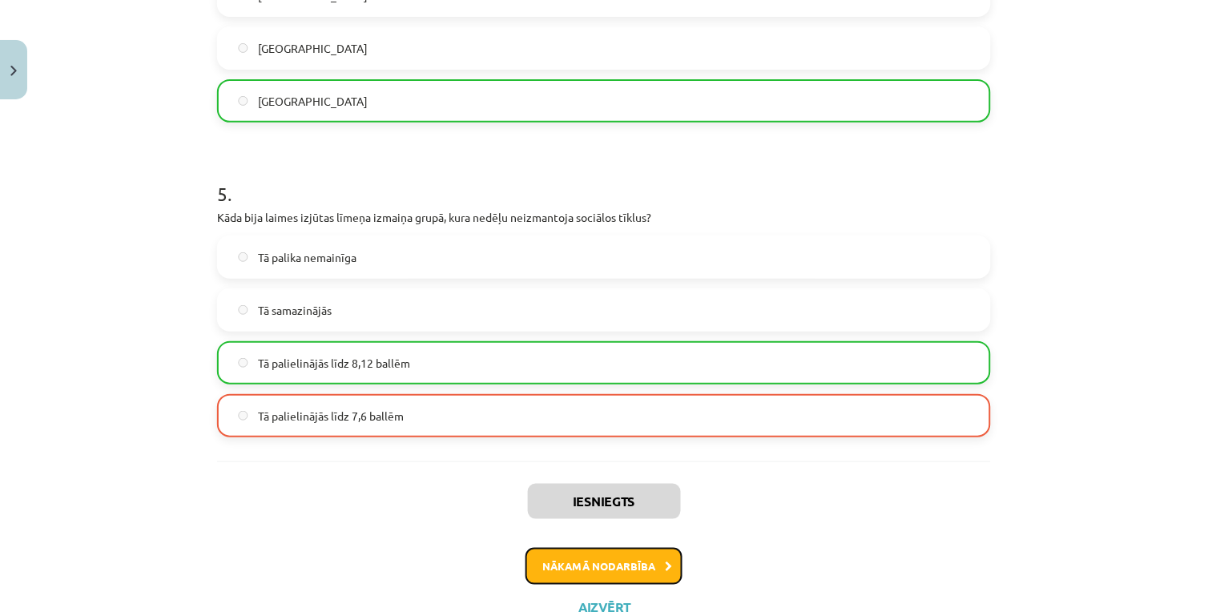
click at [565, 557] on button "Nākamā nodarbība" at bounding box center [603, 566] width 157 height 37
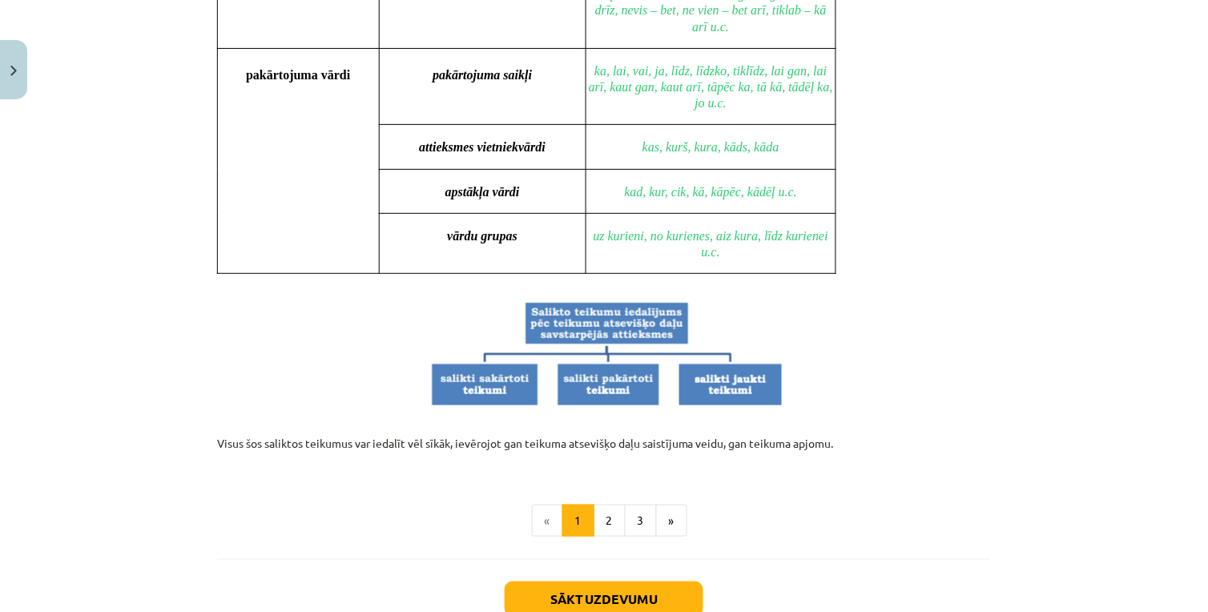
scroll to position [40, 0]
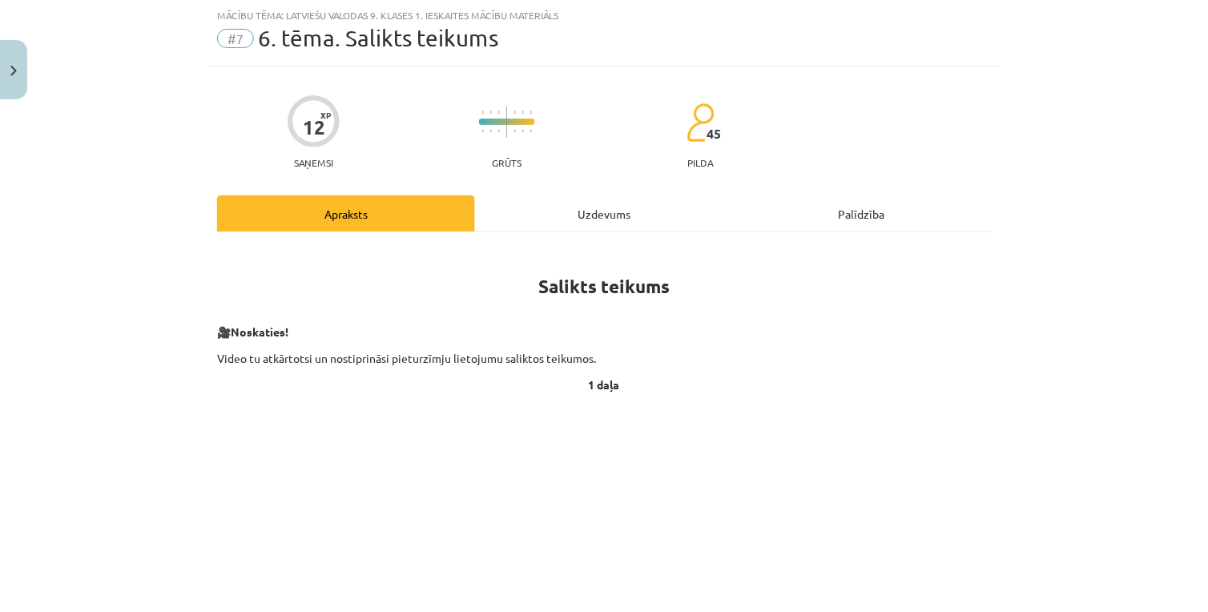
click at [572, 203] on div "Uzdevums" at bounding box center [604, 213] width 258 height 36
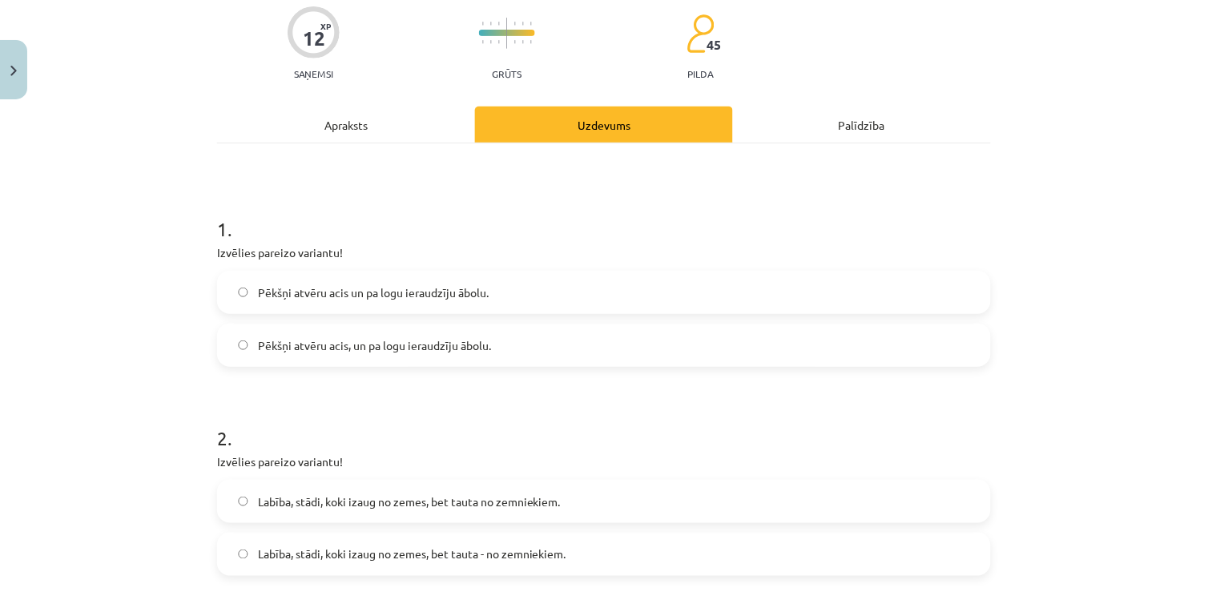
click at [343, 119] on div "Apraksts" at bounding box center [346, 125] width 258 height 36
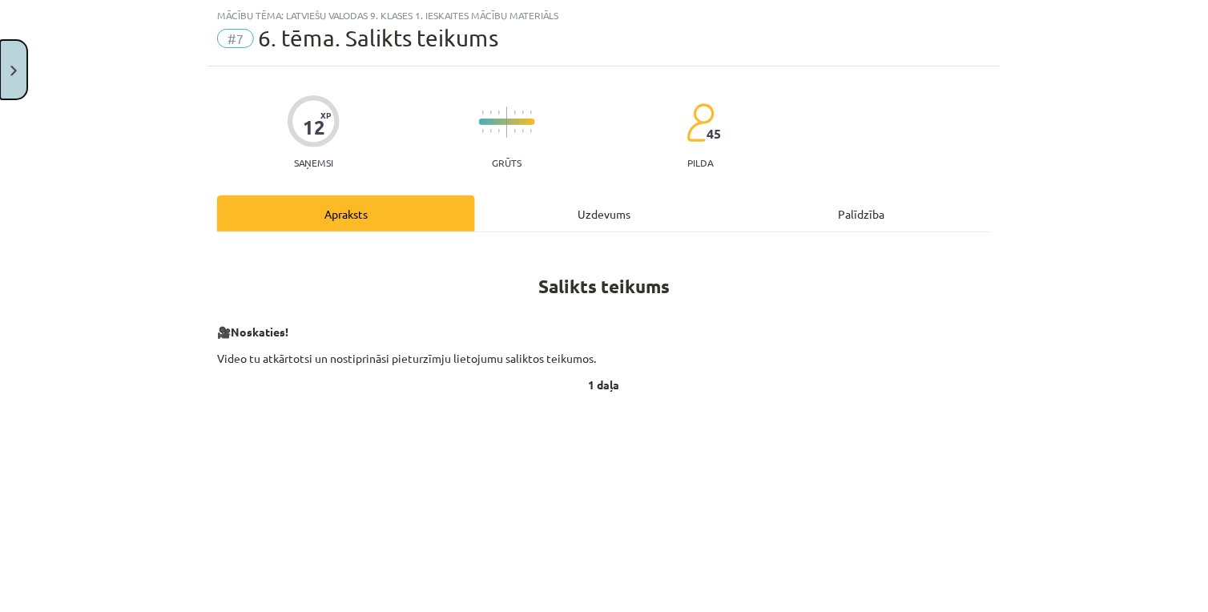
click at [18, 70] on button "Close" at bounding box center [13, 69] width 27 height 59
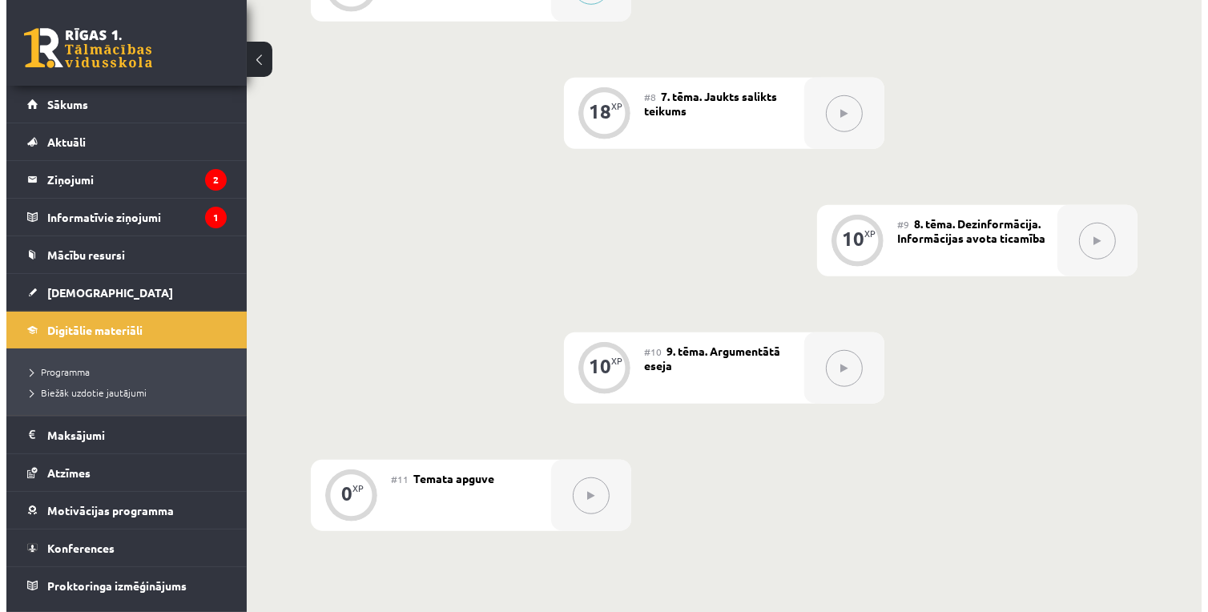
scroll to position [979, 0]
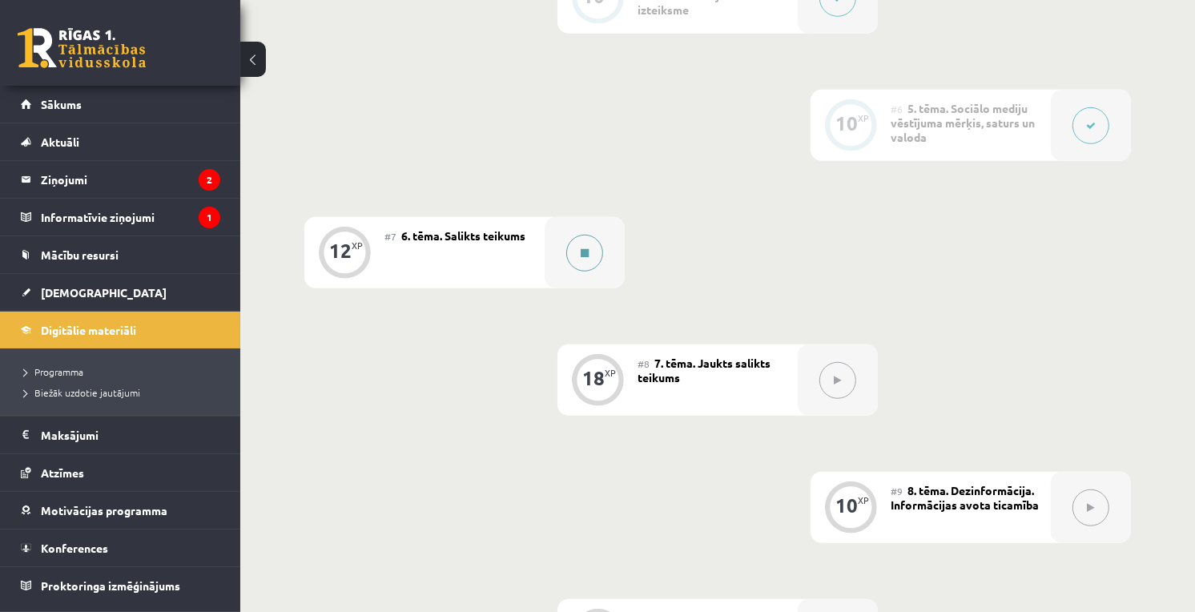
click at [550, 247] on div at bounding box center [585, 252] width 80 height 71
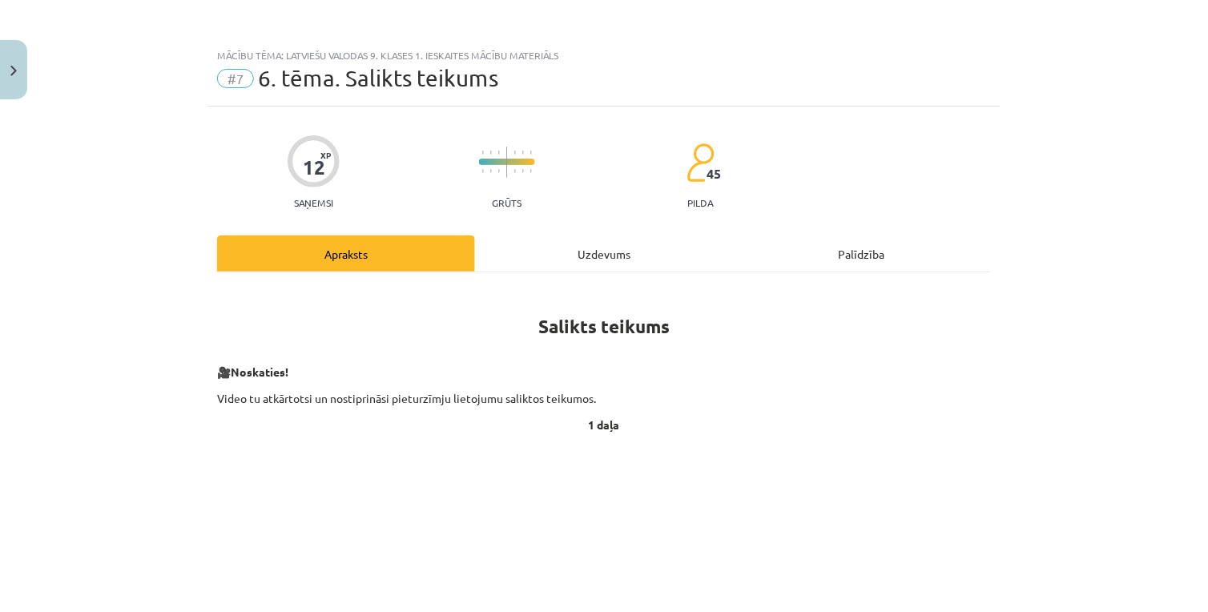
click at [604, 242] on div "Uzdevums" at bounding box center [604, 253] width 258 height 36
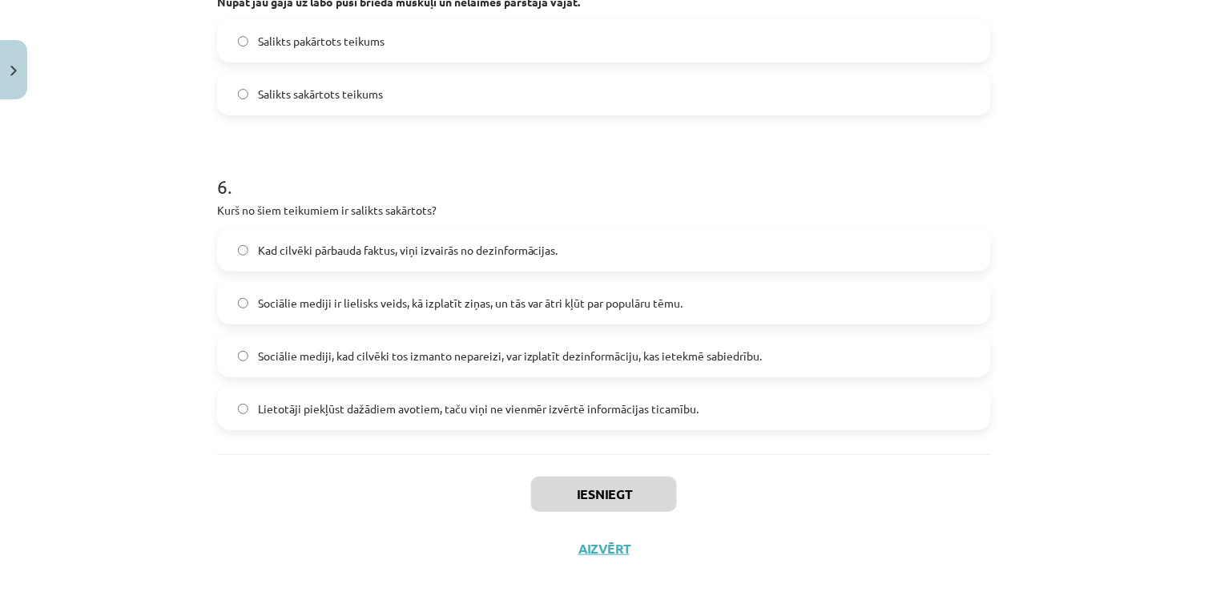
scroll to position [1271, 0]
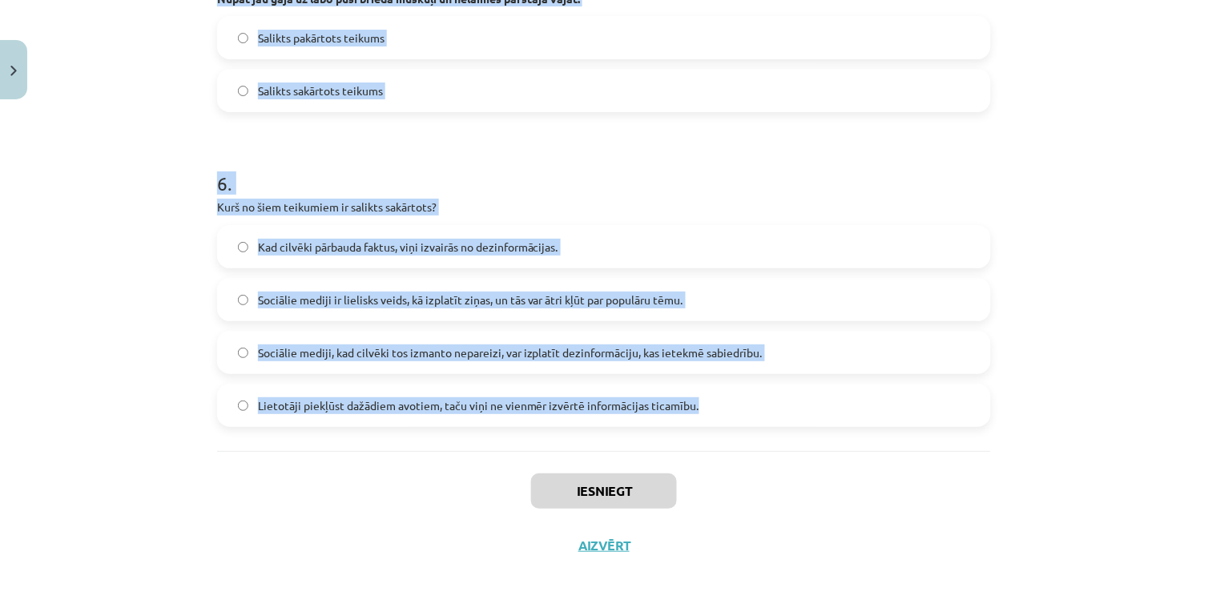
drag, startPoint x: 180, startPoint y: 290, endPoint x: 695, endPoint y: 422, distance: 531.6
click at [695, 422] on div "Mācību tēma: Latviešu valodas 9. klases 1. ieskaites mācību materiāls #7 6. tēm…" at bounding box center [604, 306] width 1208 height 612
copy form "4 . Loremips dolorsi ametcons! Adipis elitse doei te in utla etdolorema aliqu. …"
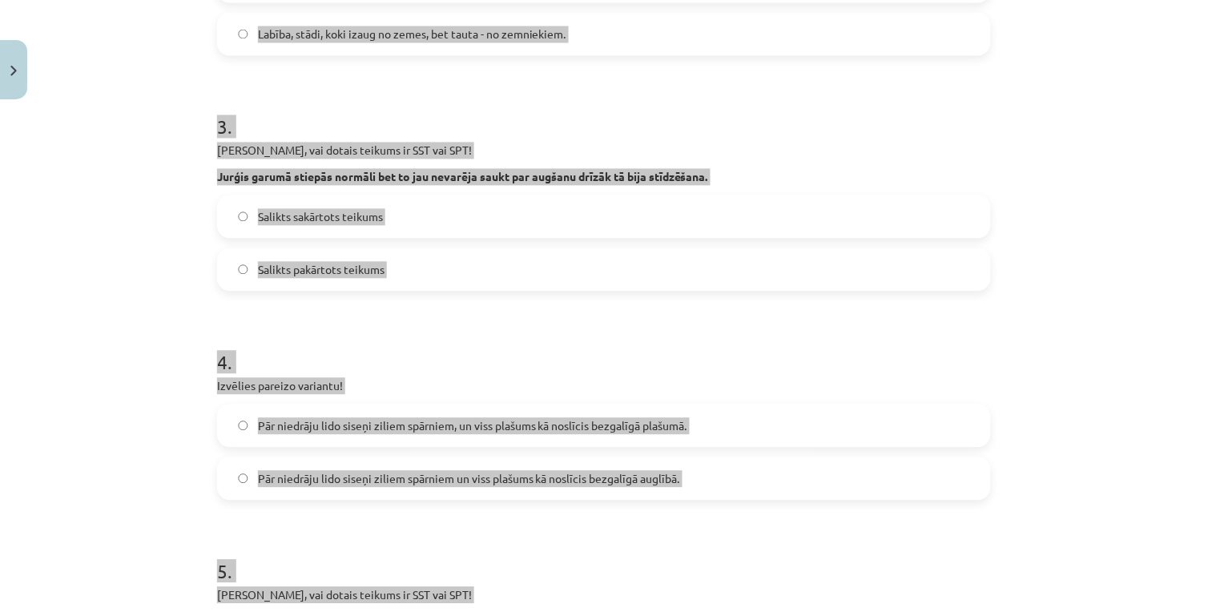
scroll to position [115, 0]
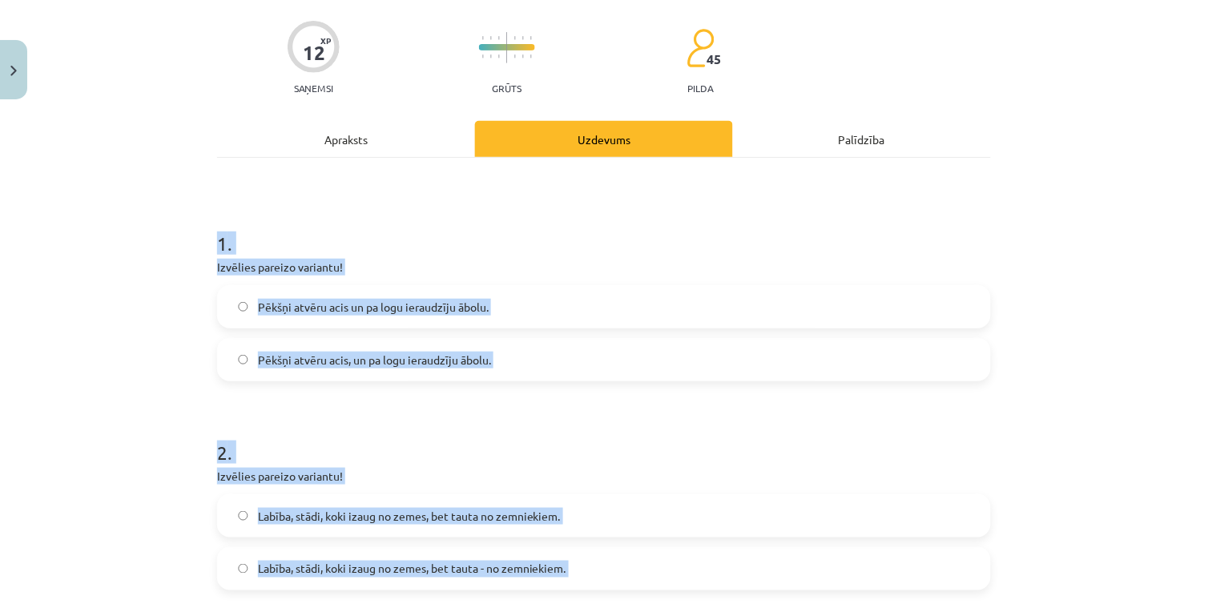
click at [341, 222] on h1 "1 ." at bounding box center [604, 229] width 774 height 50
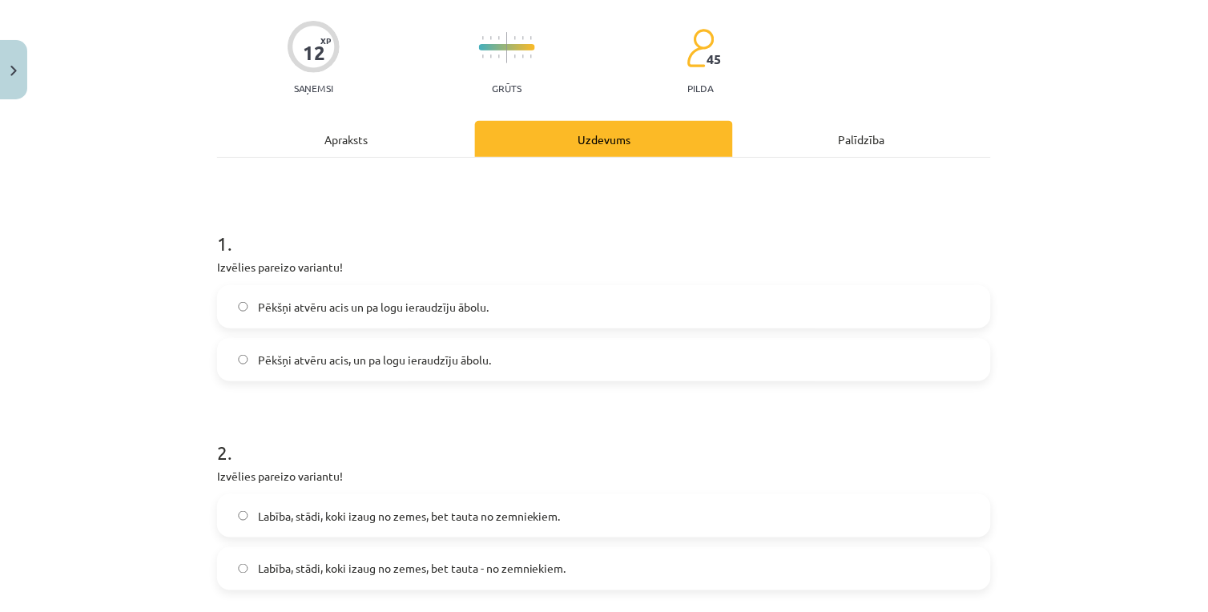
click at [428, 367] on span "Pēkšņi atvēru acis, un pa logu ieraudzīju ābolu." at bounding box center [374, 360] width 233 height 17
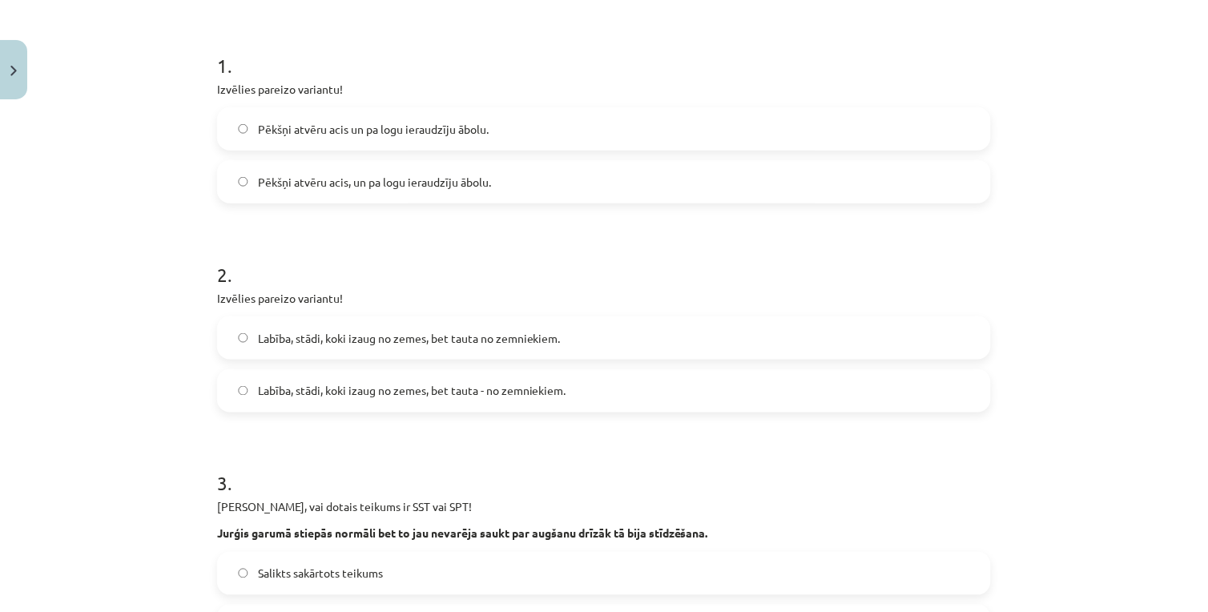
click at [481, 393] on span "Labība, stādi, koki izaug no zemes, bet tauta - no zemniekiem." at bounding box center [412, 391] width 308 height 17
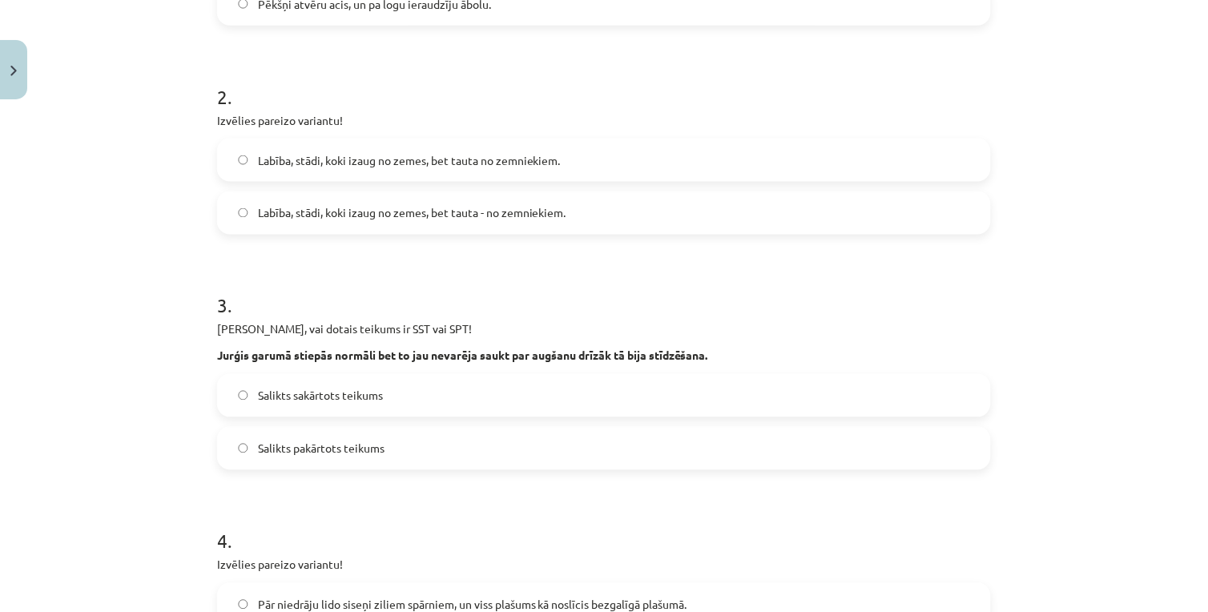
click at [393, 390] on label "Salikts sakārtots teikums" at bounding box center [604, 396] width 770 height 40
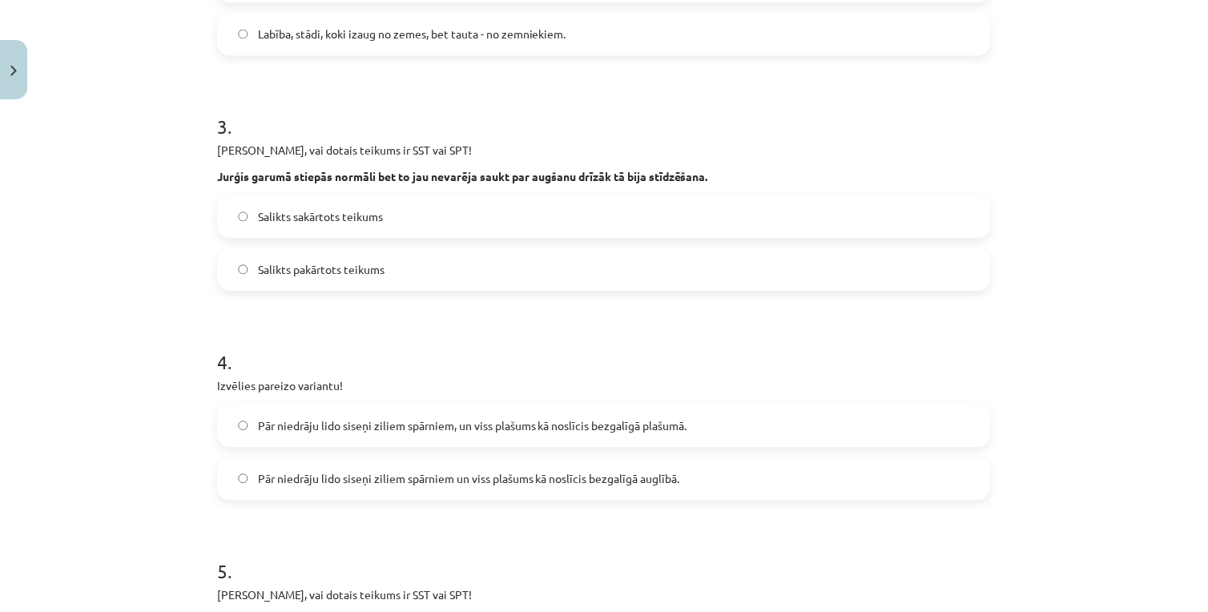
click at [443, 423] on span "Pār niedrāju lido siseņi ziliem spārniem, un viss plašums kā noslīcis bezgalīgā…" at bounding box center [472, 426] width 429 height 17
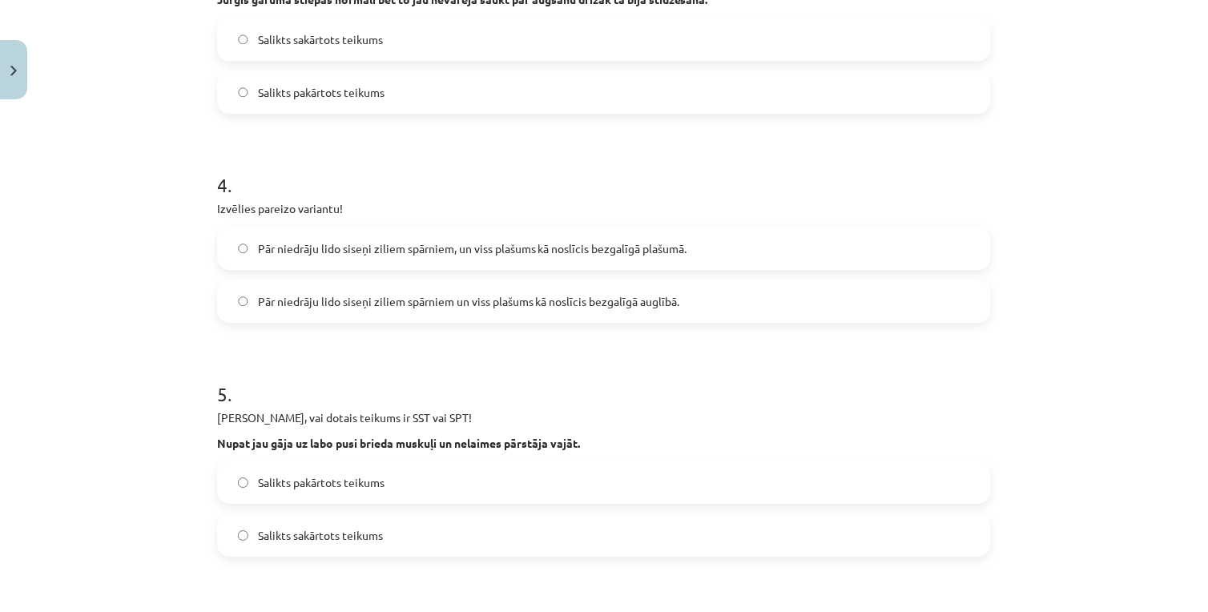
scroll to position [915, 0]
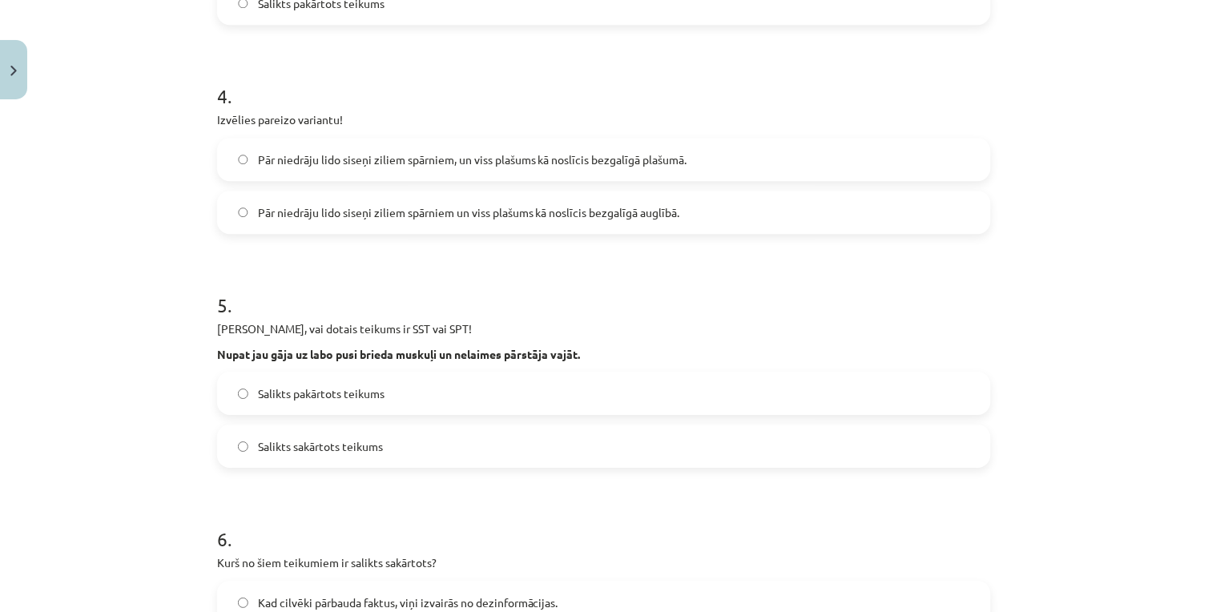
click at [317, 453] on span "Salikts sakārtots teikums" at bounding box center [320, 446] width 125 height 17
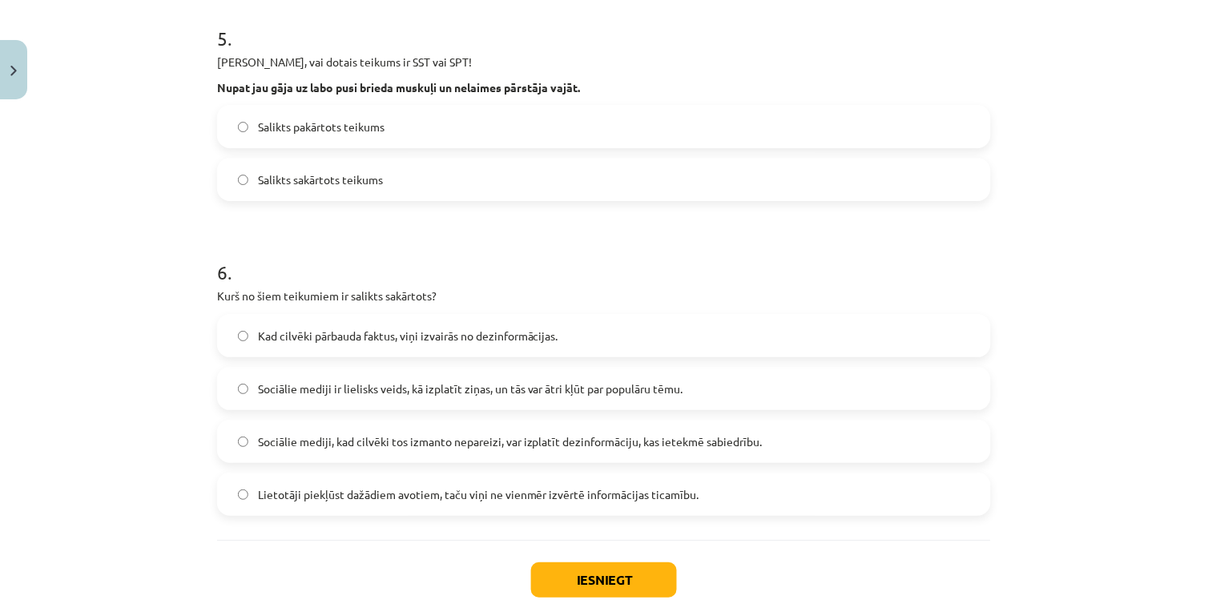
click at [322, 393] on span "Sociālie mediji ir lielisks veids, kā izplatīt ziņas, un tās var ātri kļūt par …" at bounding box center [470, 388] width 425 height 17
click at [553, 574] on button "Iesniegt" at bounding box center [604, 579] width 146 height 35
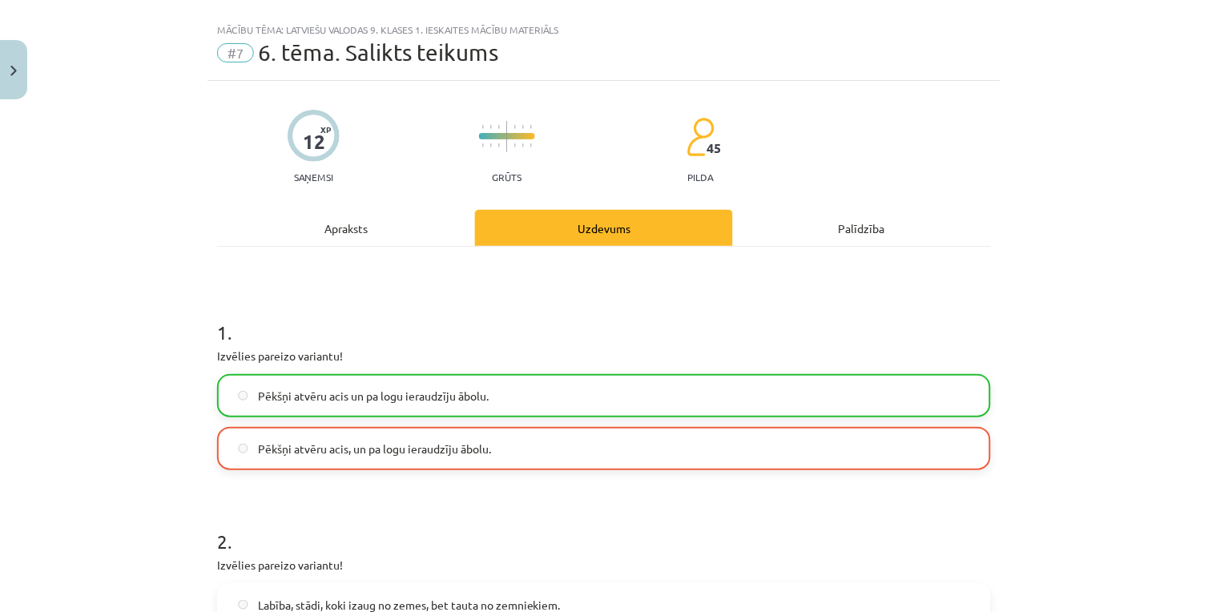
scroll to position [115, 0]
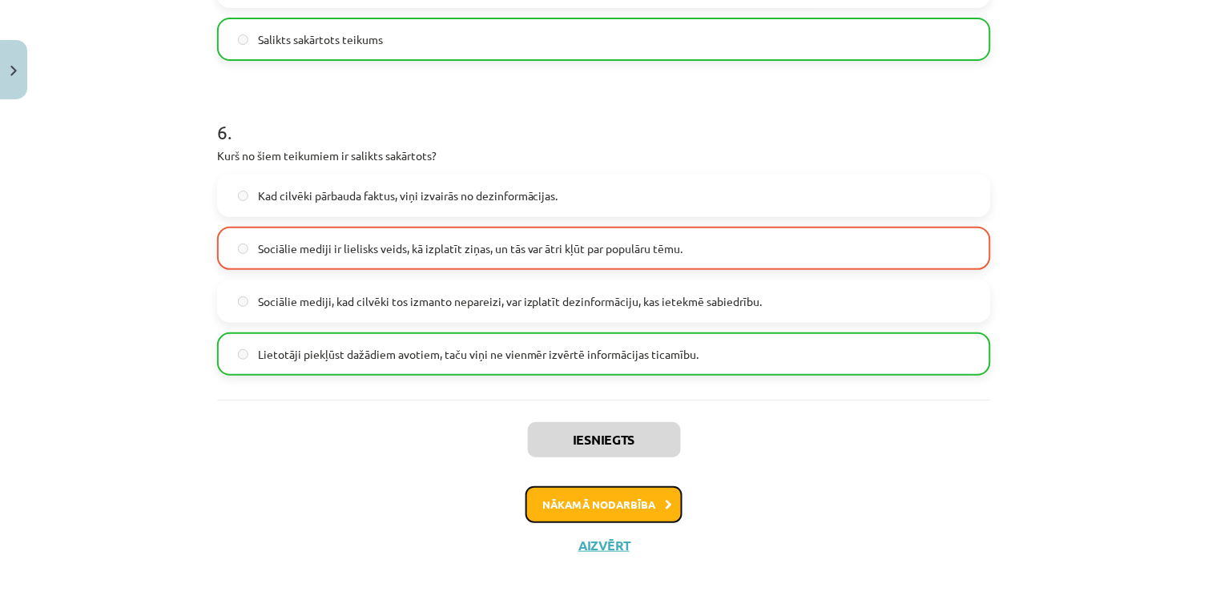
click at [585, 517] on button "Nākamā nodarbība" at bounding box center [603, 504] width 157 height 37
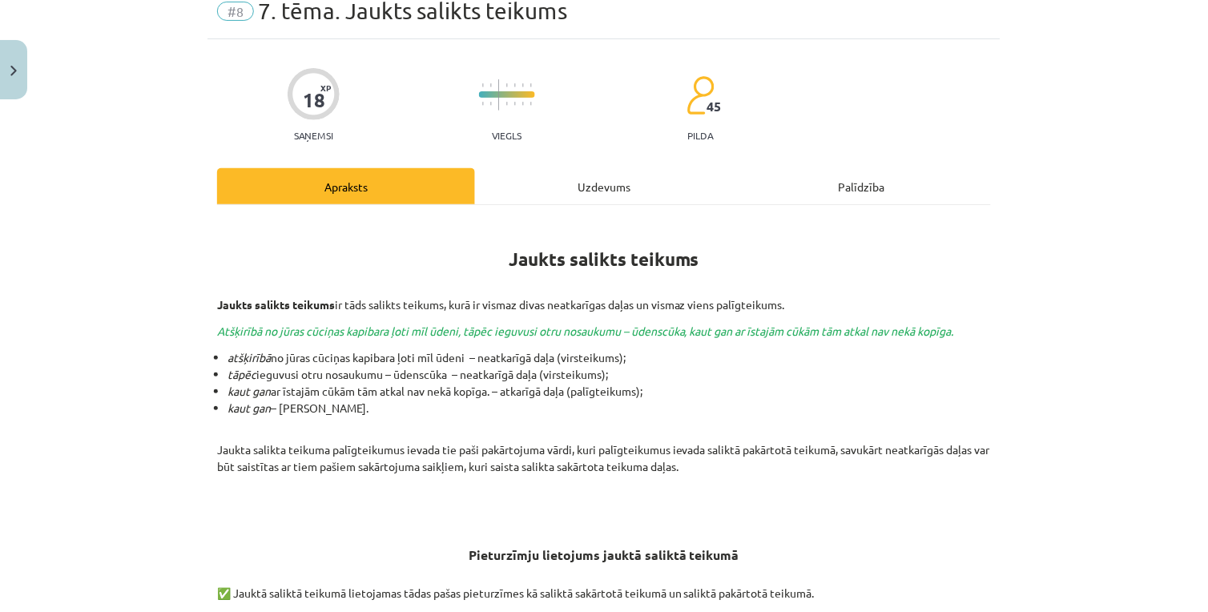
scroll to position [0, 0]
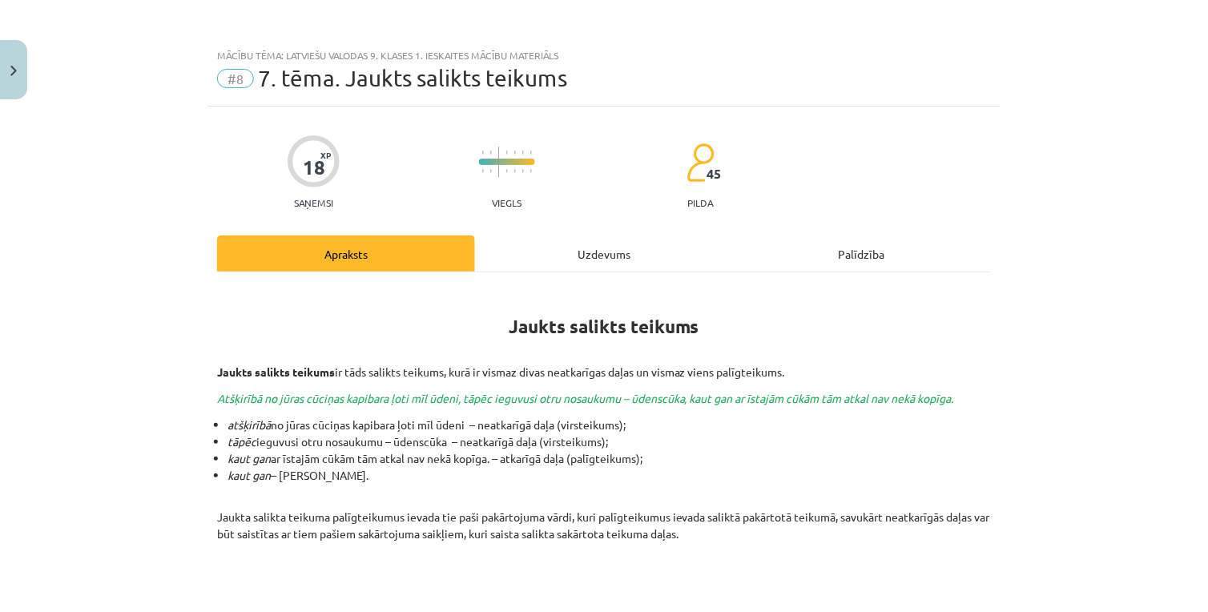
click at [581, 240] on div "Uzdevums" at bounding box center [604, 253] width 258 height 36
